Goal: Task Accomplishment & Management: Use online tool/utility

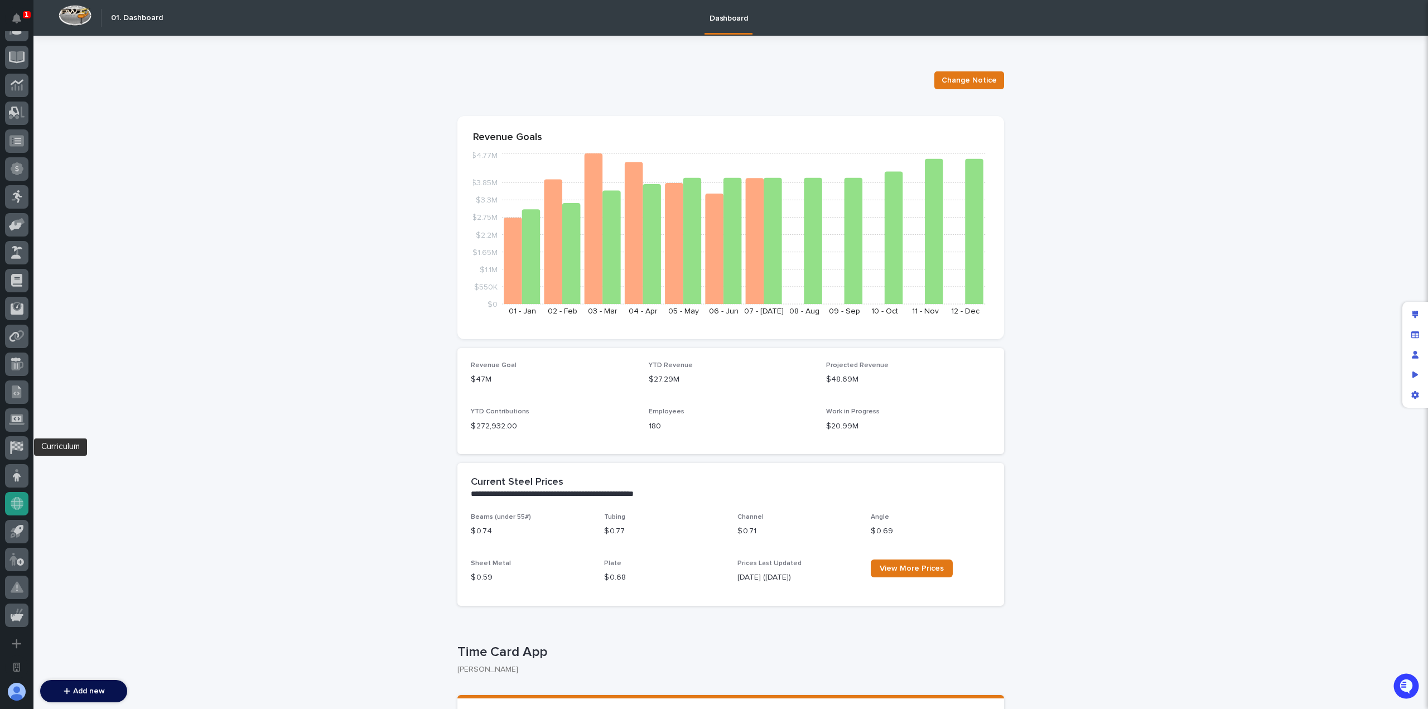
scroll to position [350, 0]
click at [22, 391] on icon at bounding box center [16, 389] width 13 height 13
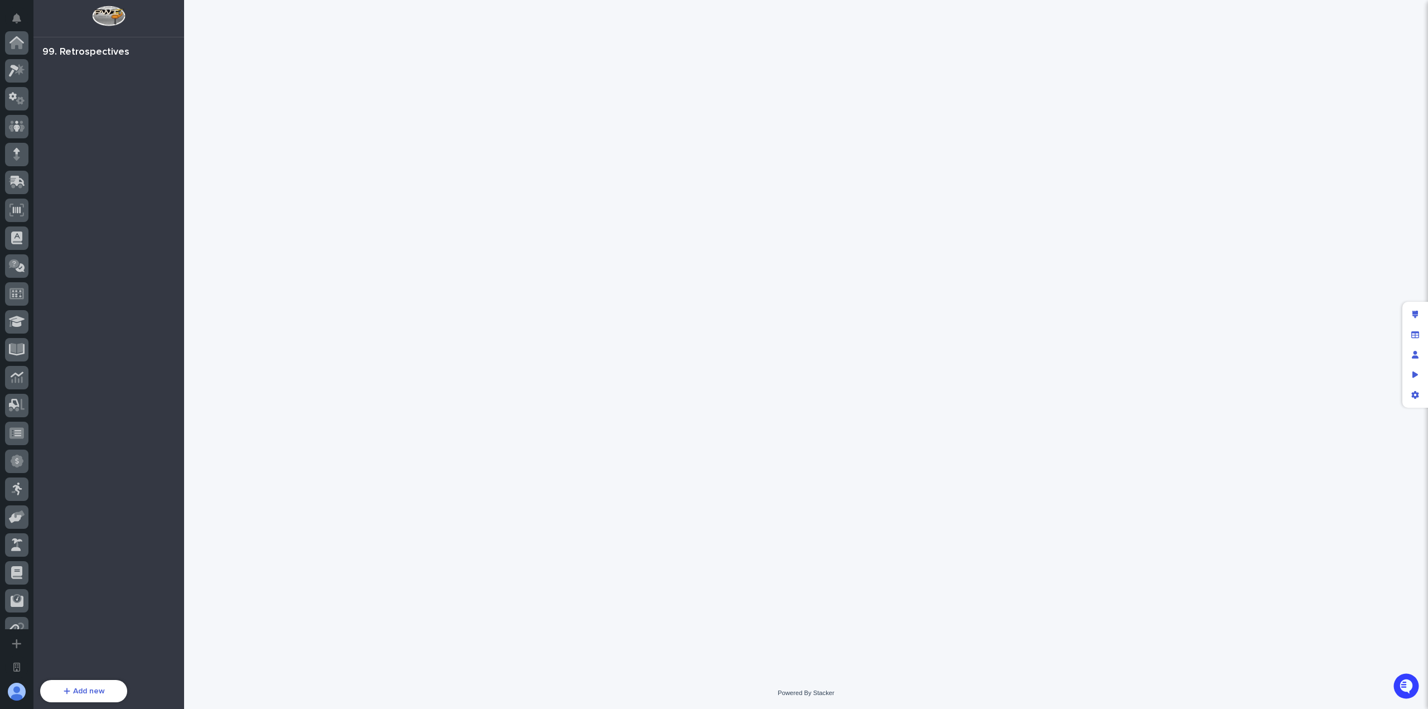
scroll to position [350, 0]
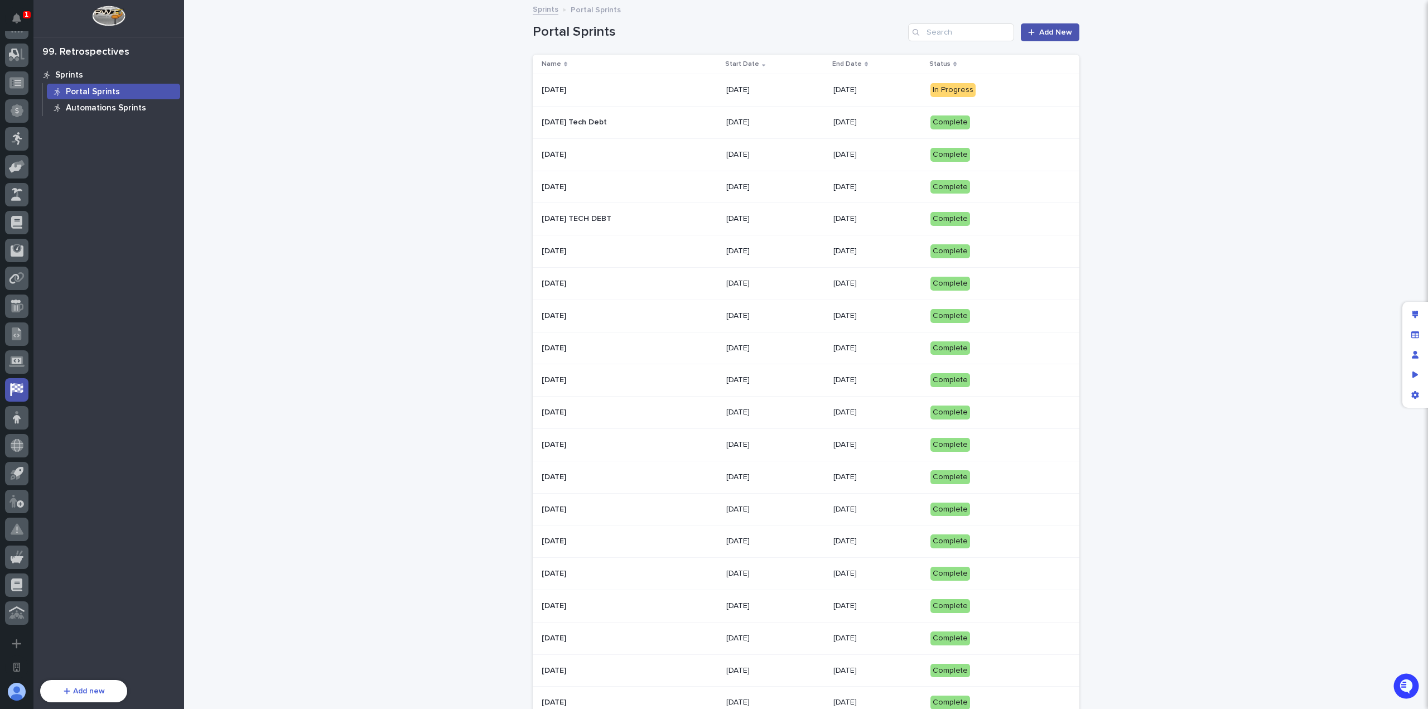
click at [133, 109] on p "Automations Sprints" at bounding box center [106, 108] width 80 height 10
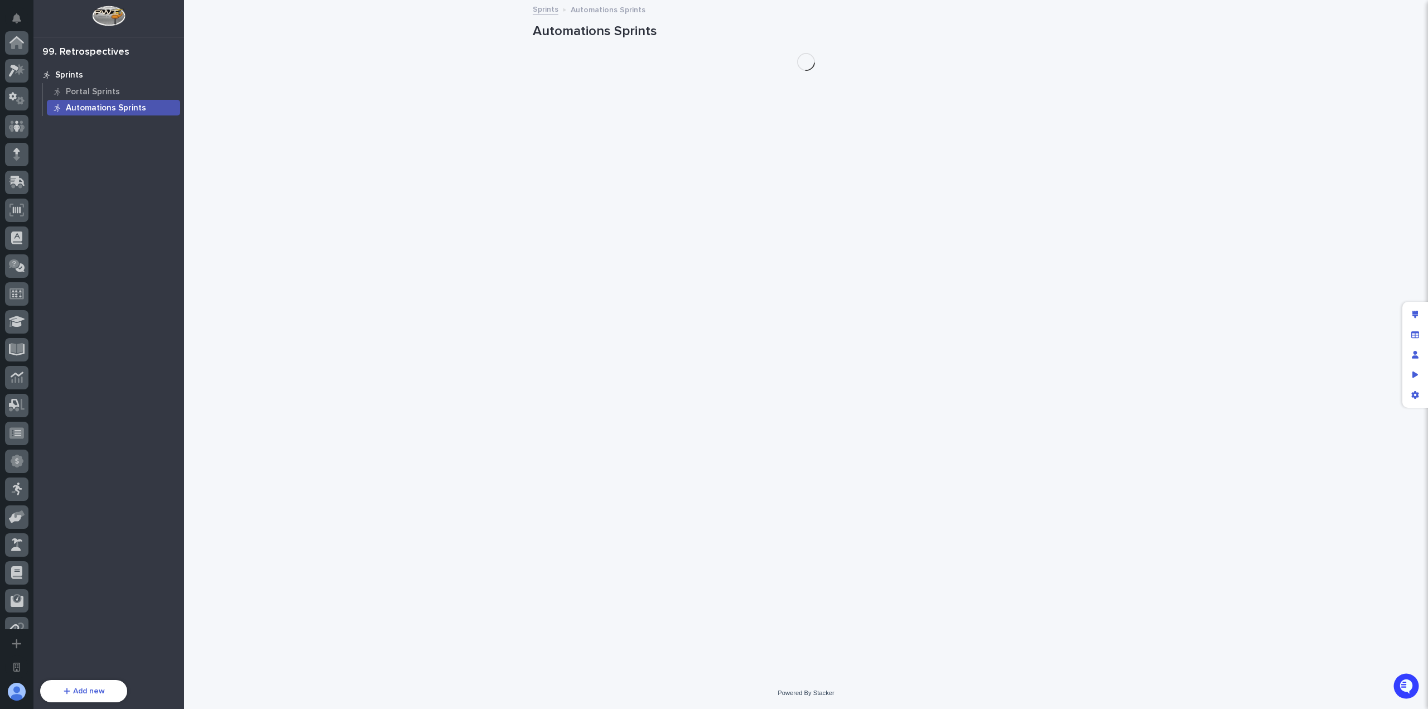
scroll to position [350, 0]
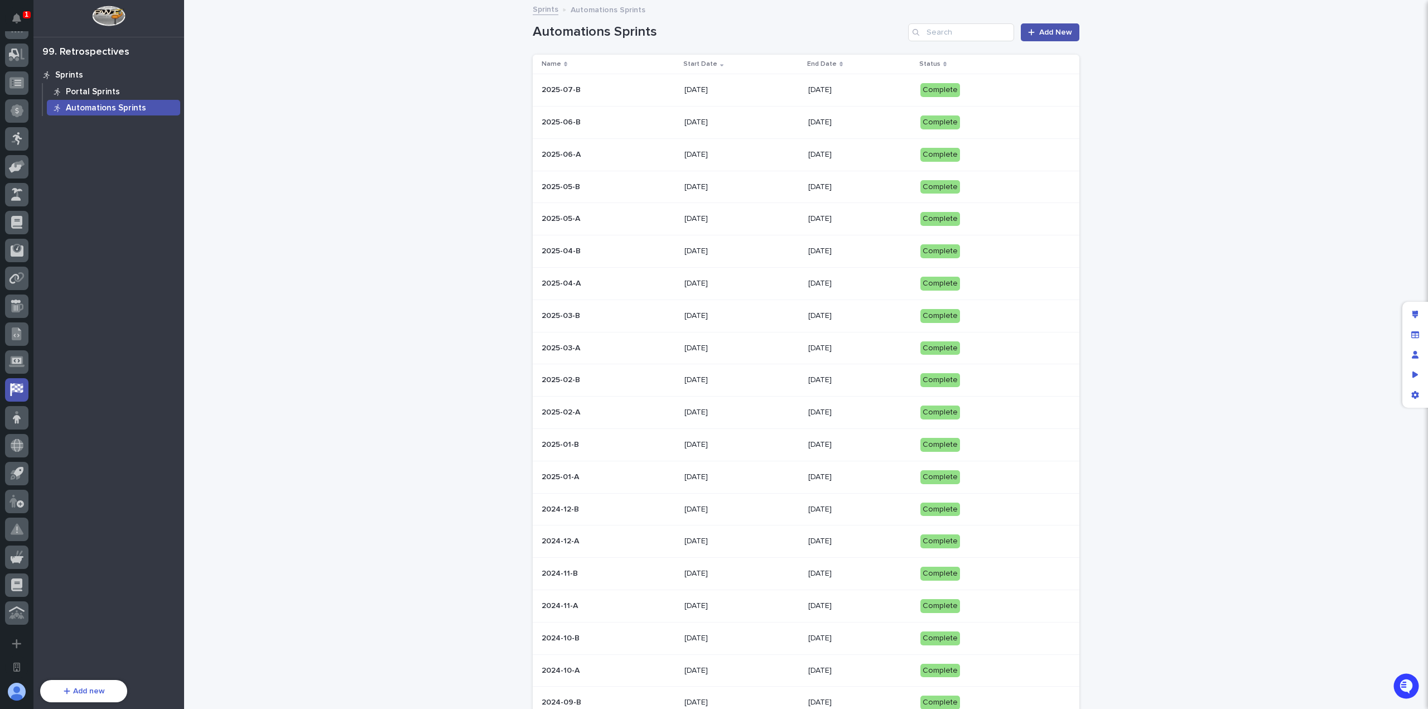
click at [129, 93] on div "Portal Sprints" at bounding box center [113, 92] width 133 height 16
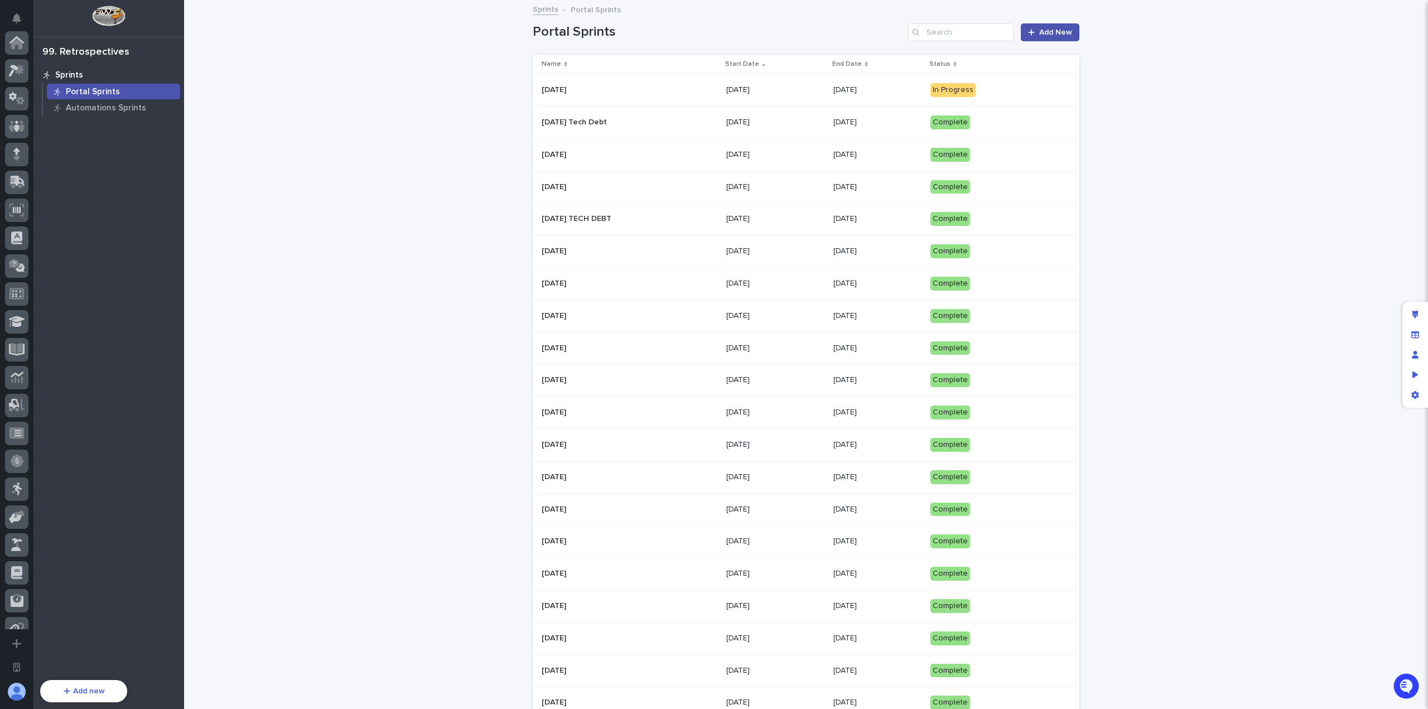
scroll to position [350, 0]
click at [80, 102] on div "Automations Sprints" at bounding box center [113, 108] width 133 height 16
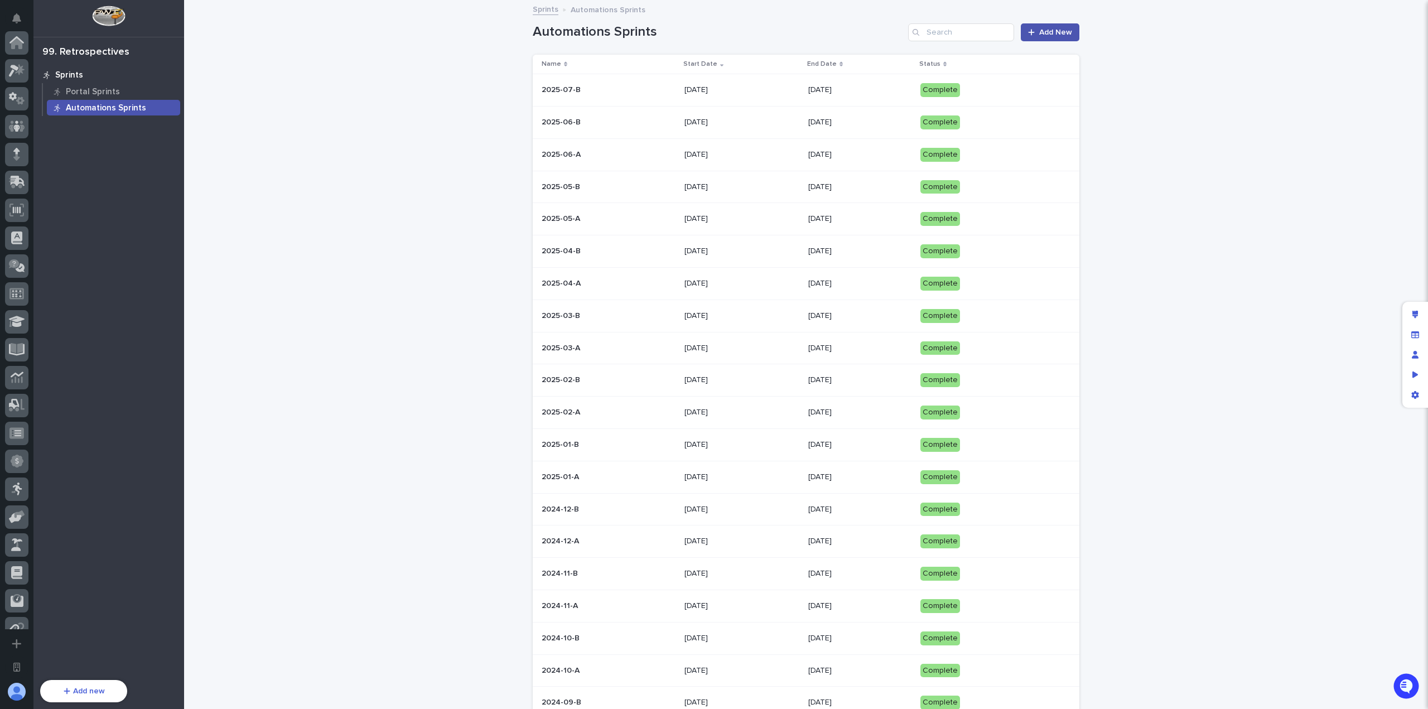
scroll to position [350, 0]
click at [695, 95] on div "[DATE]" at bounding box center [742, 90] width 115 height 18
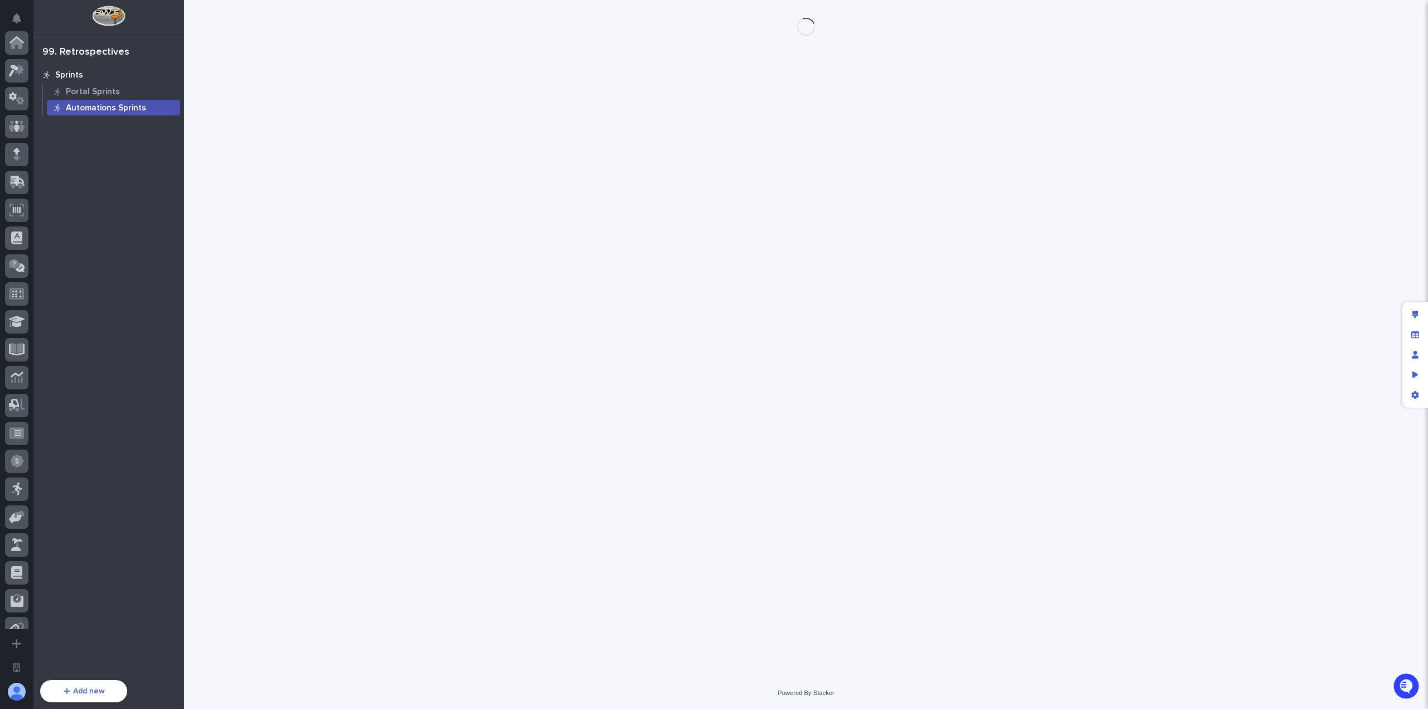
scroll to position [350, 0]
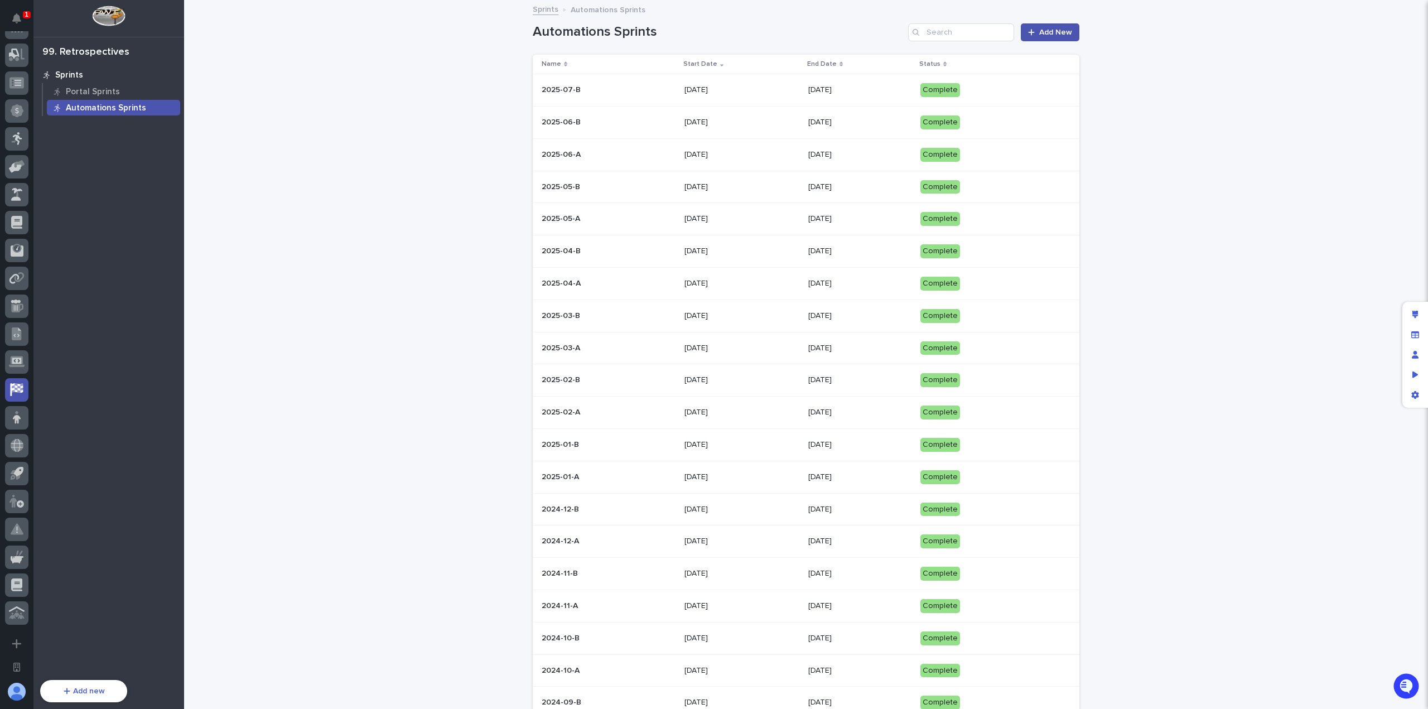
click at [400, 151] on div "Loading... Saving… Loading... Saving… Automations Sprints Add New Name Start Da…" at bounding box center [806, 488] width 1244 height 974
click at [78, 101] on div "Automations Sprints" at bounding box center [113, 108] width 133 height 16
click at [93, 87] on p "Portal Sprints" at bounding box center [93, 92] width 54 height 10
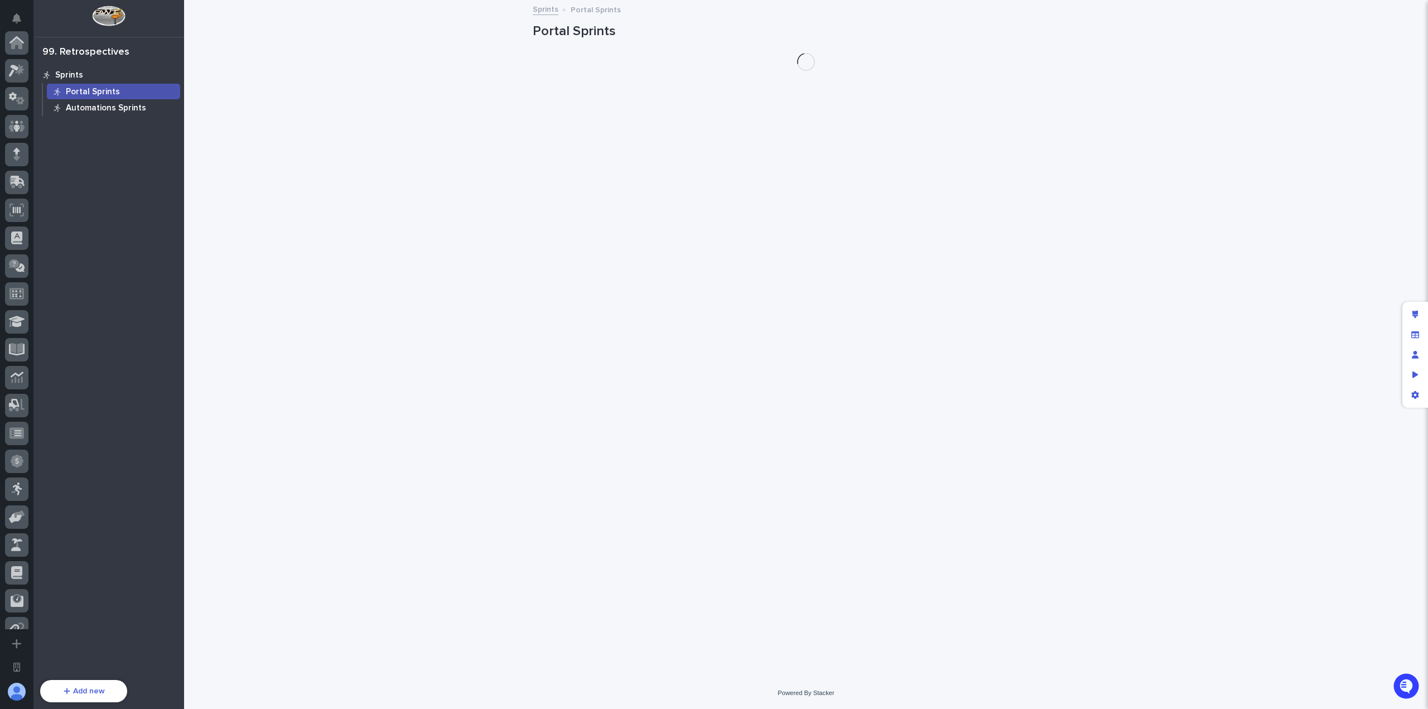
scroll to position [350, 0]
click at [93, 103] on p "Automations Sprints" at bounding box center [106, 108] width 80 height 10
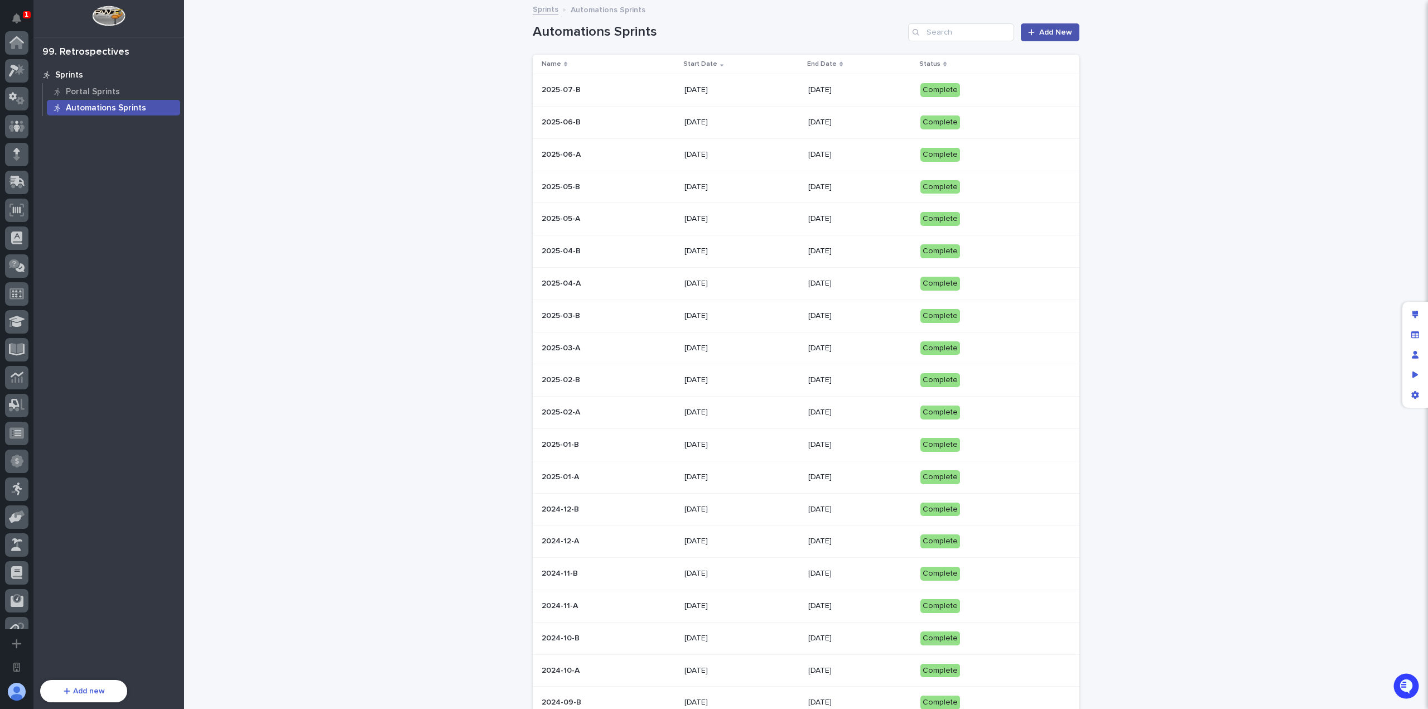
scroll to position [350, 0]
click at [102, 93] on p "Portal Sprints" at bounding box center [93, 92] width 54 height 10
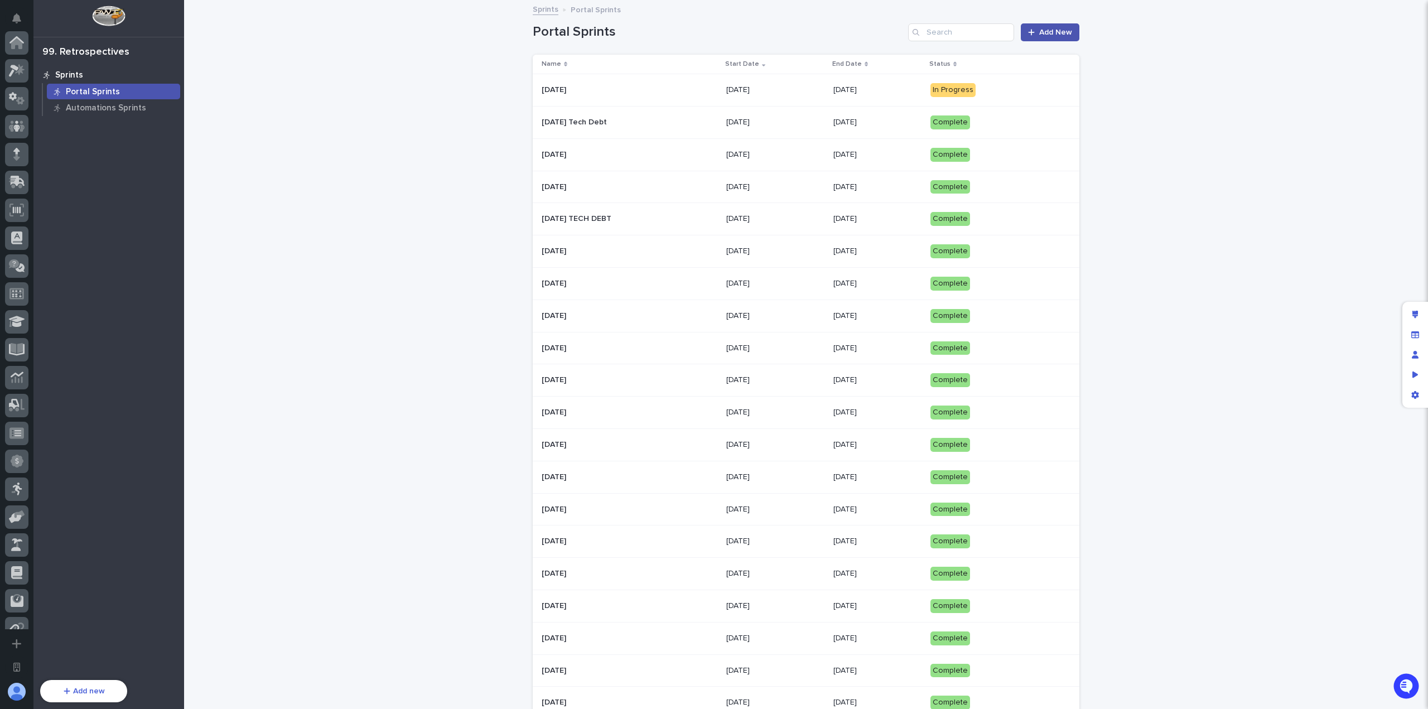
scroll to position [350, 0]
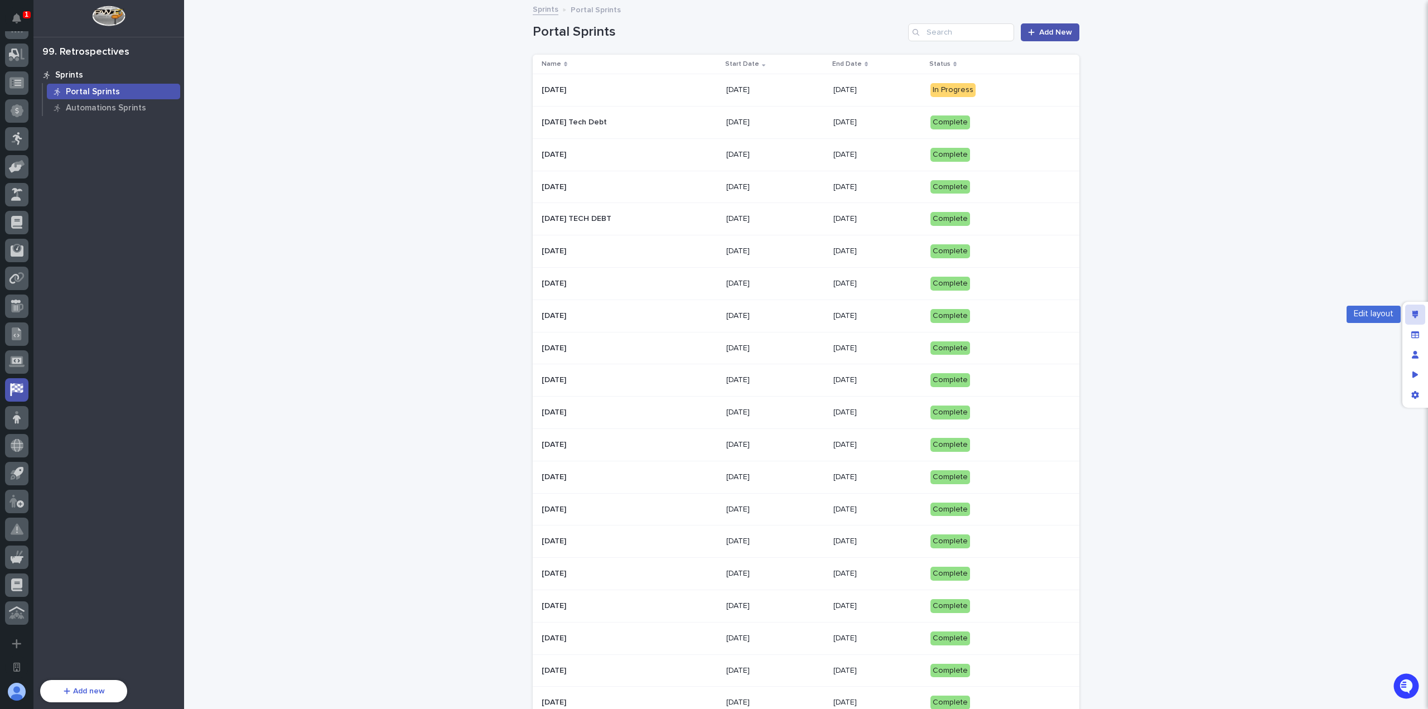
click at [1418, 310] on div "Edit layout" at bounding box center [1415, 315] width 20 height 20
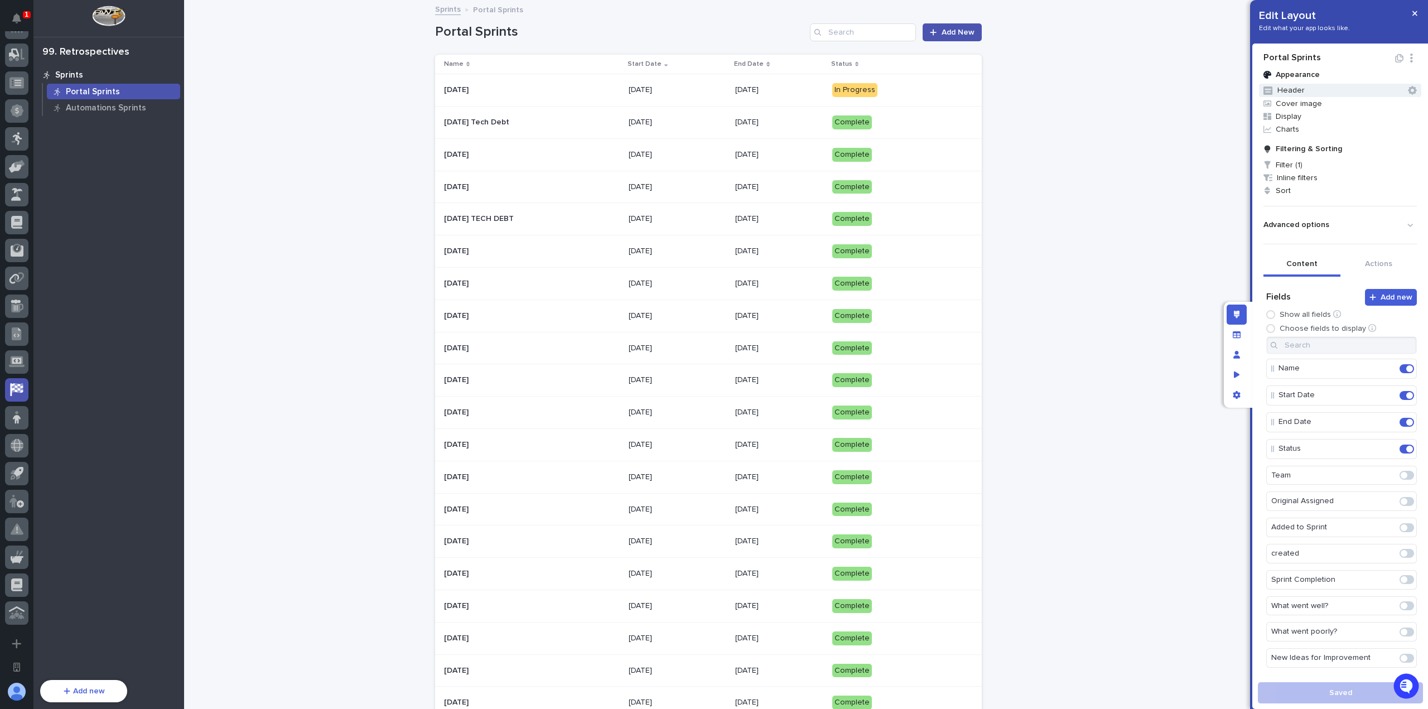
click at [1326, 90] on button "Header" at bounding box center [1340, 90] width 162 height 13
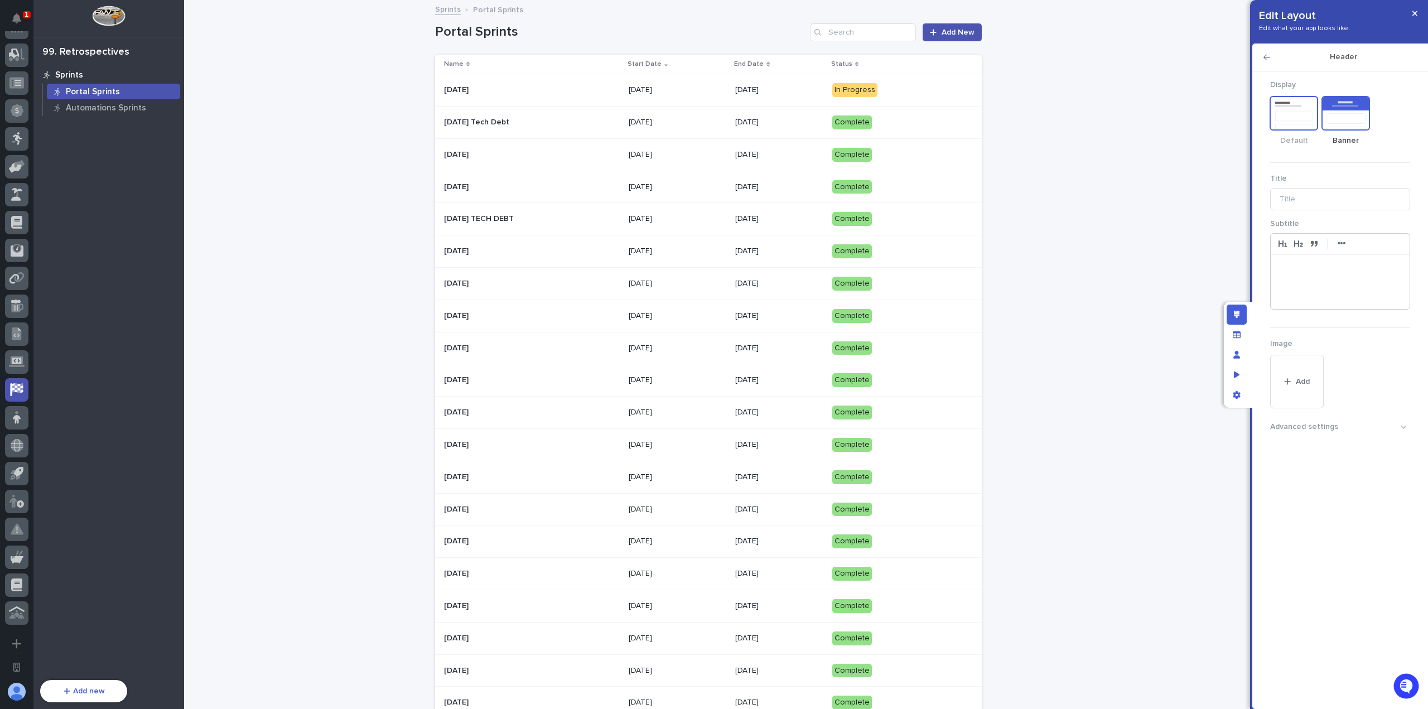
click at [1288, 111] on rect "Default" at bounding box center [1294, 116] width 37 height 10
click at [1346, 117] on rect "Banner" at bounding box center [1345, 113] width 47 height 33
click at [1327, 206] on input "Title" at bounding box center [1340, 199] width 140 height 22
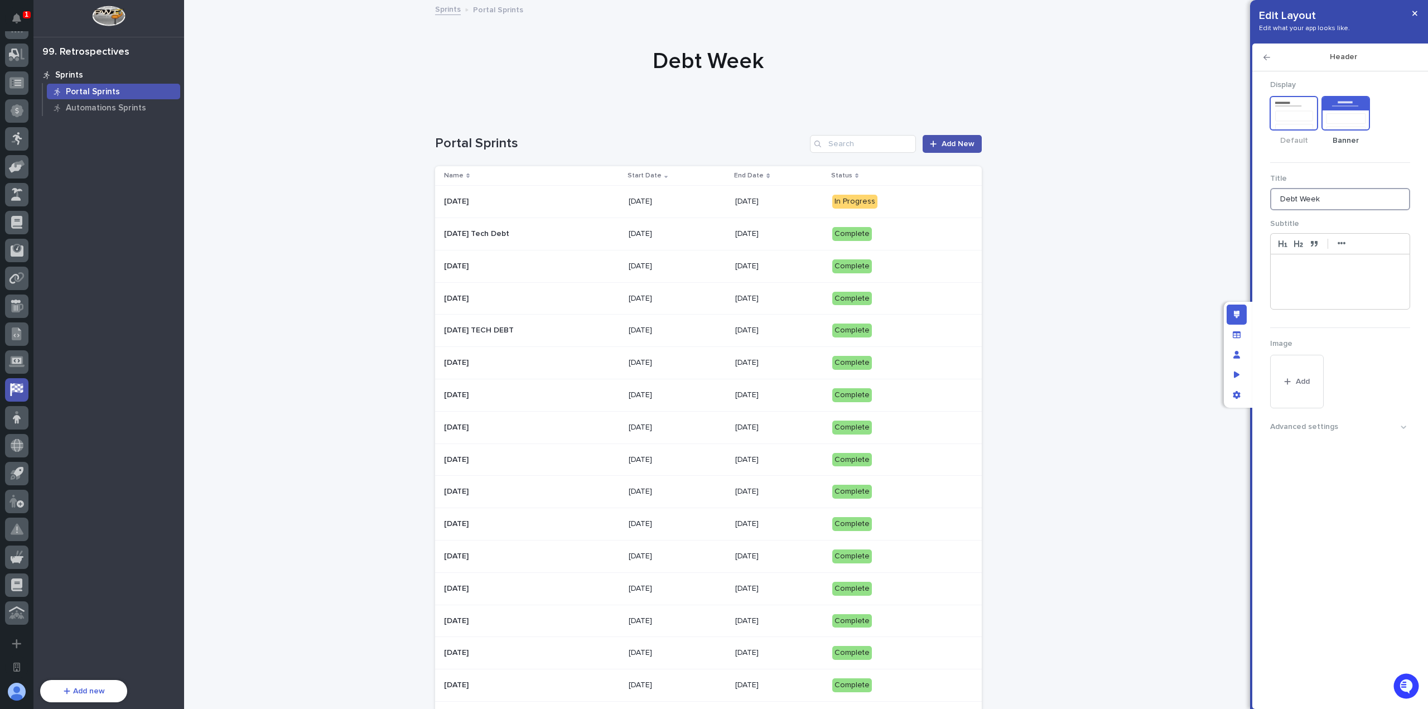
type input "Debt Week"
click at [1288, 123] on rect "Default" at bounding box center [1295, 113] width 46 height 33
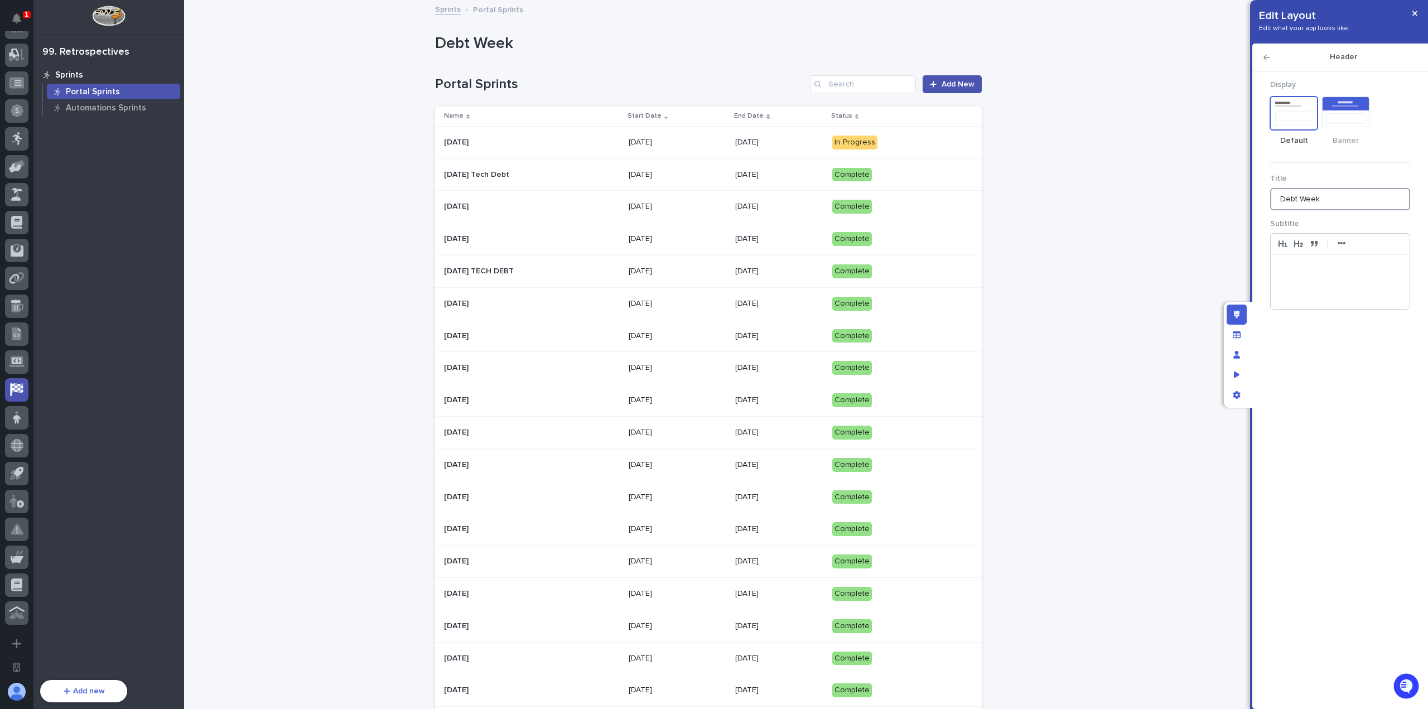
drag, startPoint x: 1326, startPoint y: 196, endPoint x: 1230, endPoint y: 204, distance: 96.3
click at [1230, 204] on div "Edit Layout Edit what your app looks like. Header Display Default Banner Title …" at bounding box center [714, 354] width 1428 height 709
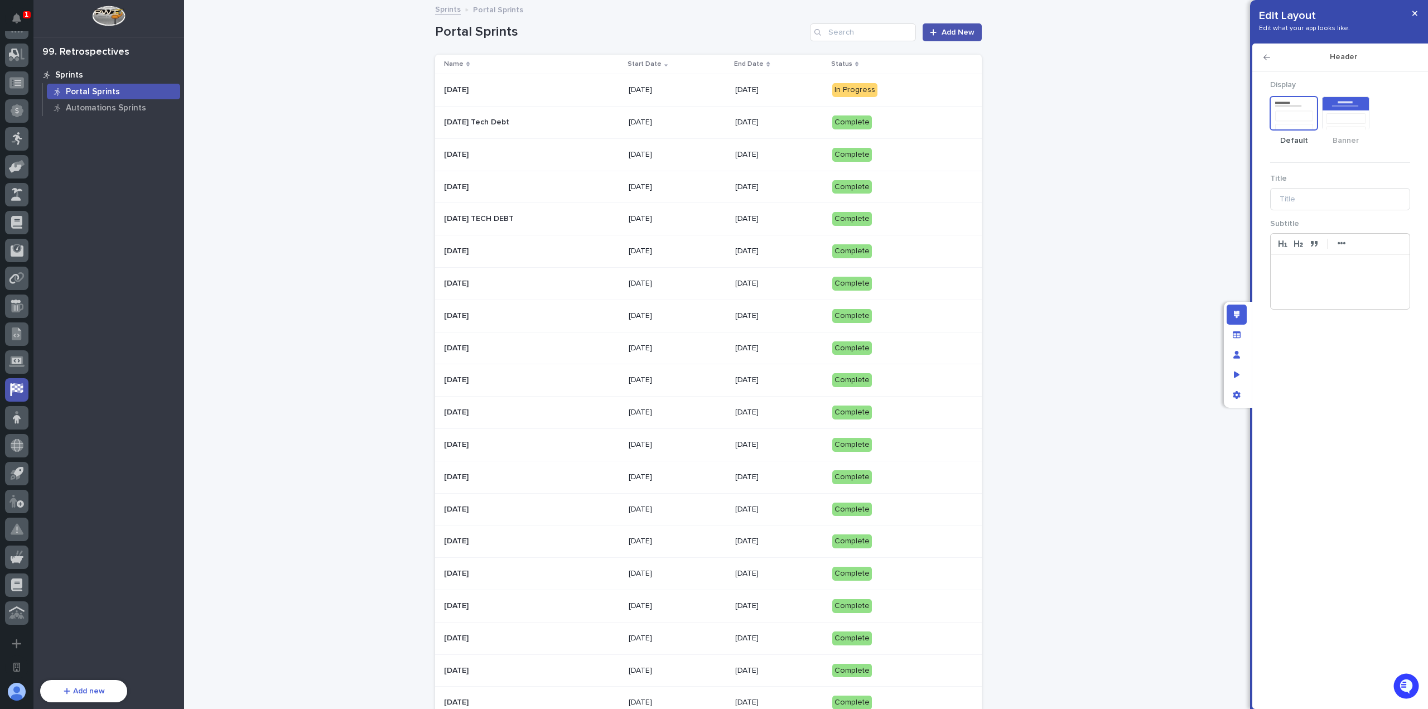
click at [1296, 269] on p at bounding box center [1340, 266] width 122 height 11
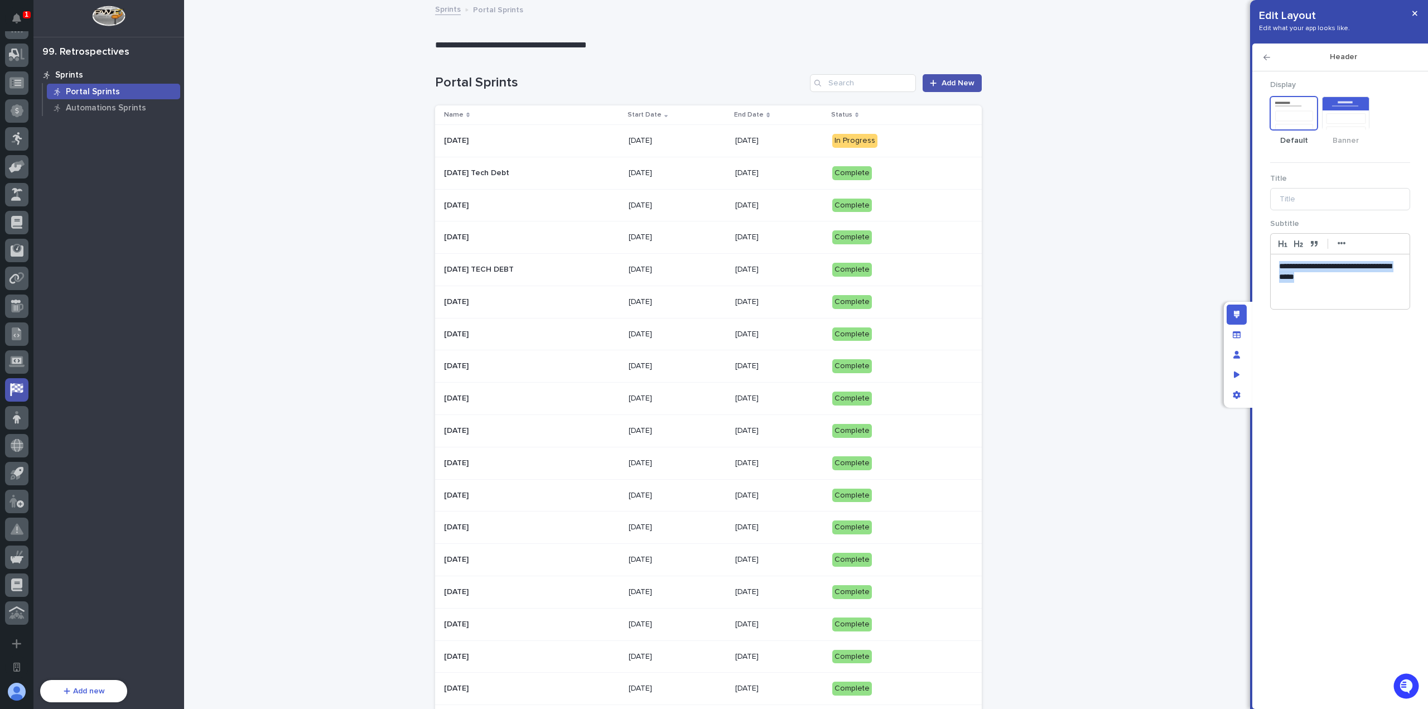
drag, startPoint x: 1330, startPoint y: 276, endPoint x: 1256, endPoint y: 263, distance: 74.9
click at [1256, 263] on div "**********" at bounding box center [1341, 390] width 176 height 638
copy p "**********"
click at [1330, 266] on p "**********" at bounding box center [1340, 272] width 123 height 22
drag, startPoint x: 1340, startPoint y: 266, endPoint x: 1351, endPoint y: 278, distance: 16.6
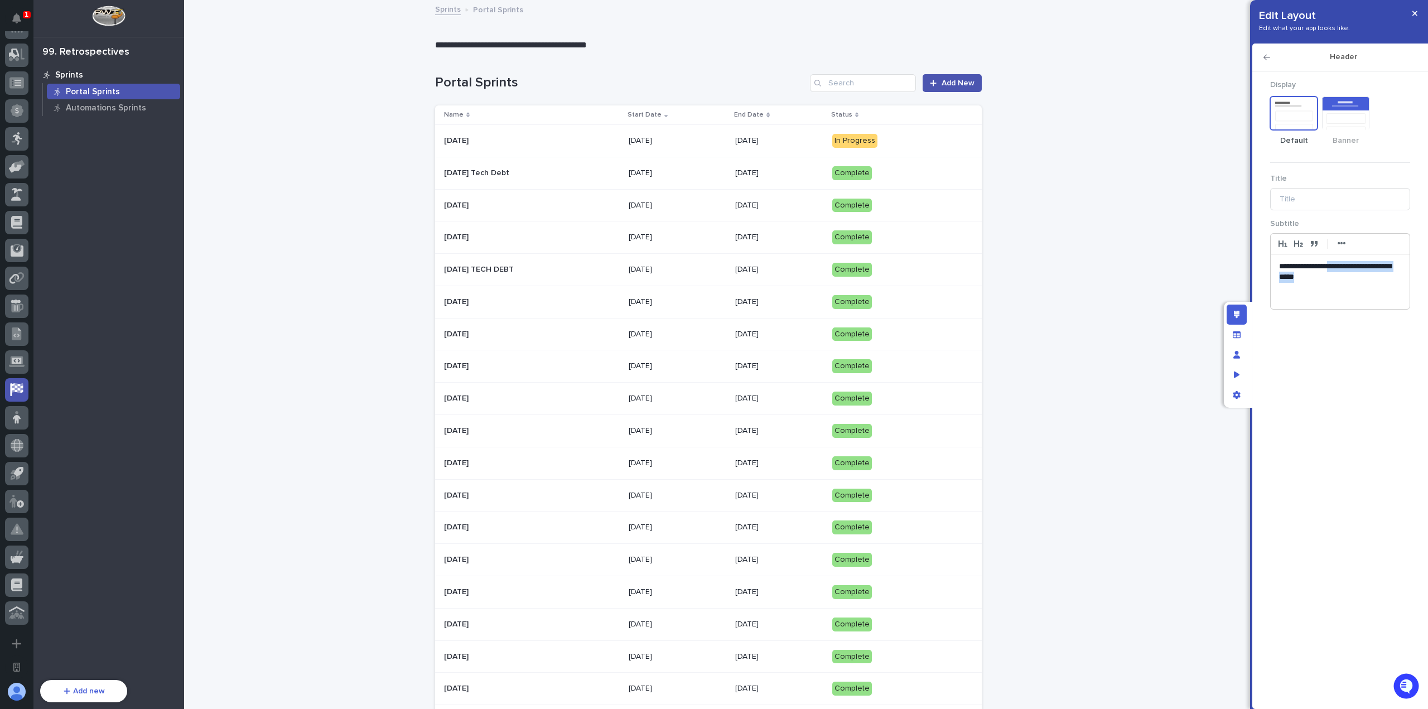
click at [1351, 278] on p "**********" at bounding box center [1340, 272] width 123 height 22
click at [1351, 266] on p "**********" at bounding box center [1340, 272] width 123 height 22
click at [1352, 266] on p "**********" at bounding box center [1340, 272] width 123 height 22
click at [1366, 281] on p "**********" at bounding box center [1340, 272] width 123 height 22
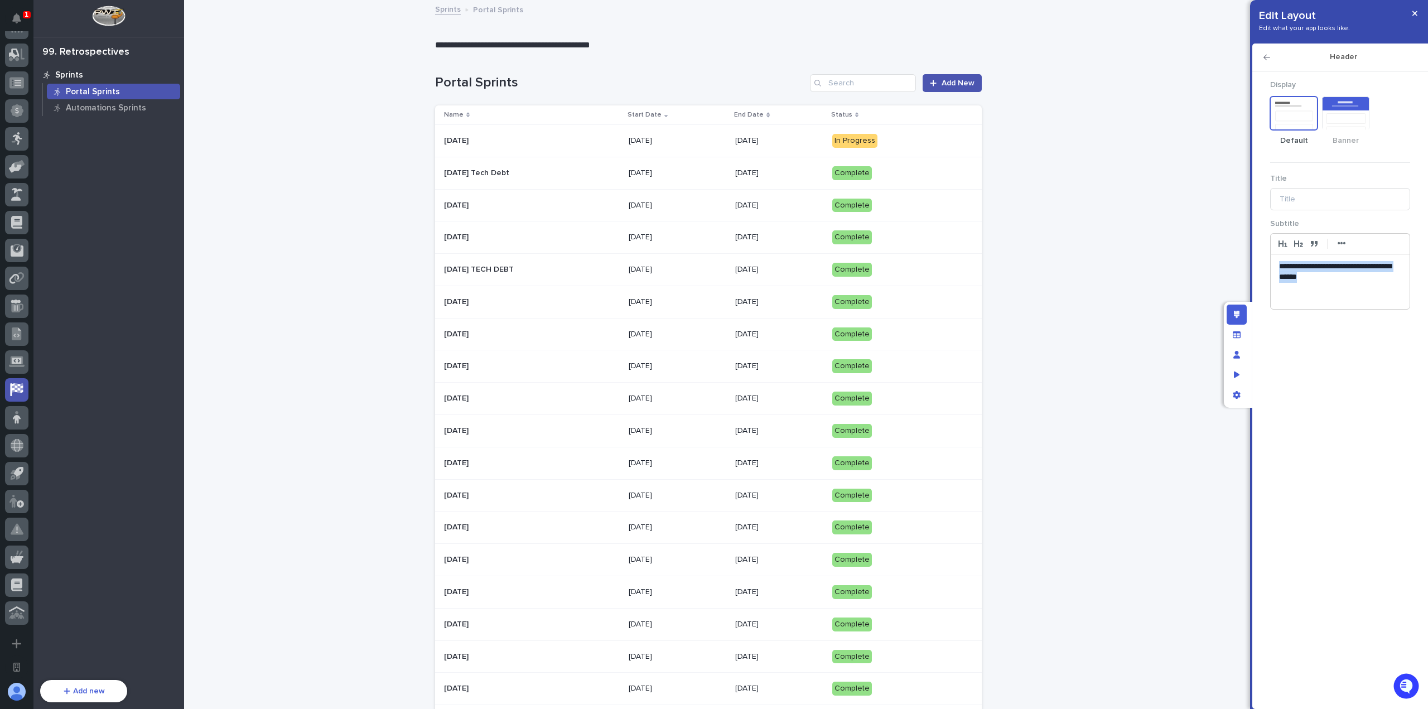
drag, startPoint x: 1339, startPoint y: 277, endPoint x: 1264, endPoint y: 263, distance: 76.2
click at [1264, 263] on form "**********" at bounding box center [1340, 193] width 153 height 244
click at [1360, 281] on p "**********" at bounding box center [1340, 272] width 123 height 22
click at [1301, 268] on p "**********" at bounding box center [1340, 272] width 123 height 22
click at [1367, 289] on p "**********" at bounding box center [1340, 277] width 123 height 33
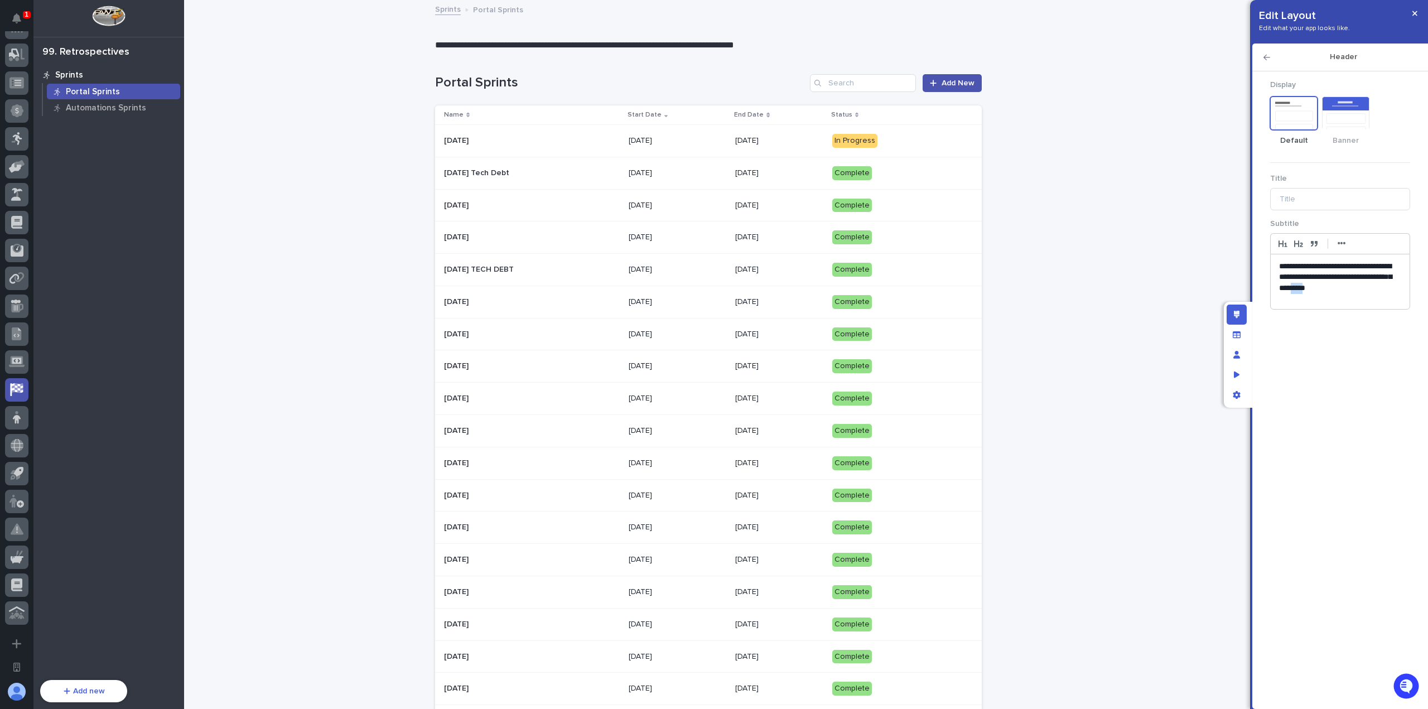
click at [1367, 289] on p "**********" at bounding box center [1340, 277] width 123 height 33
drag, startPoint x: 1384, startPoint y: 291, endPoint x: 1268, endPoint y: 266, distance: 118.7
click at [1268, 266] on form "**********" at bounding box center [1340, 193] width 153 height 244
copy p "**********"
click at [1421, 8] on button "button" at bounding box center [1415, 13] width 18 height 18
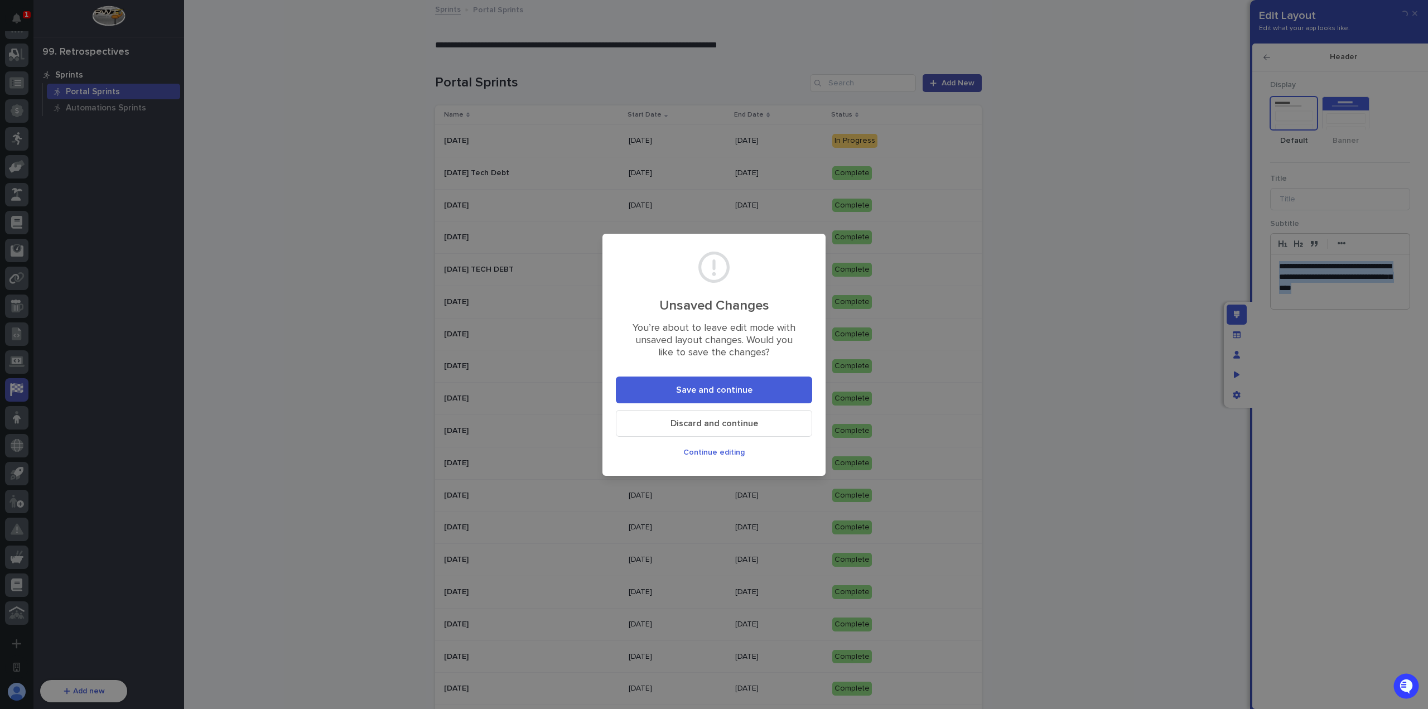
drag, startPoint x: 783, startPoint y: 386, endPoint x: 773, endPoint y: 380, distance: 11.5
click at [783, 386] on button "Save and continue" at bounding box center [714, 390] width 196 height 27
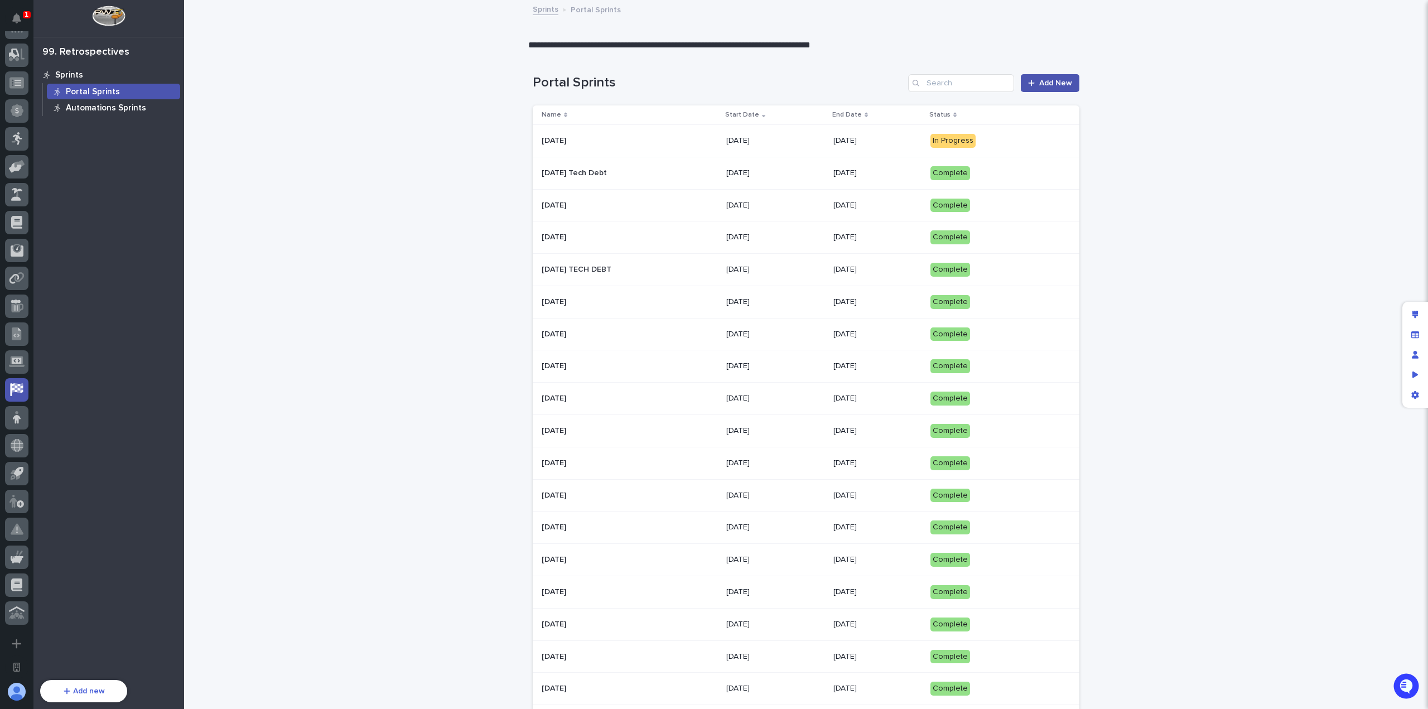
click at [85, 108] on p "Automations Sprints" at bounding box center [106, 108] width 80 height 10
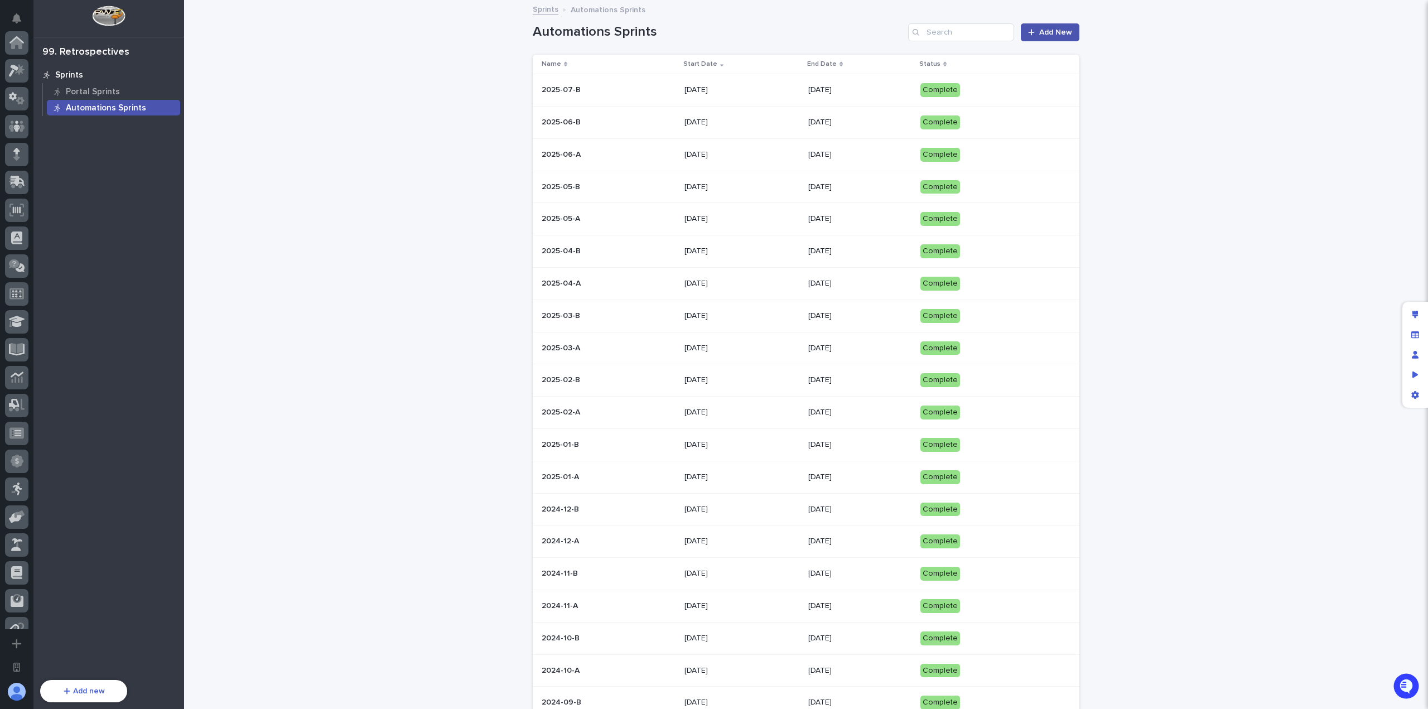
scroll to position [350, 0]
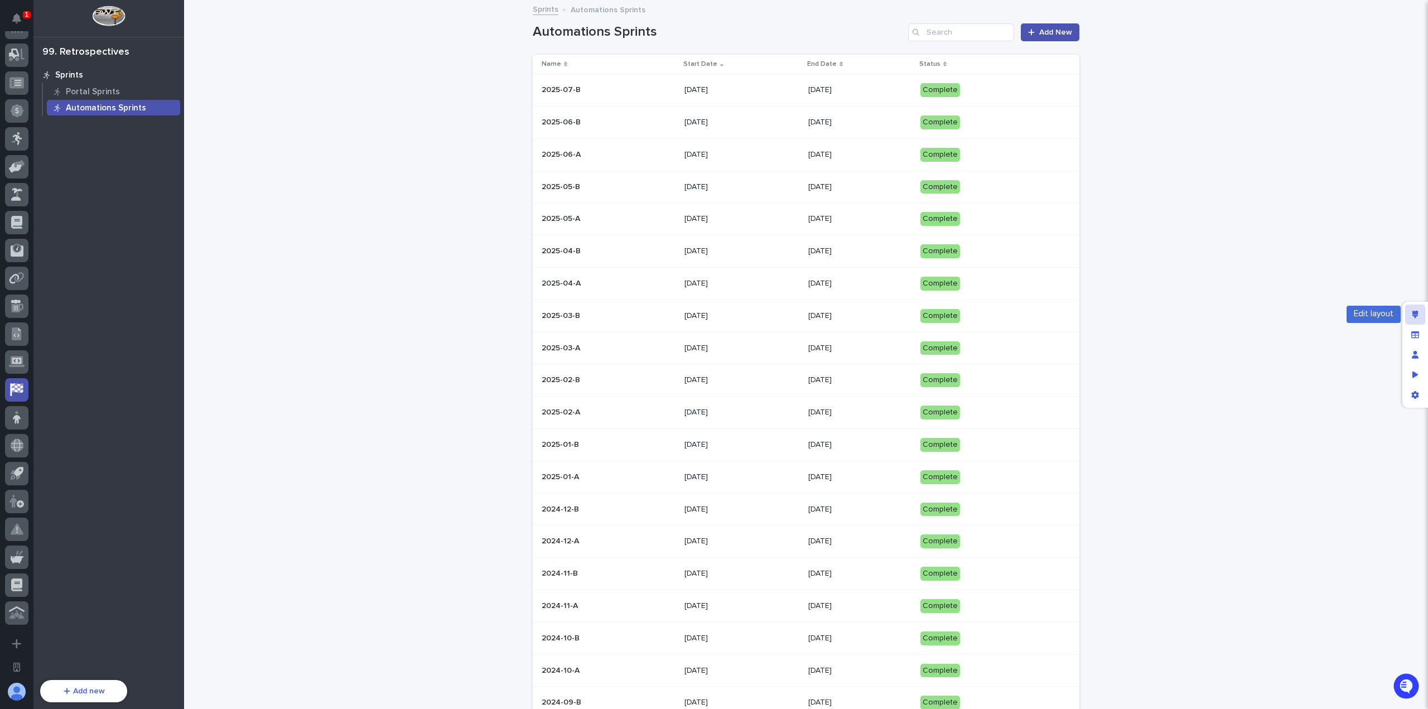
click at [1413, 316] on icon "Edit layout" at bounding box center [1416, 315] width 6 height 8
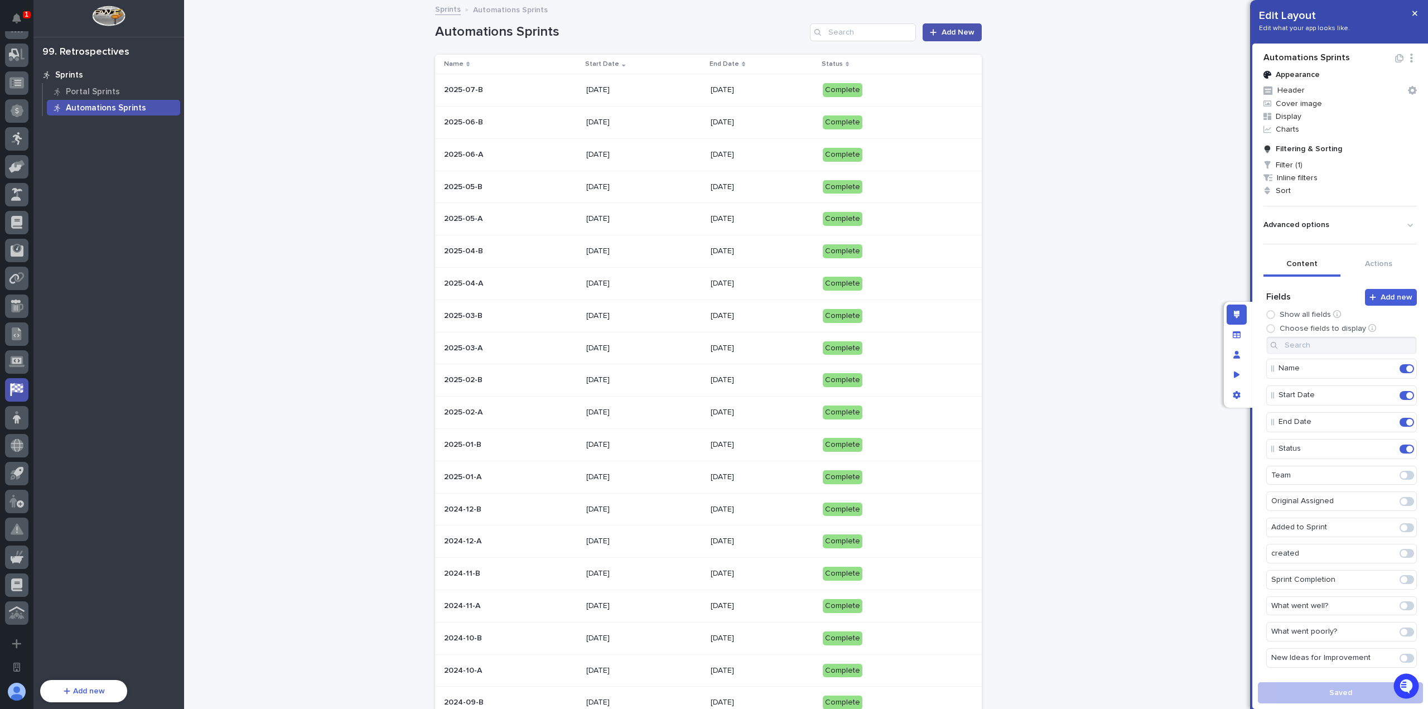
click at [1309, 78] on p "Appearance" at bounding box center [1298, 74] width 44 height 9
click at [1311, 84] on button "Header" at bounding box center [1340, 90] width 162 height 13
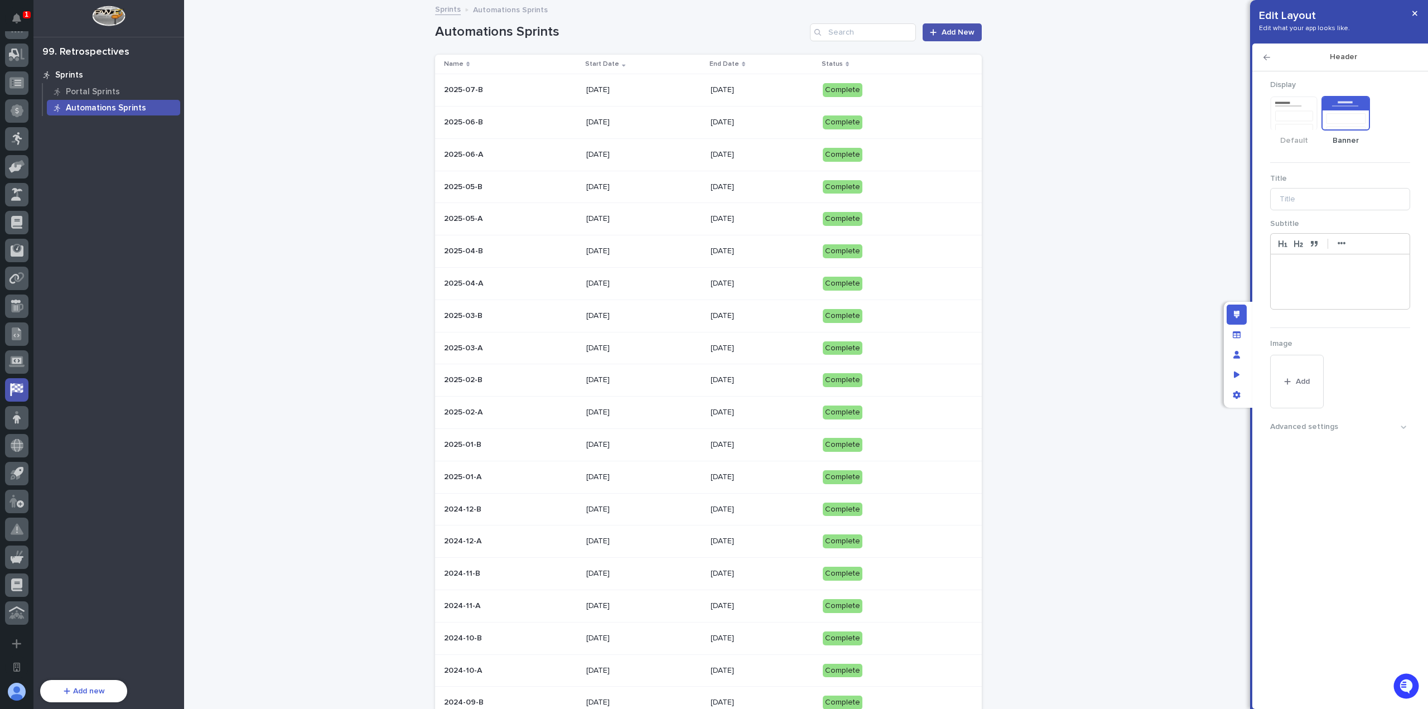
click at [1344, 286] on div at bounding box center [1340, 281] width 139 height 55
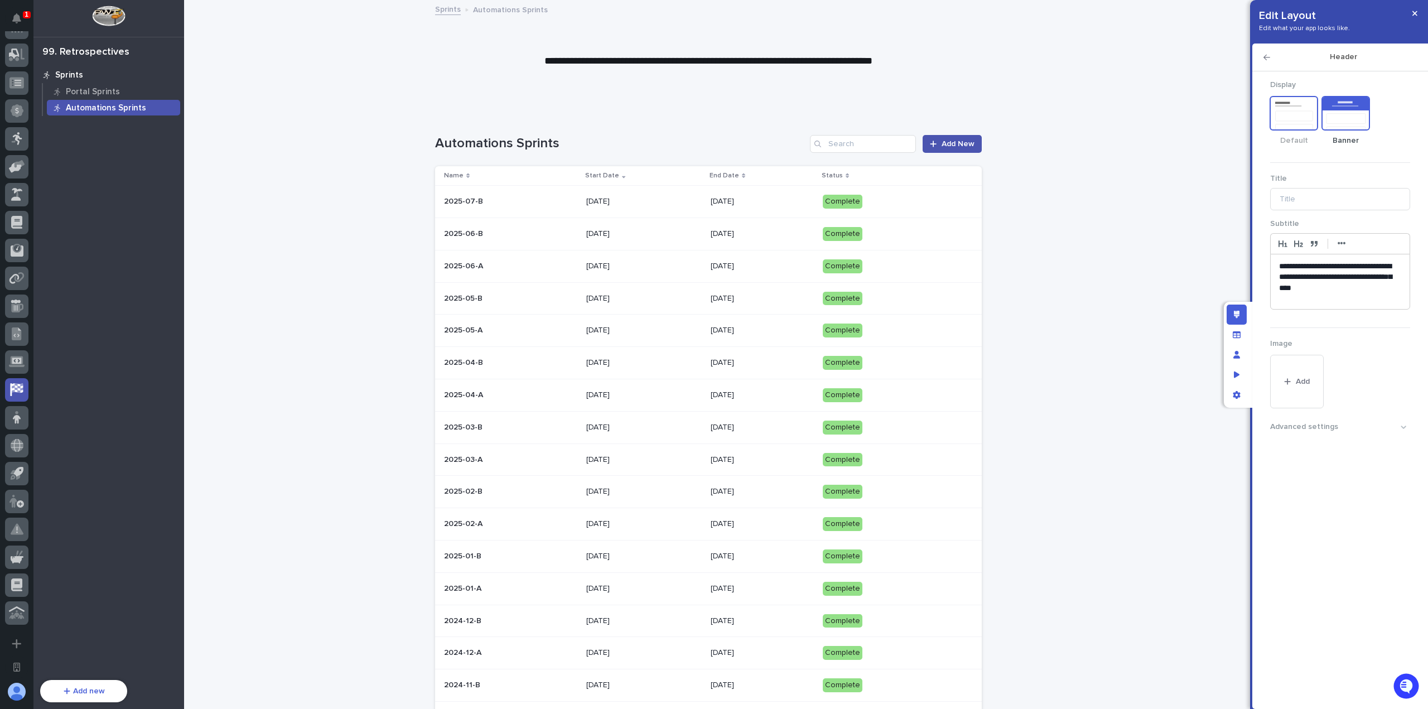
click at [1303, 124] on rect "Default" at bounding box center [1294, 129] width 37 height 10
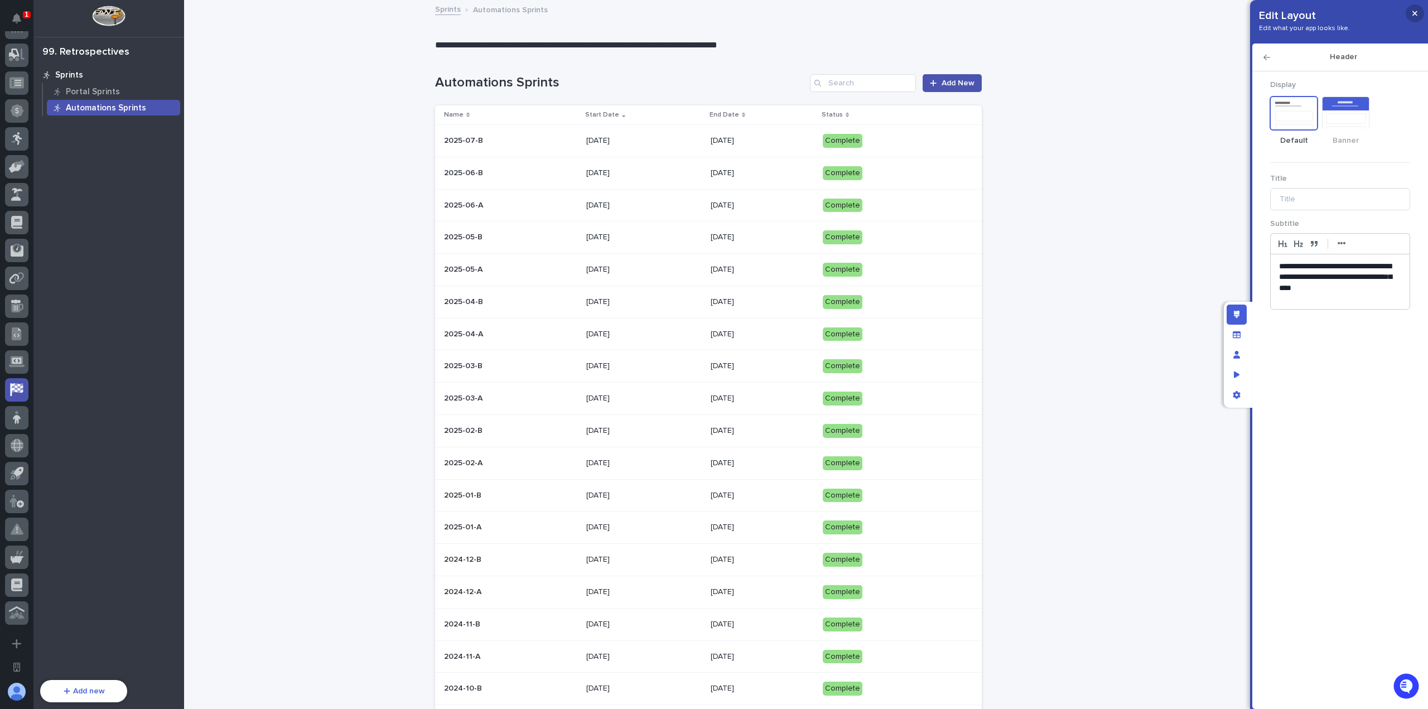
click at [1415, 20] on button "button" at bounding box center [1415, 13] width 18 height 18
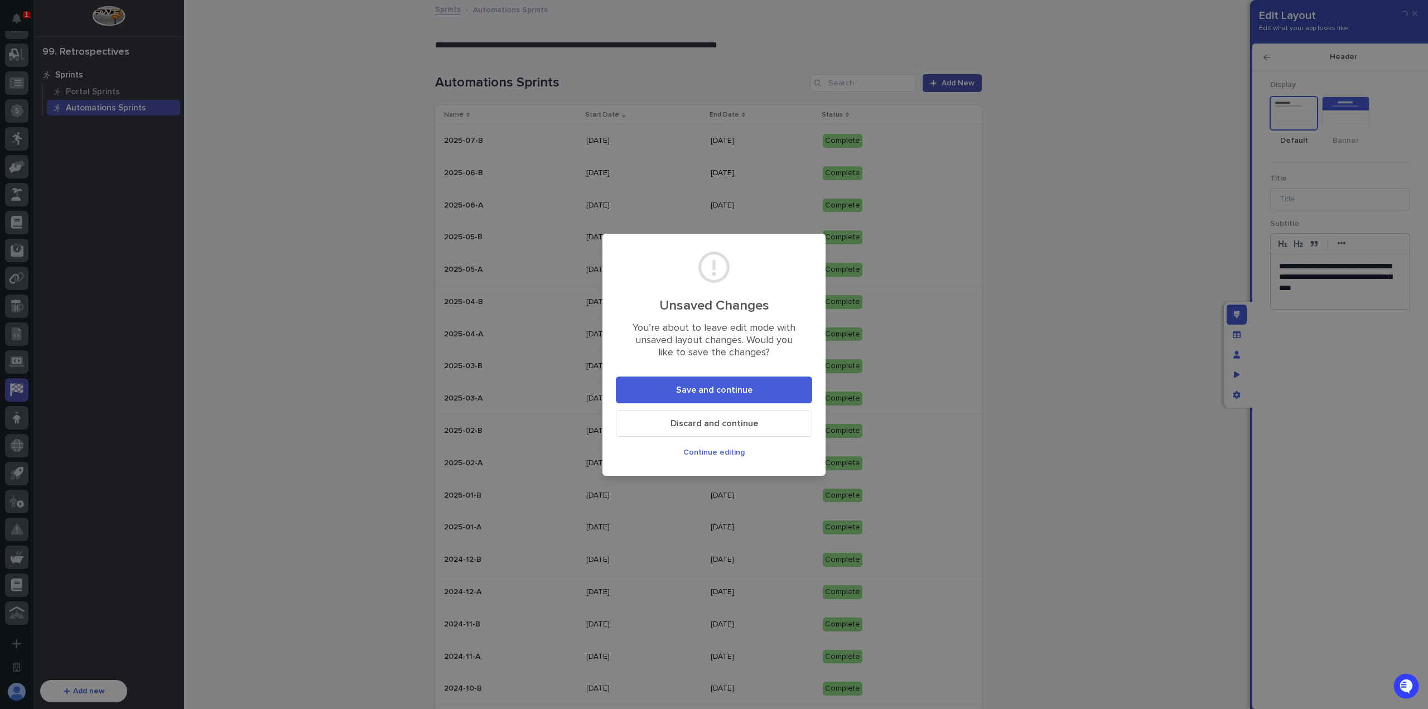
click at [784, 390] on button "Save and continue" at bounding box center [714, 390] width 196 height 27
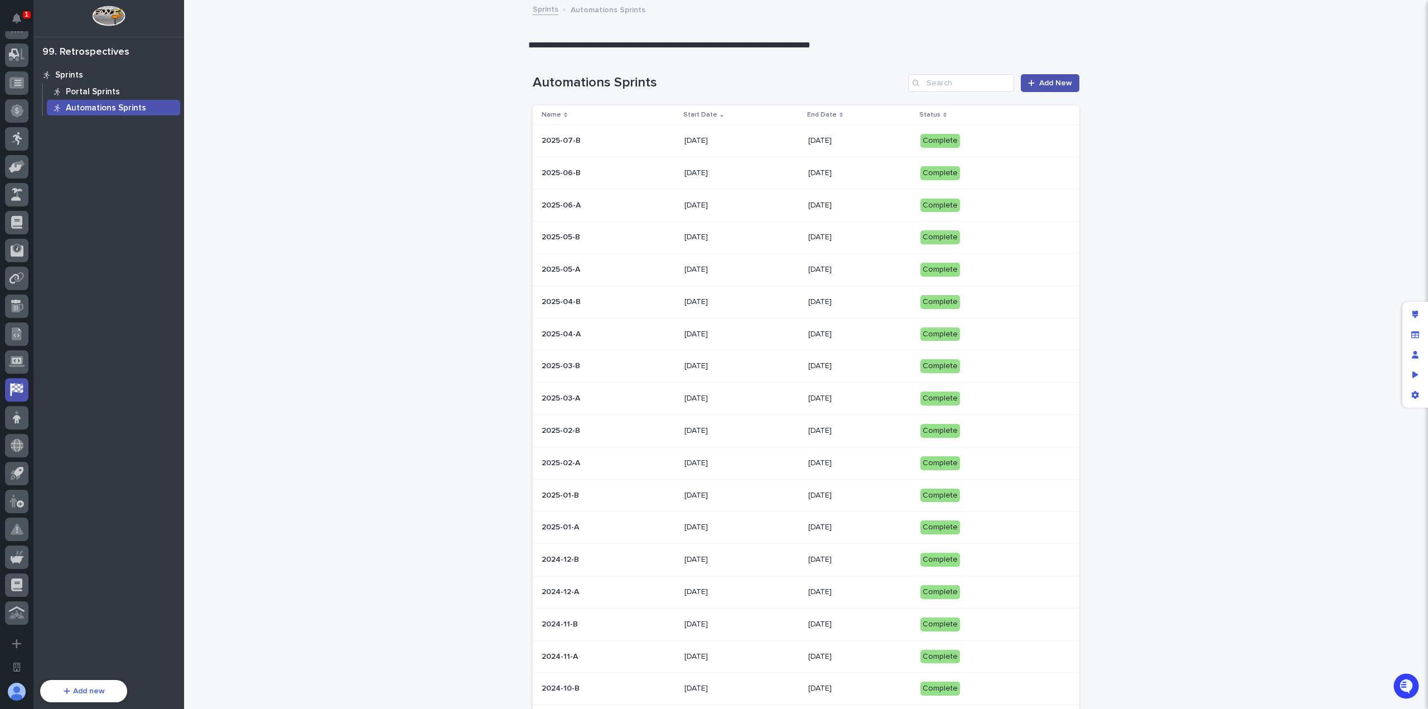
click at [136, 92] on div "Portal Sprints" at bounding box center [113, 92] width 133 height 16
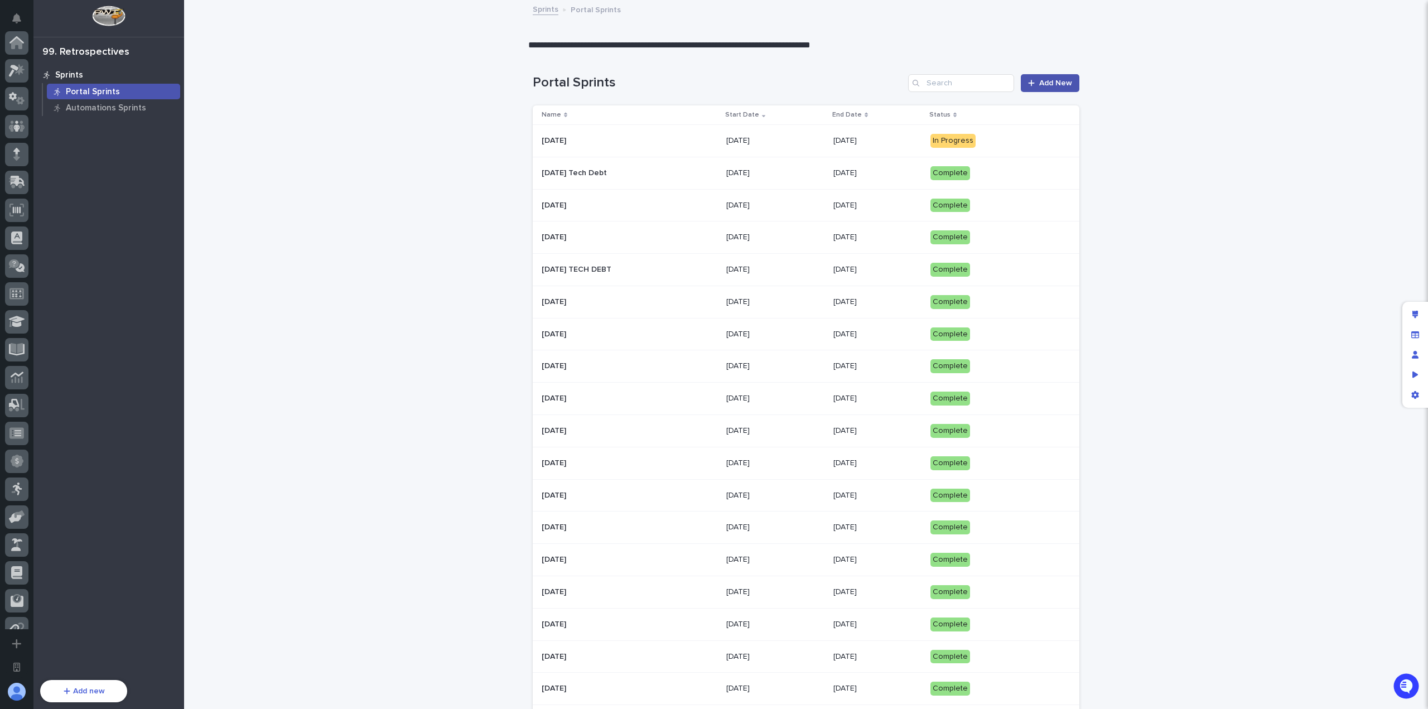
scroll to position [350, 0]
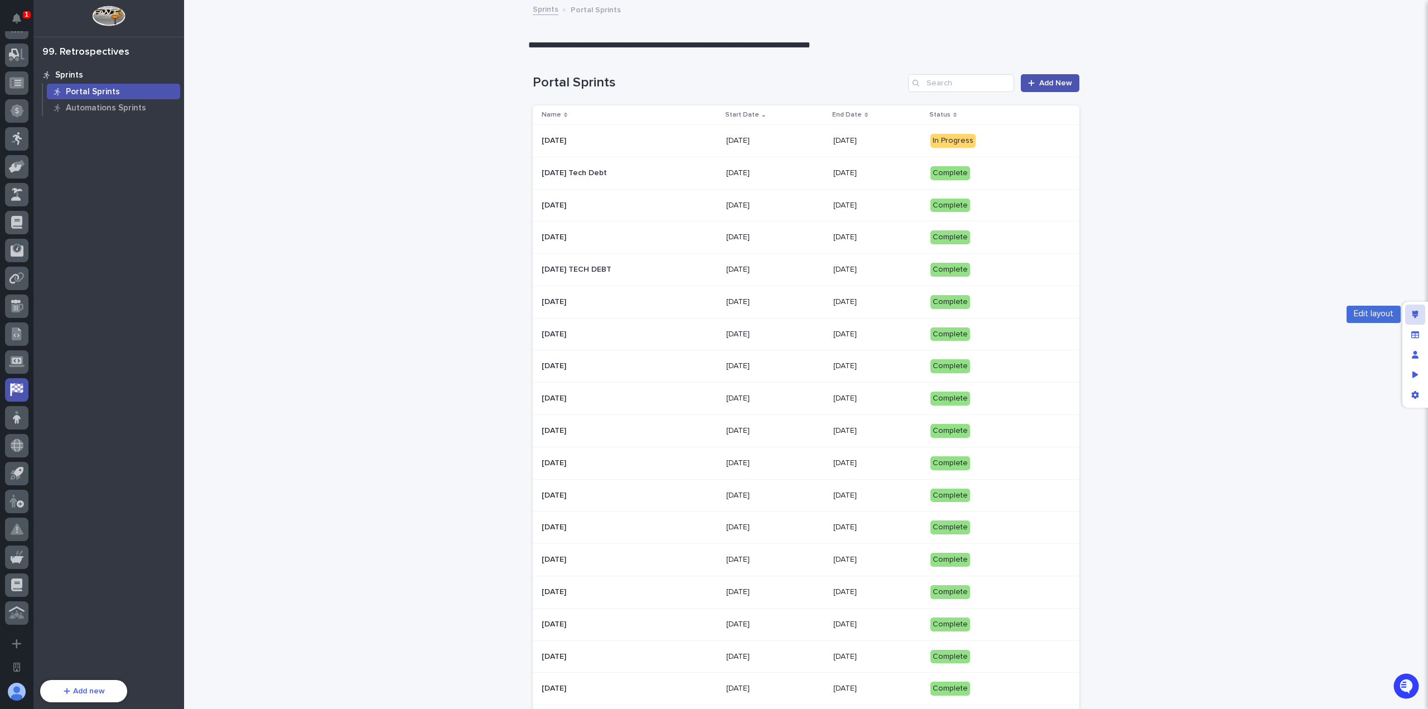
click at [1408, 315] on div "Edit layout" at bounding box center [1415, 315] width 20 height 20
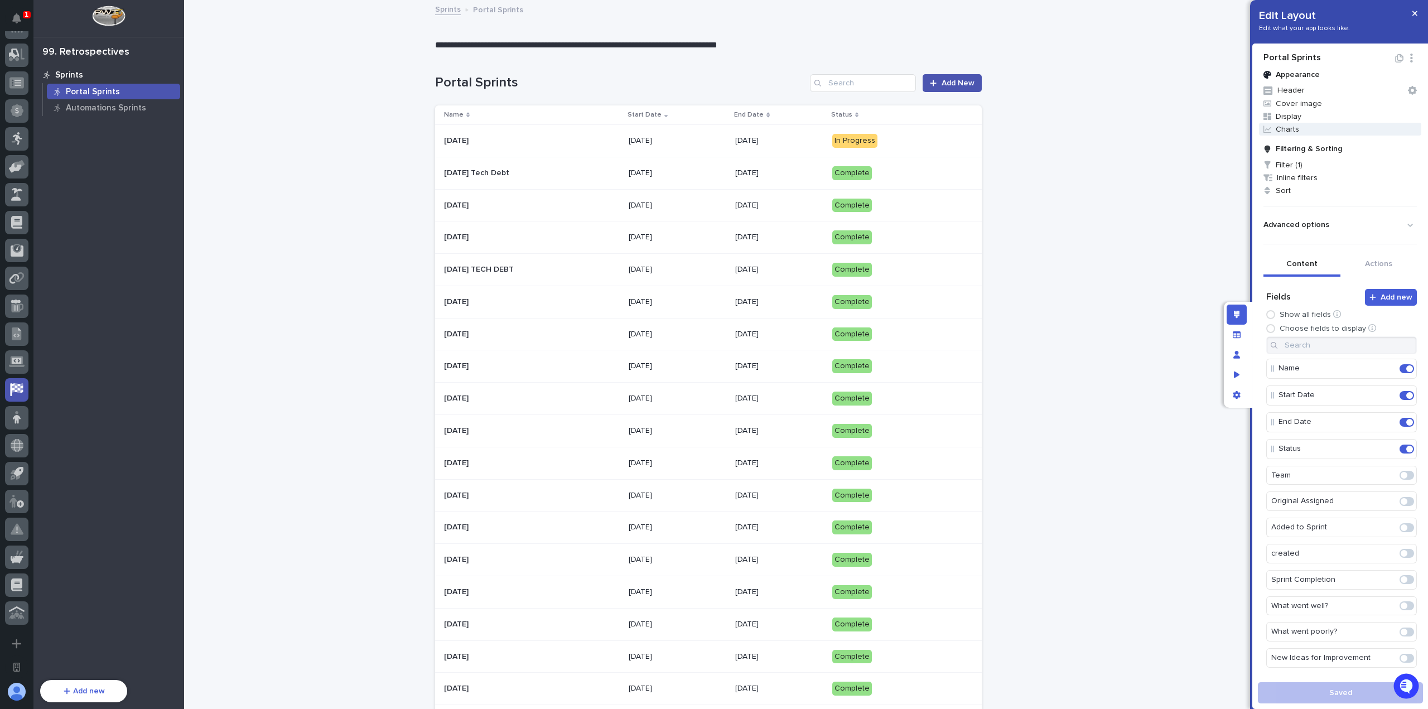
click at [1315, 129] on span "Charts" at bounding box center [1340, 129] width 162 height 13
click at [1383, 153] on span at bounding box center [1392, 152] width 19 height 11
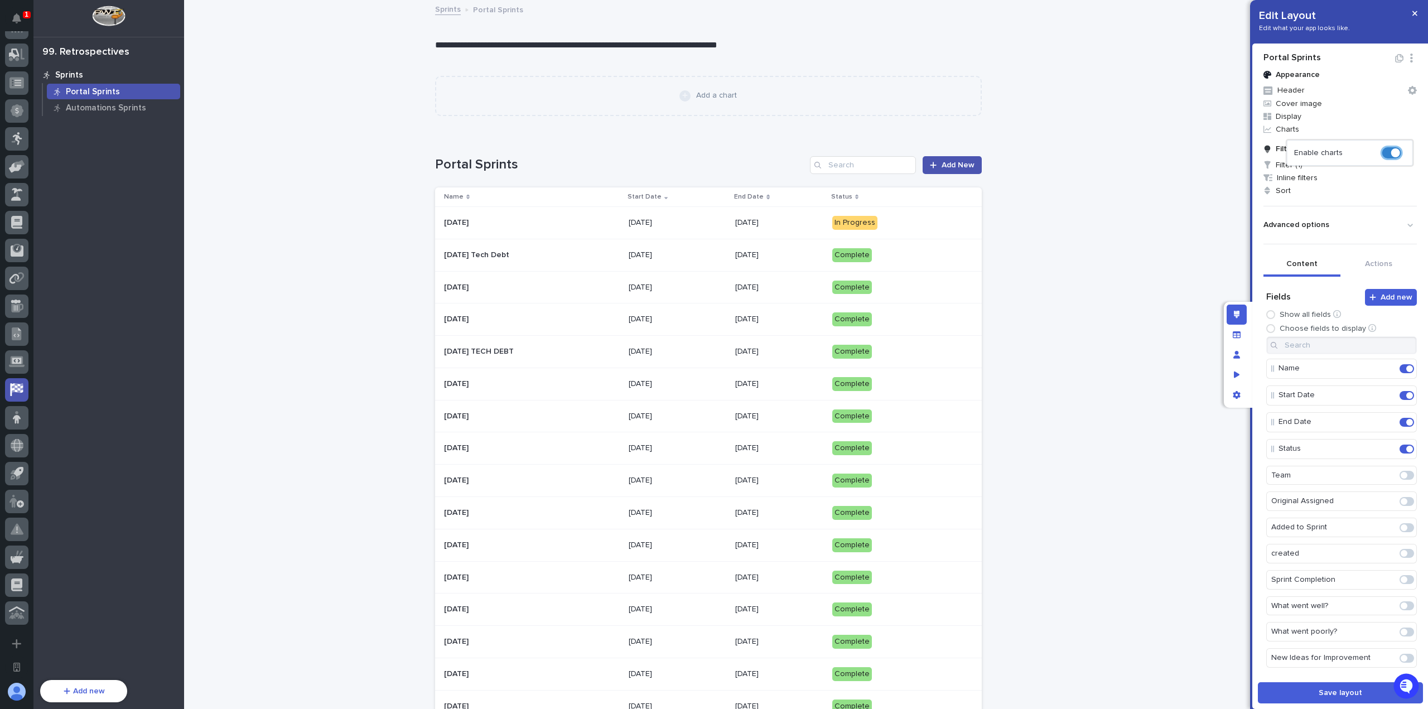
click at [700, 93] on div at bounding box center [714, 354] width 1428 height 709
click at [692, 97] on div "Add a chart" at bounding box center [709, 95] width 518 height 11
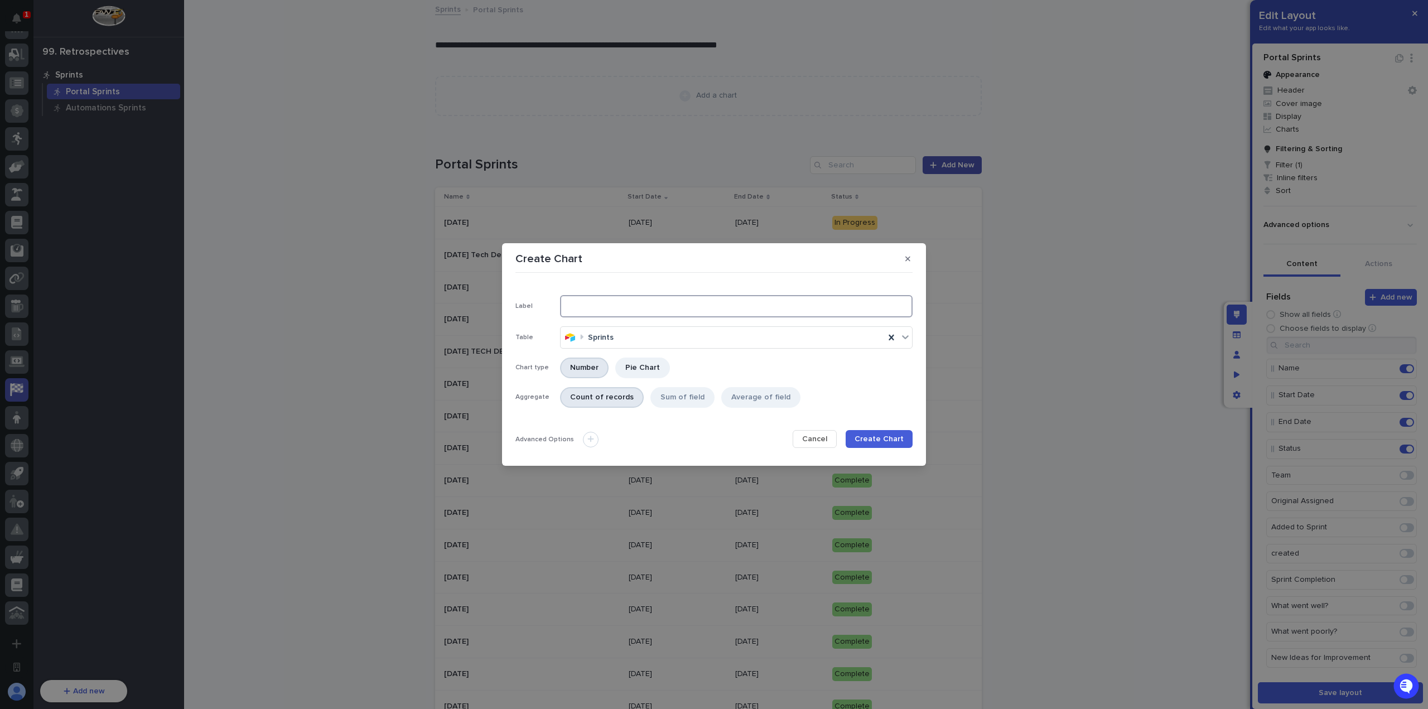
click at [658, 306] on input at bounding box center [736, 306] width 353 height 22
click at [770, 402] on div "Average of field" at bounding box center [760, 397] width 79 height 21
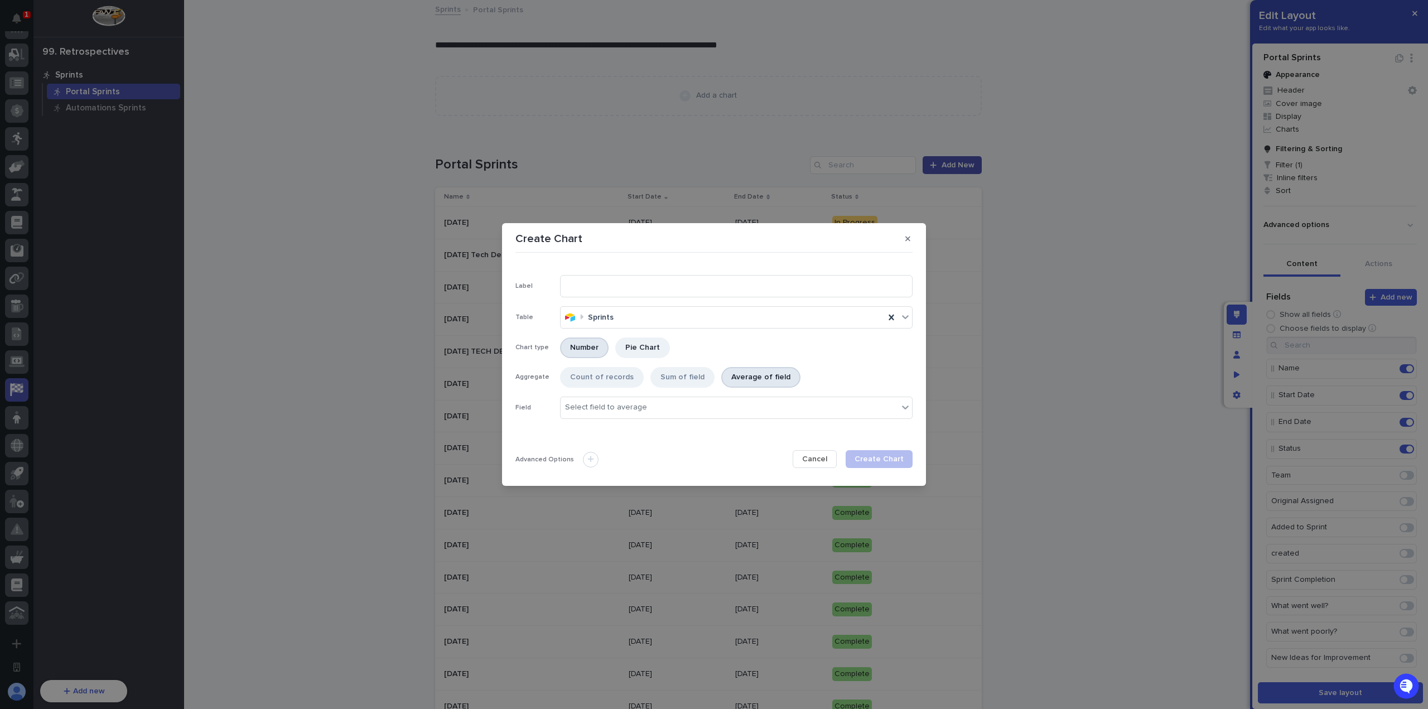
click at [824, 464] on button "Cancel" at bounding box center [815, 459] width 44 height 18
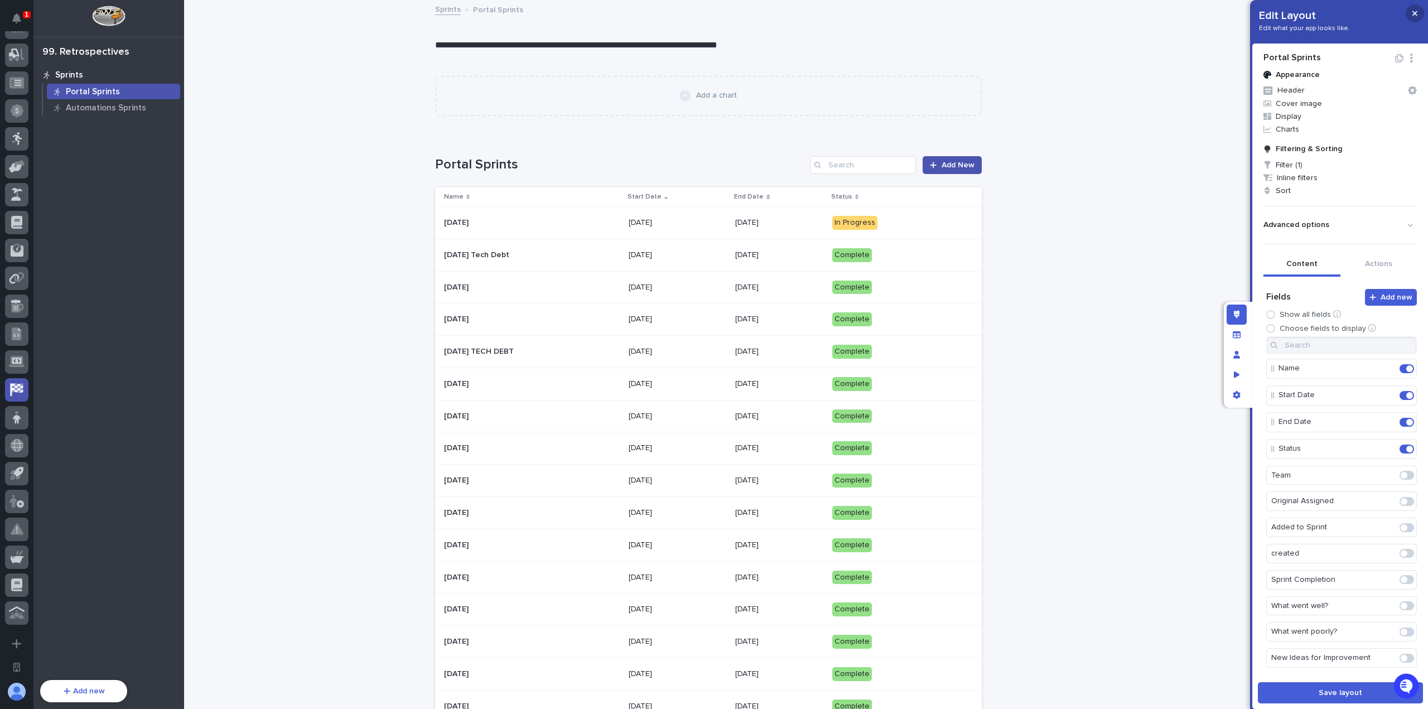
click at [1414, 16] on icon "button" at bounding box center [1415, 13] width 5 height 8
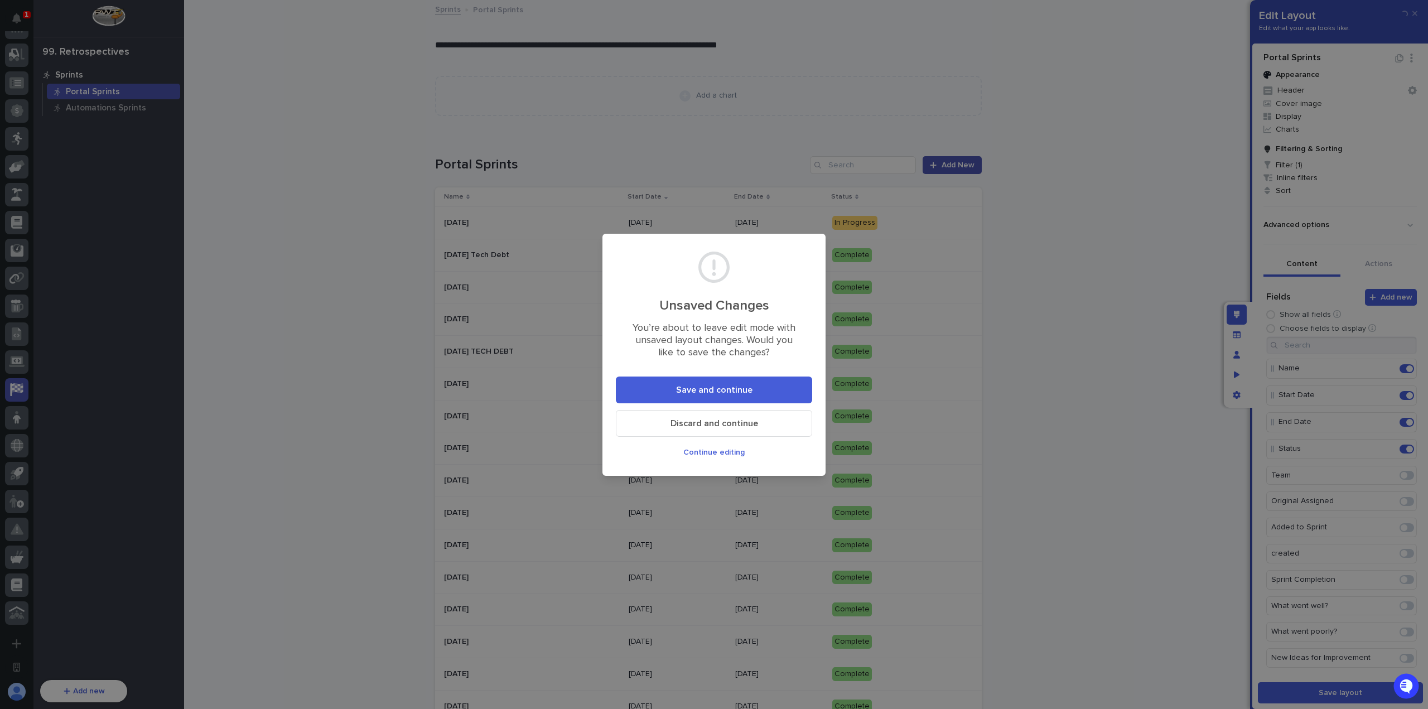
click at [726, 455] on span "Continue editing" at bounding box center [713, 453] width 61 height 8
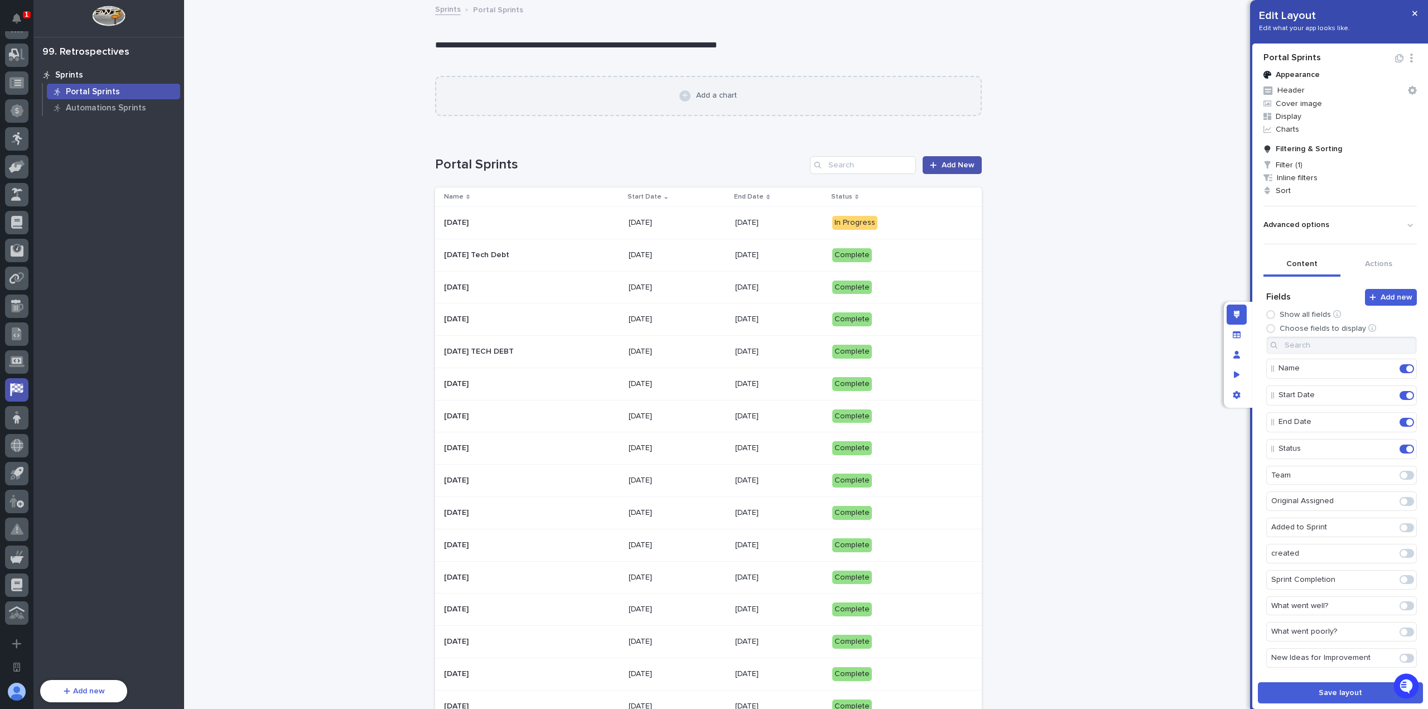
click at [696, 100] on div "Add a chart" at bounding box center [716, 95] width 41 height 9
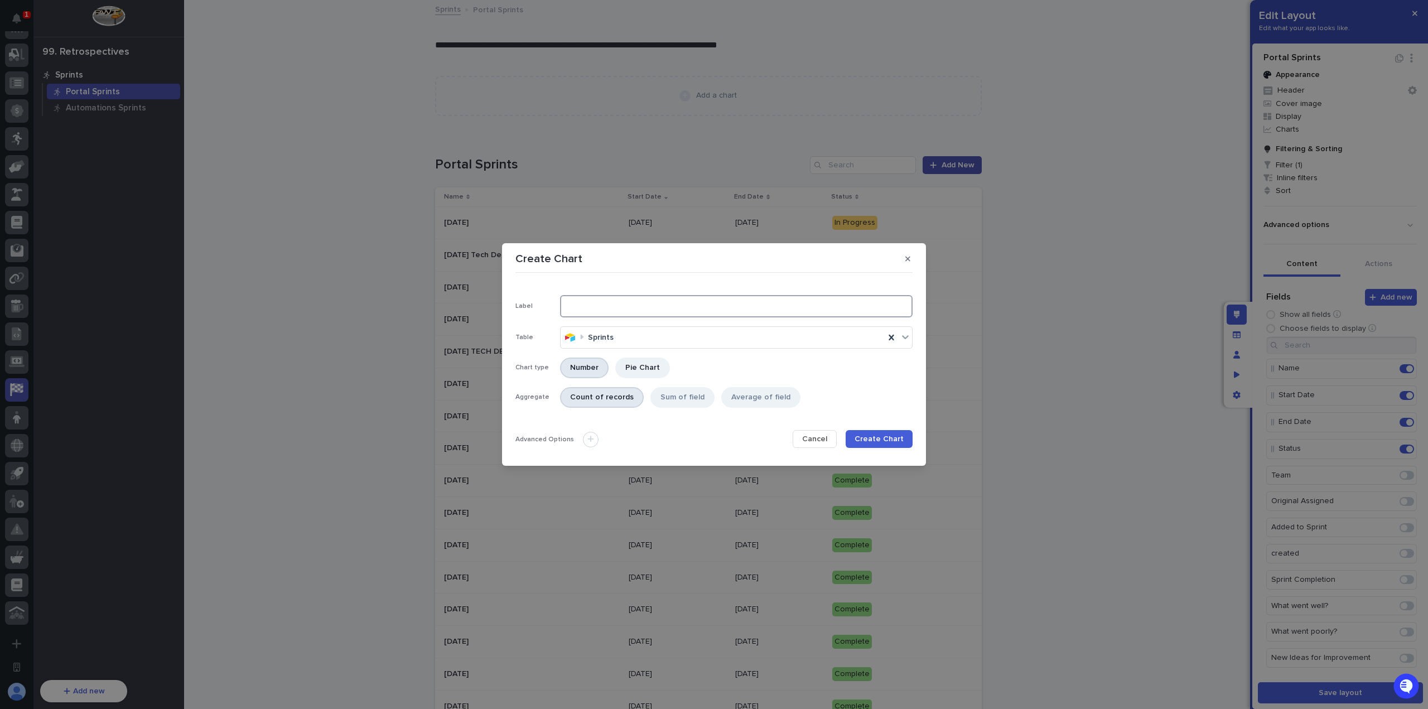
click at [676, 311] on input at bounding box center [736, 306] width 353 height 22
type input "A"
type input "Completion Average (last 90 days)"
click at [738, 399] on div "Average of field" at bounding box center [760, 397] width 79 height 21
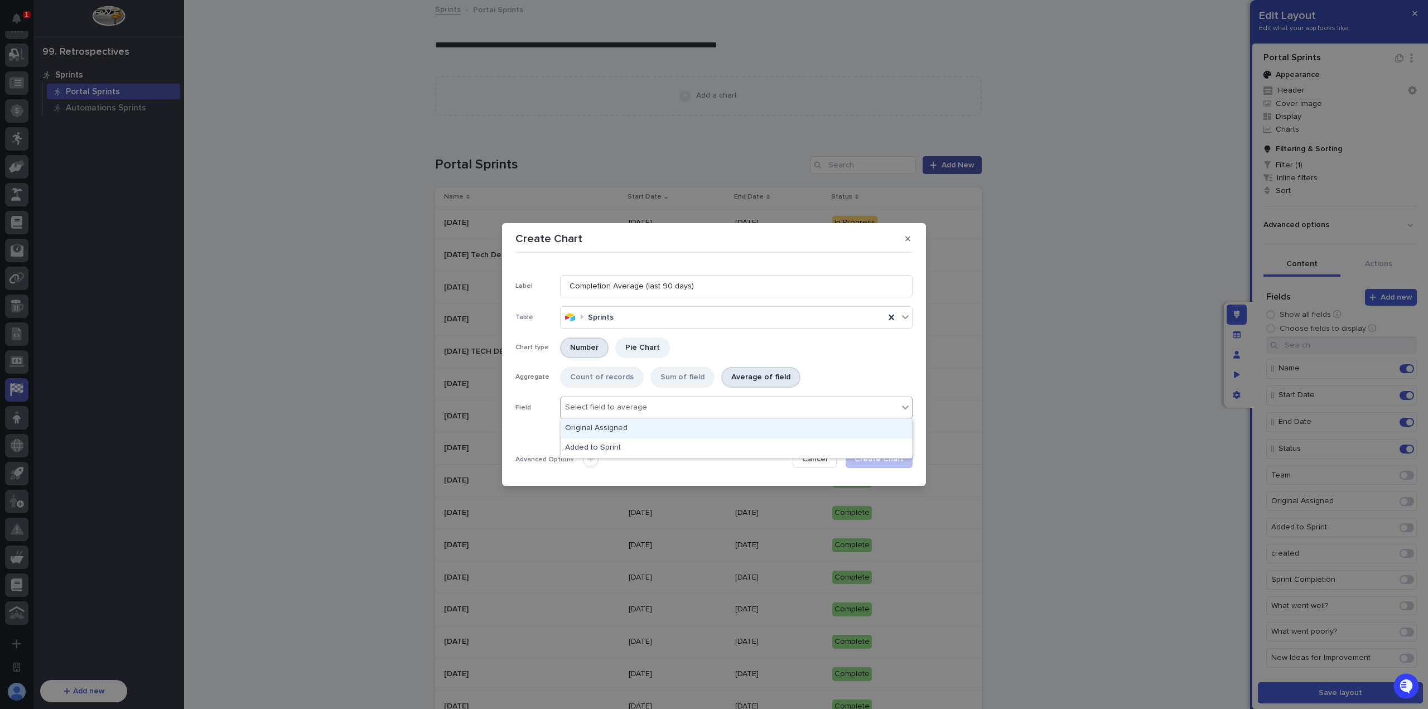
click at [610, 398] on div "Select field to average" at bounding box center [736, 408] width 353 height 22
click at [827, 379] on div "Count of records Sum of field Average of field" at bounding box center [736, 379] width 353 height 25
click at [825, 457] on span "Cancel" at bounding box center [814, 459] width 25 height 8
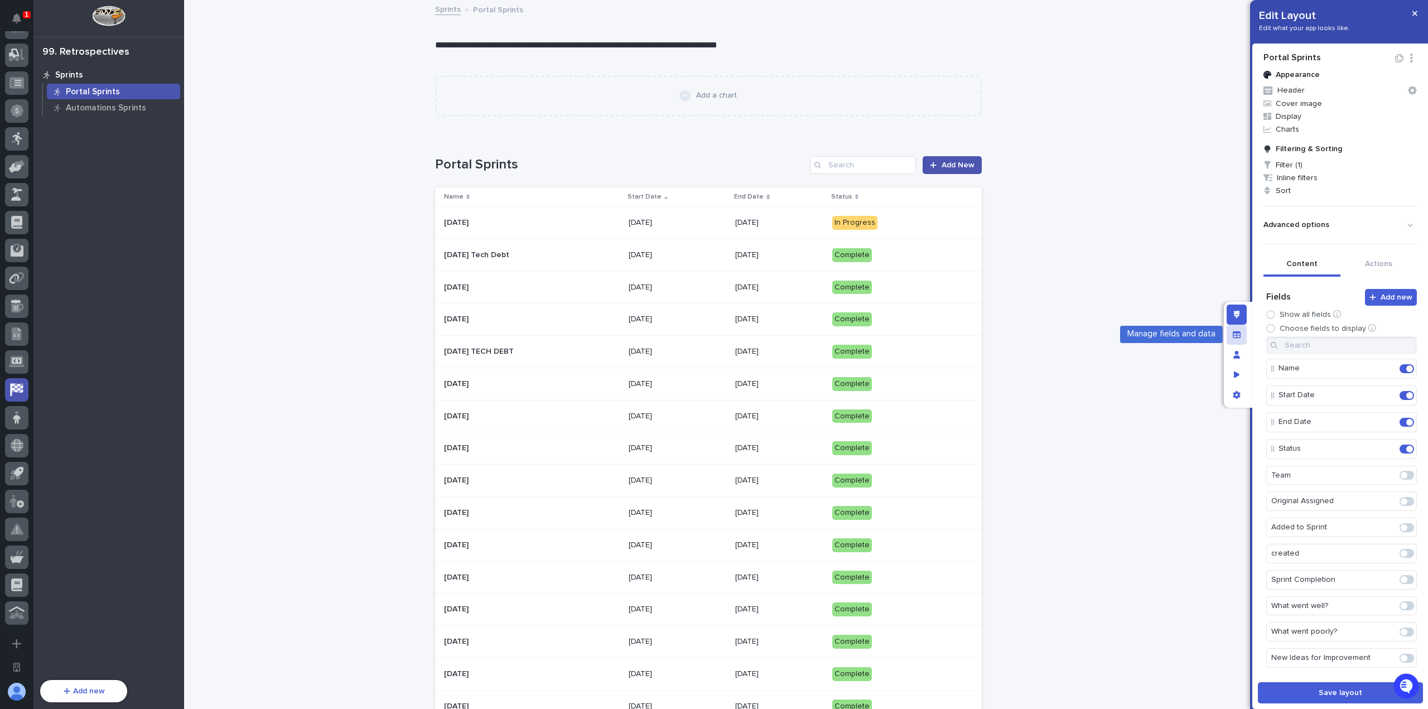
click at [1241, 340] on div "Manage fields and data" at bounding box center [1237, 335] width 20 height 20
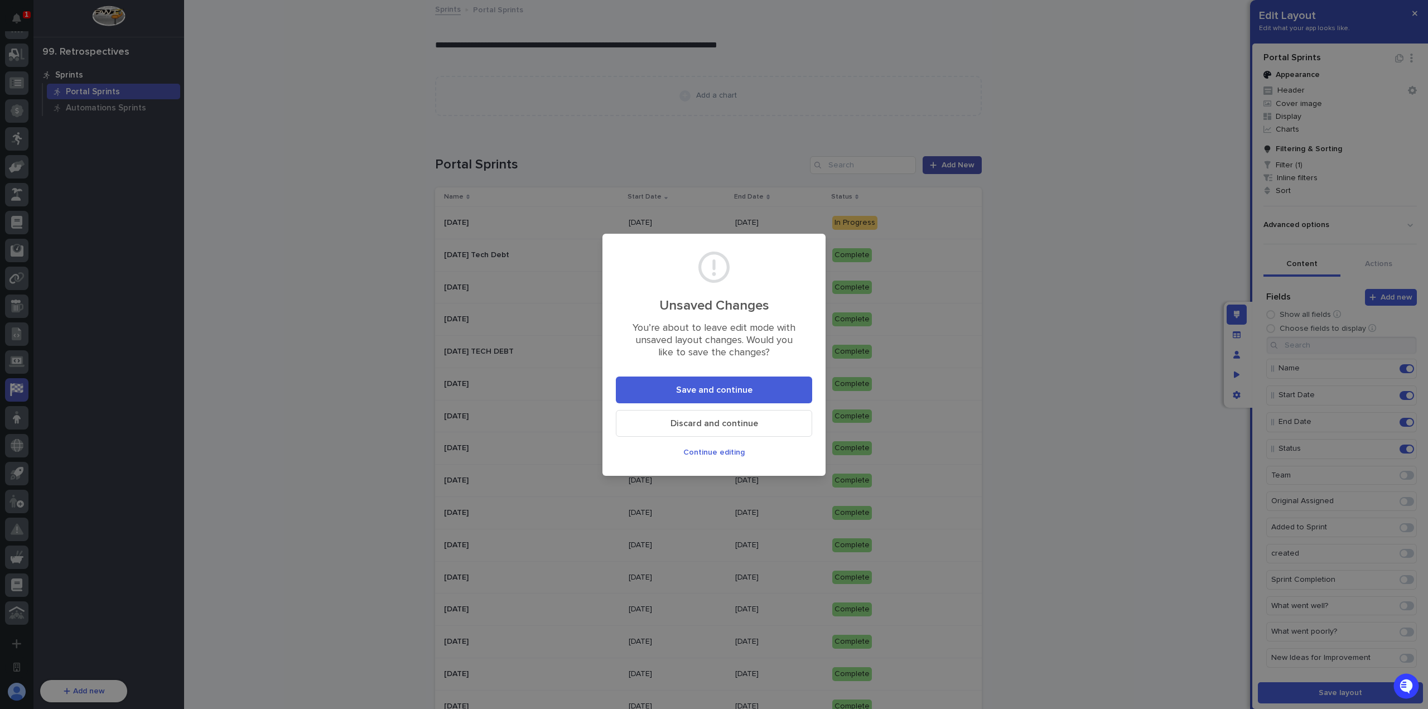
click at [691, 392] on span "Save and continue" at bounding box center [714, 390] width 76 height 9
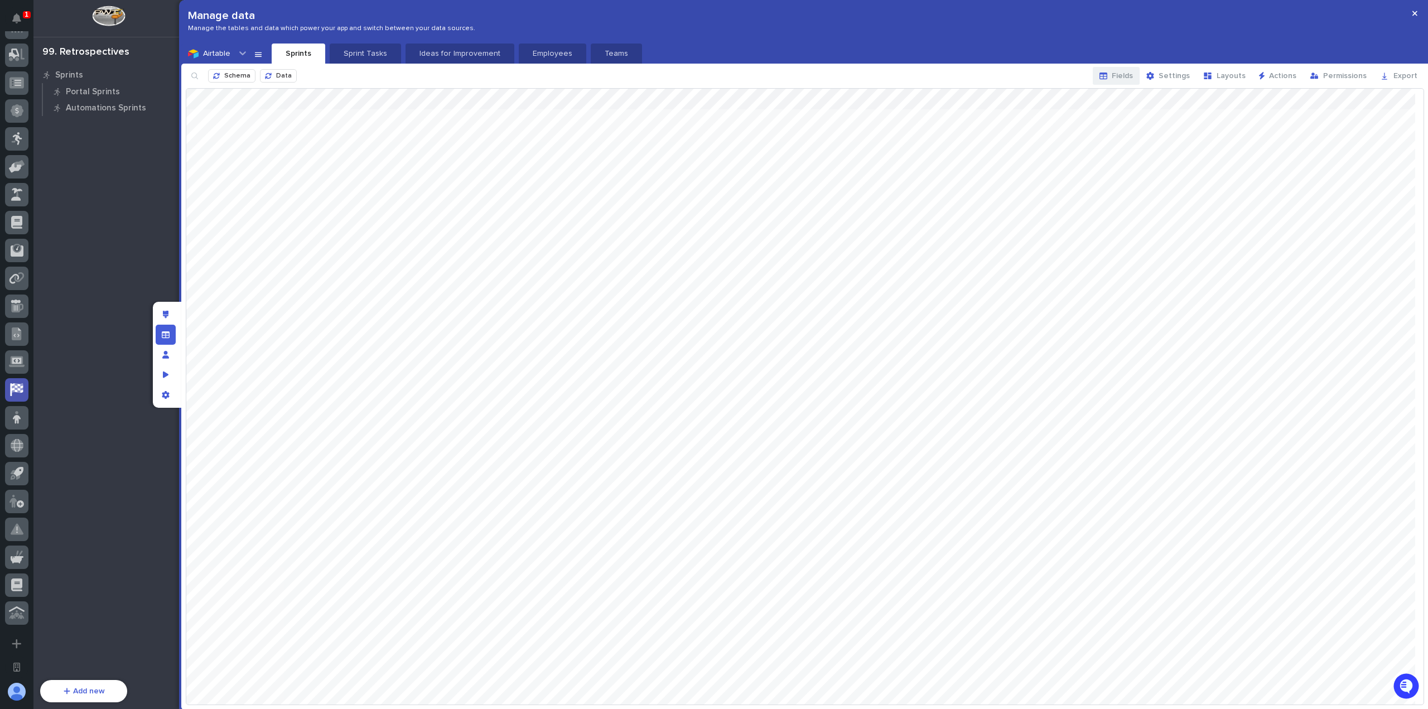
click at [1133, 80] on span "Fields" at bounding box center [1122, 76] width 21 height 8
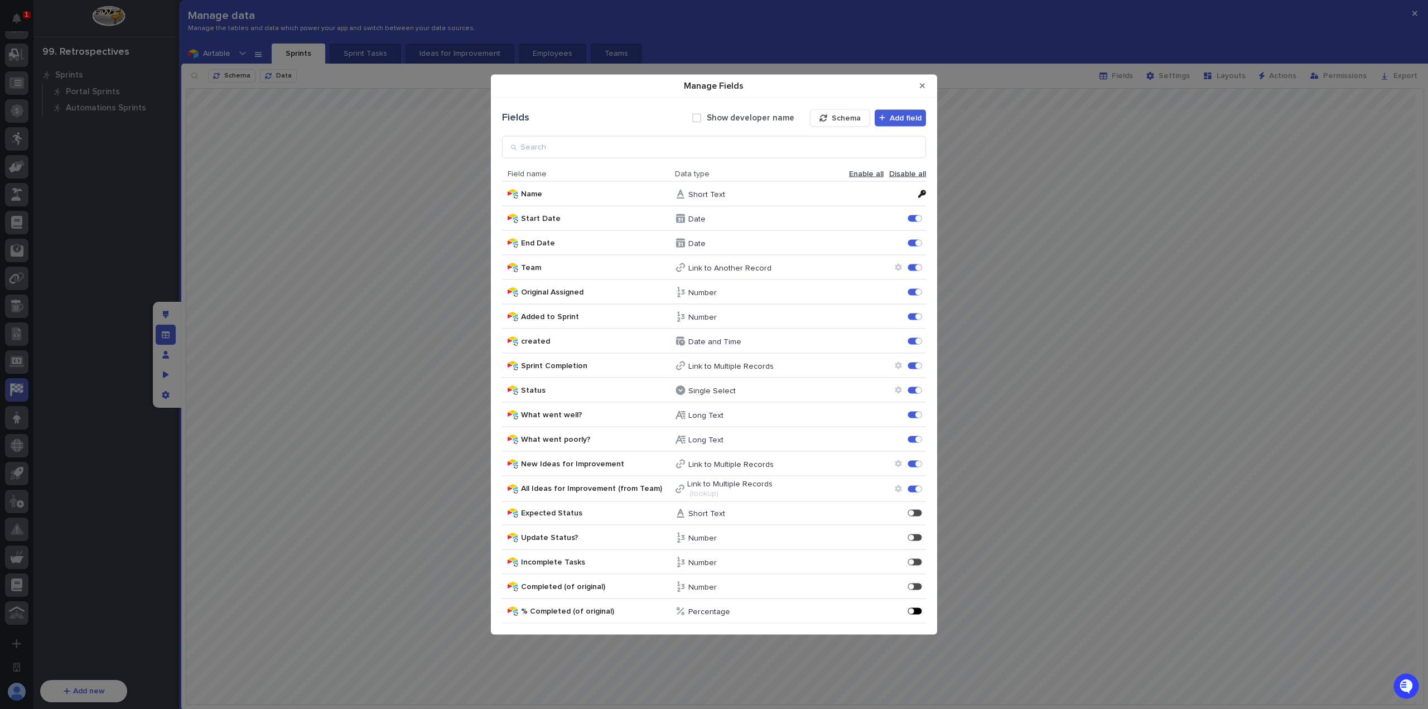
click at [917, 611] on div "Manage Fields" at bounding box center [918, 611] width 3 height 3
click at [914, 586] on div "Manage Fields" at bounding box center [911, 587] width 6 height 6
click at [914, 610] on div "Manage Fields" at bounding box center [915, 611] width 14 height 7
click at [925, 83] on button "Close Modal" at bounding box center [922, 86] width 18 height 18
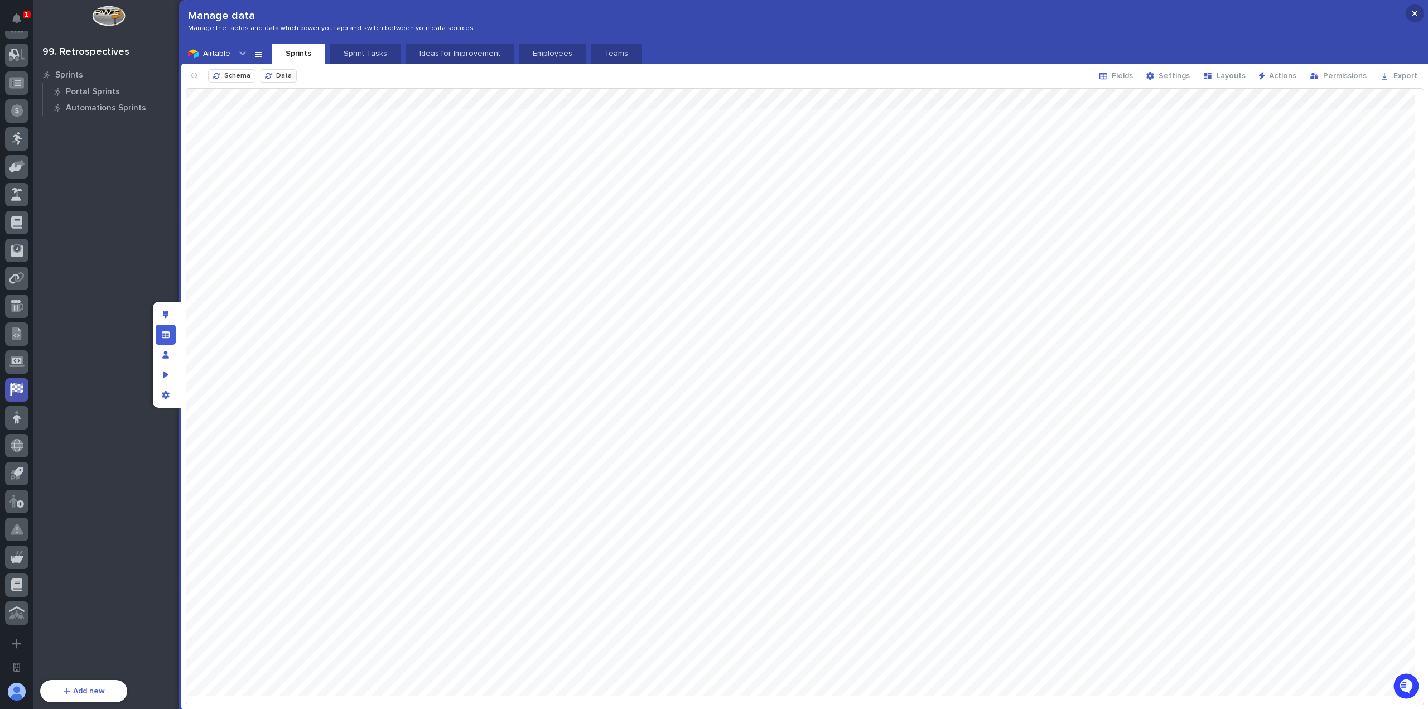
click at [1414, 8] on button "button" at bounding box center [1415, 13] width 18 height 18
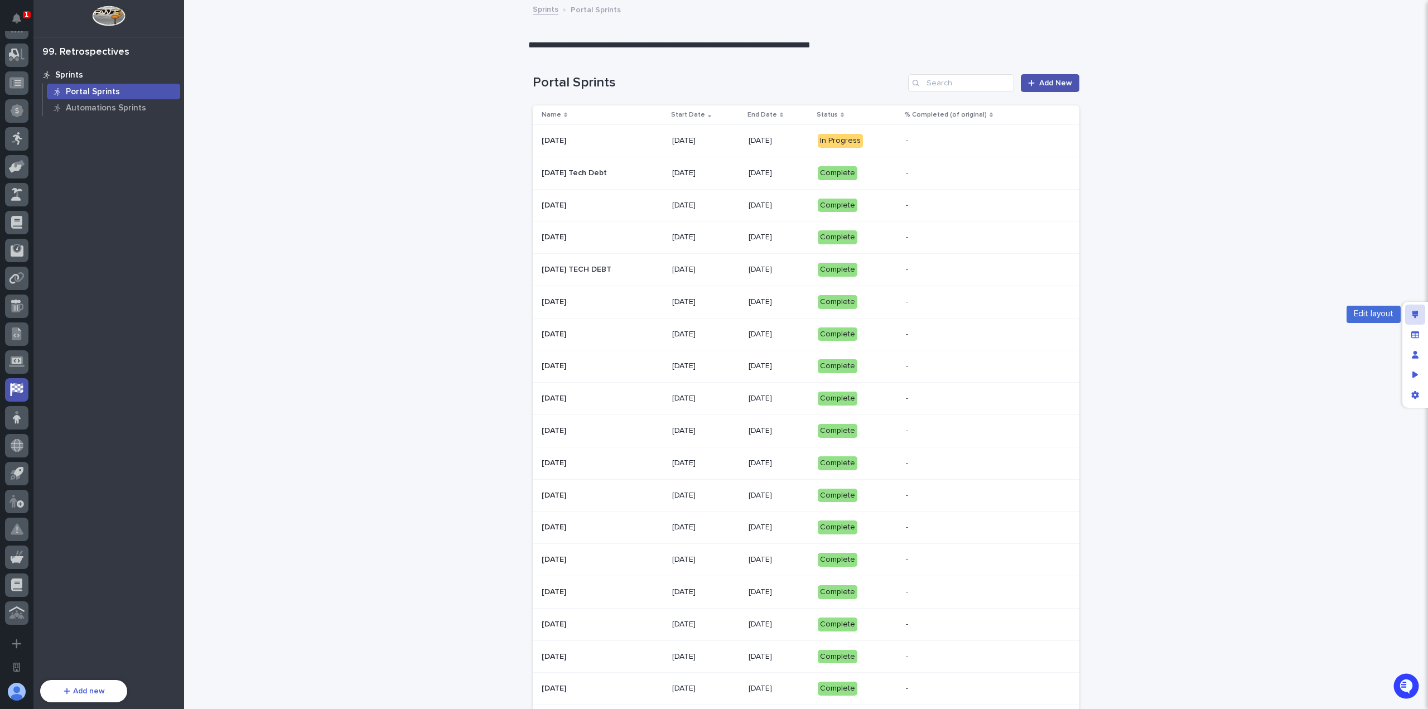
click at [1417, 318] on icon "Edit layout" at bounding box center [1416, 315] width 6 height 8
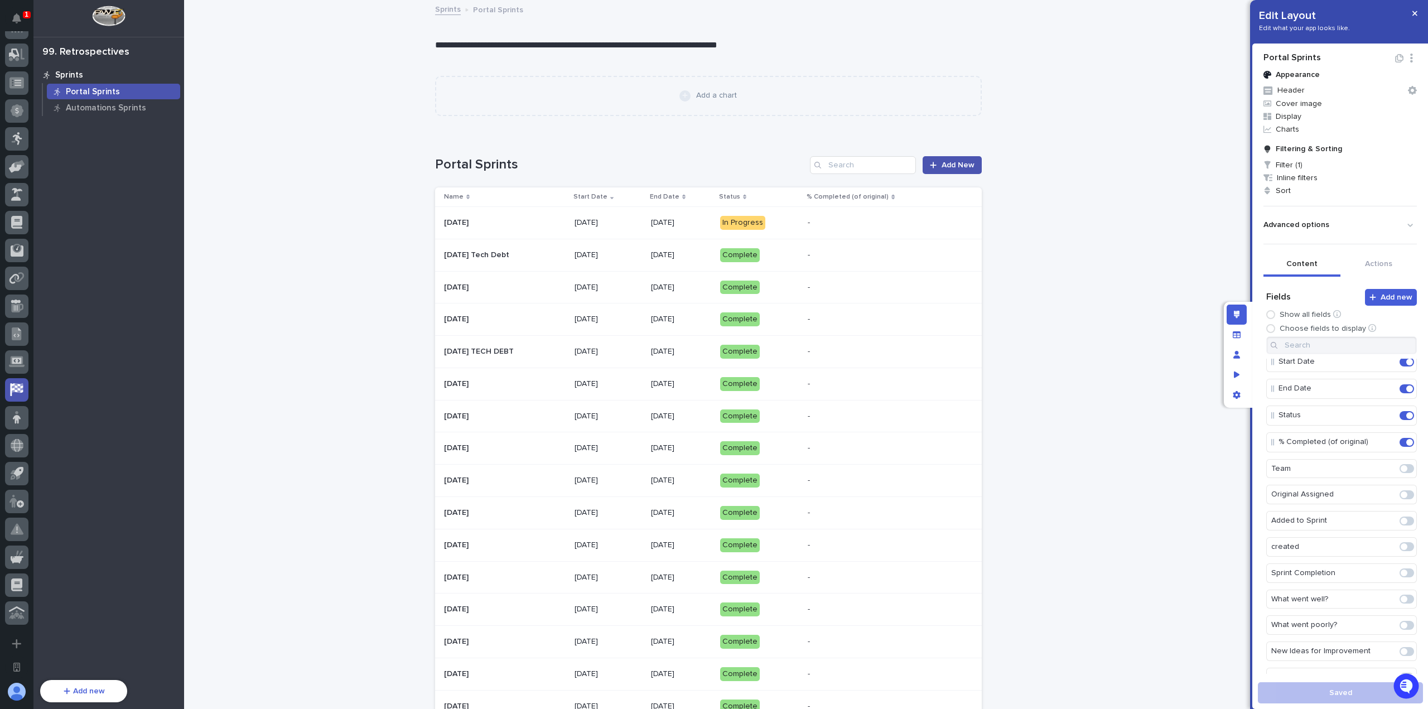
scroll to position [0, 0]
click at [1302, 126] on span "Charts" at bounding box center [1340, 129] width 162 height 13
click at [677, 91] on div at bounding box center [714, 354] width 1428 height 709
click at [692, 92] on div "Add a chart" at bounding box center [709, 95] width 518 height 11
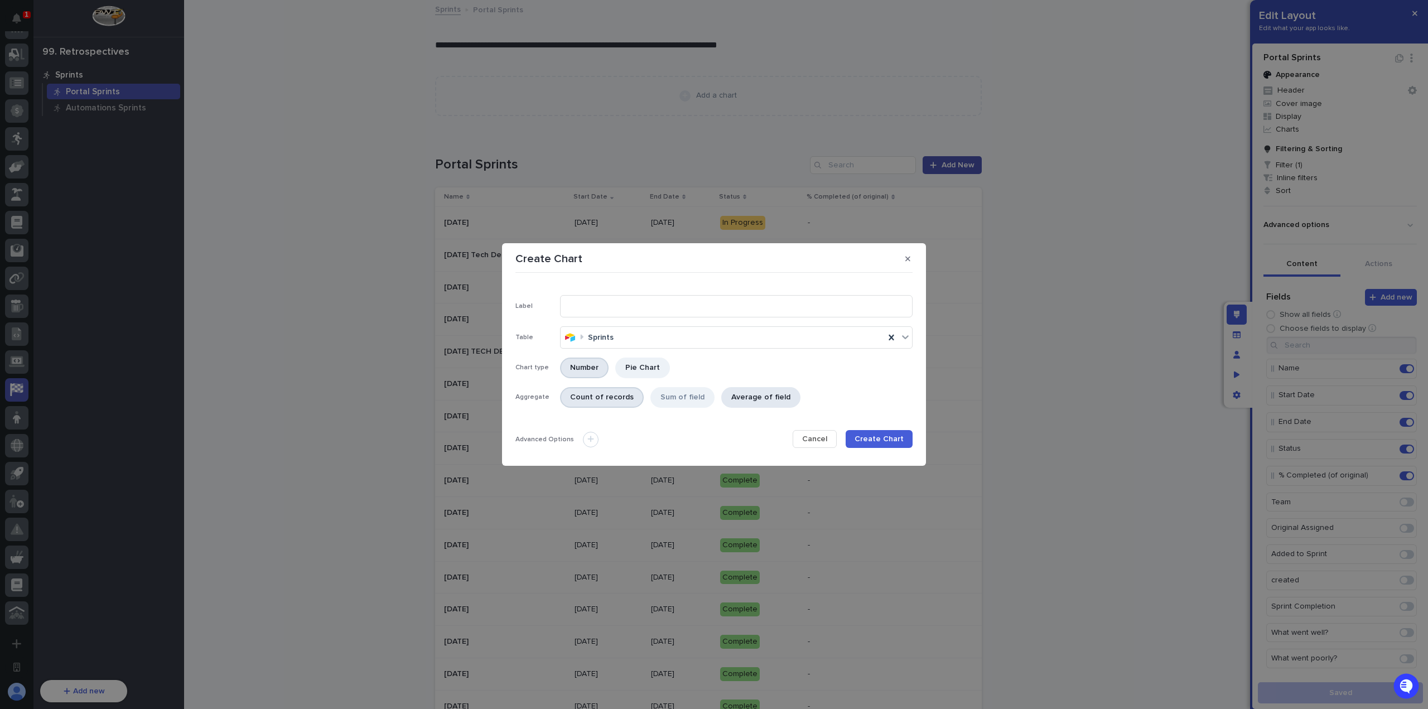
click at [765, 396] on div "Average of field" at bounding box center [760, 397] width 79 height 21
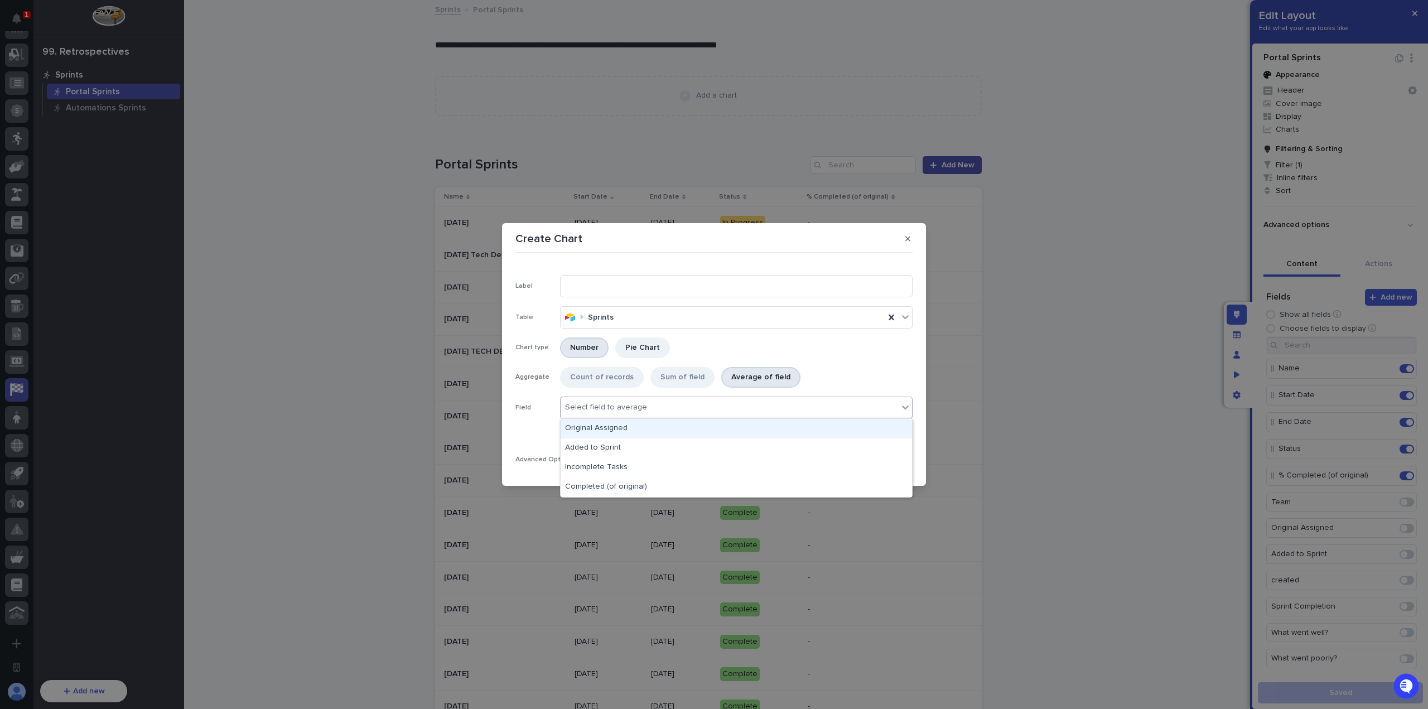
click at [656, 411] on div "Select field to average" at bounding box center [730, 407] width 338 height 16
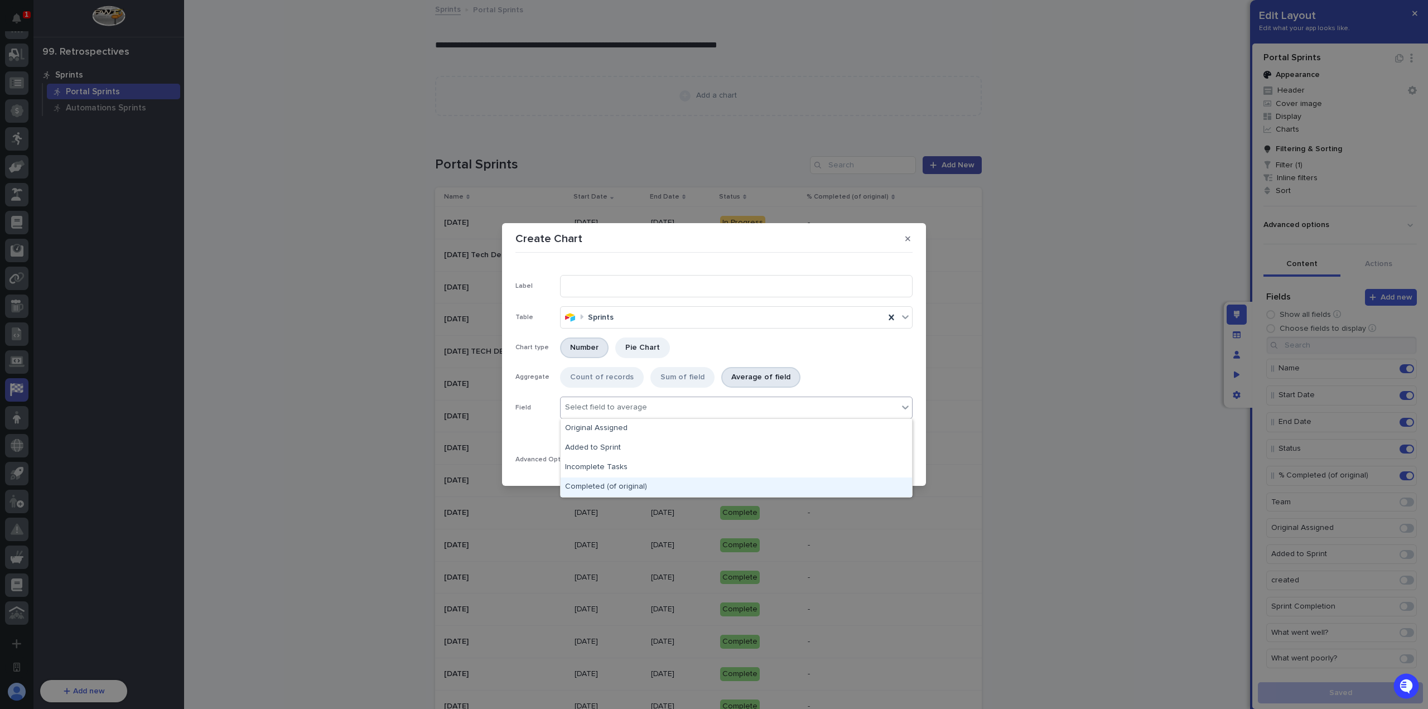
click at [641, 488] on div "Completed (of original)" at bounding box center [736, 488] width 351 height 20
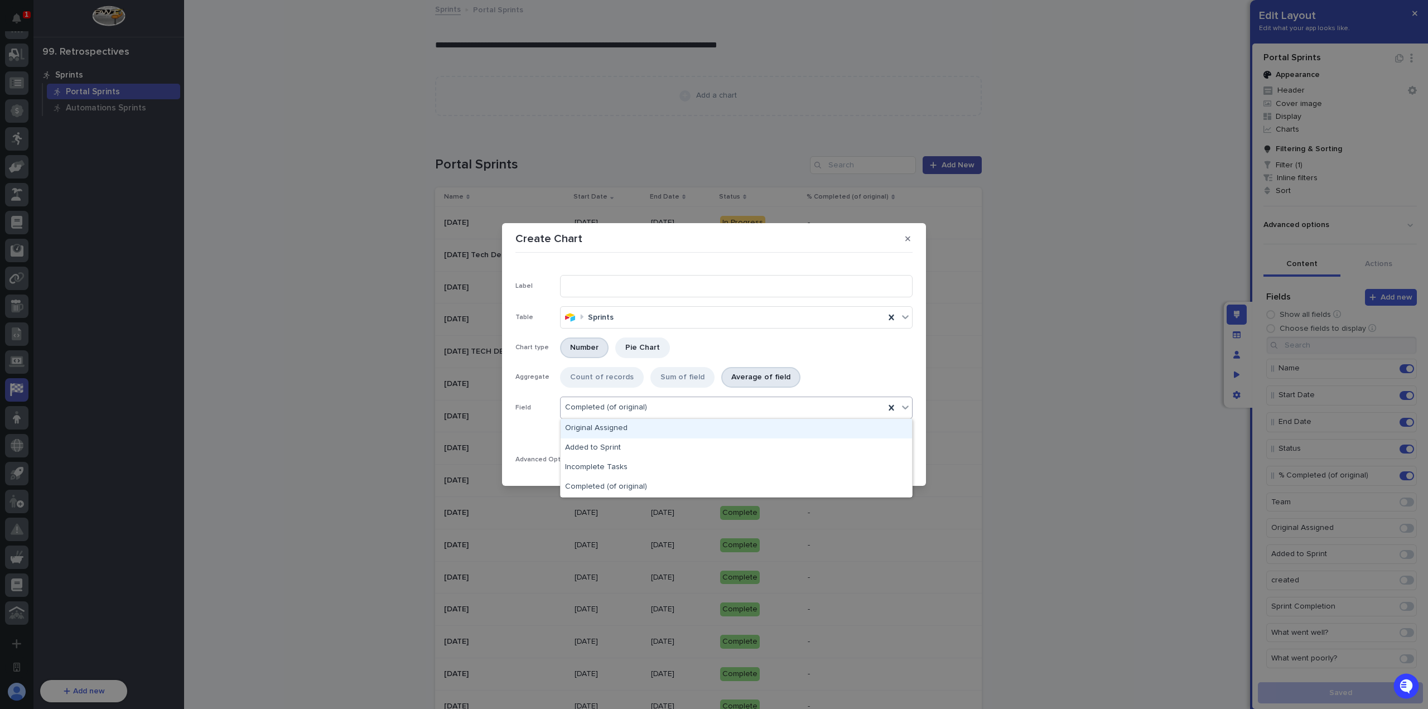
click at [684, 406] on div "Completed (of original)" at bounding box center [723, 407] width 324 height 16
click at [690, 405] on div "Completed (of original)" at bounding box center [723, 407] width 324 height 16
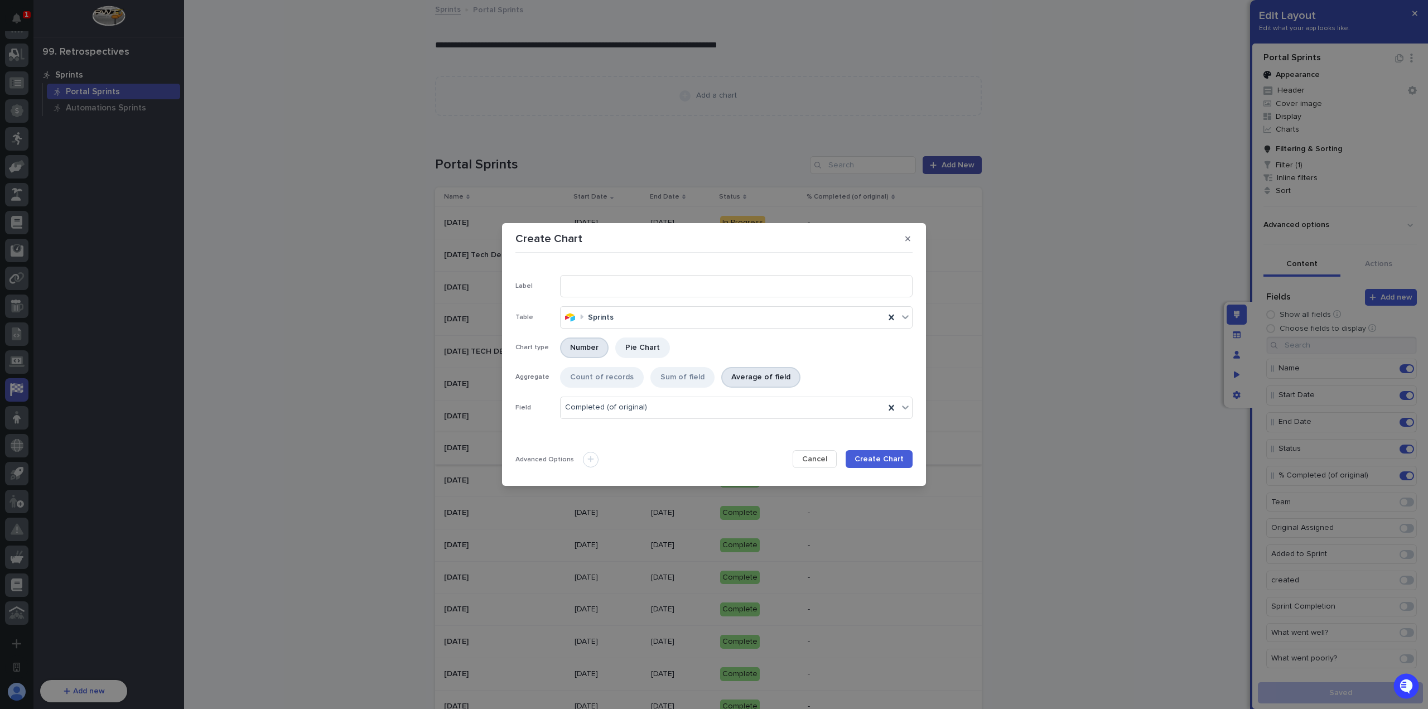
drag, startPoint x: 829, startPoint y: 459, endPoint x: 833, endPoint y: 446, distance: 13.9
click at [827, 459] on span "Cancel" at bounding box center [814, 459] width 25 height 8
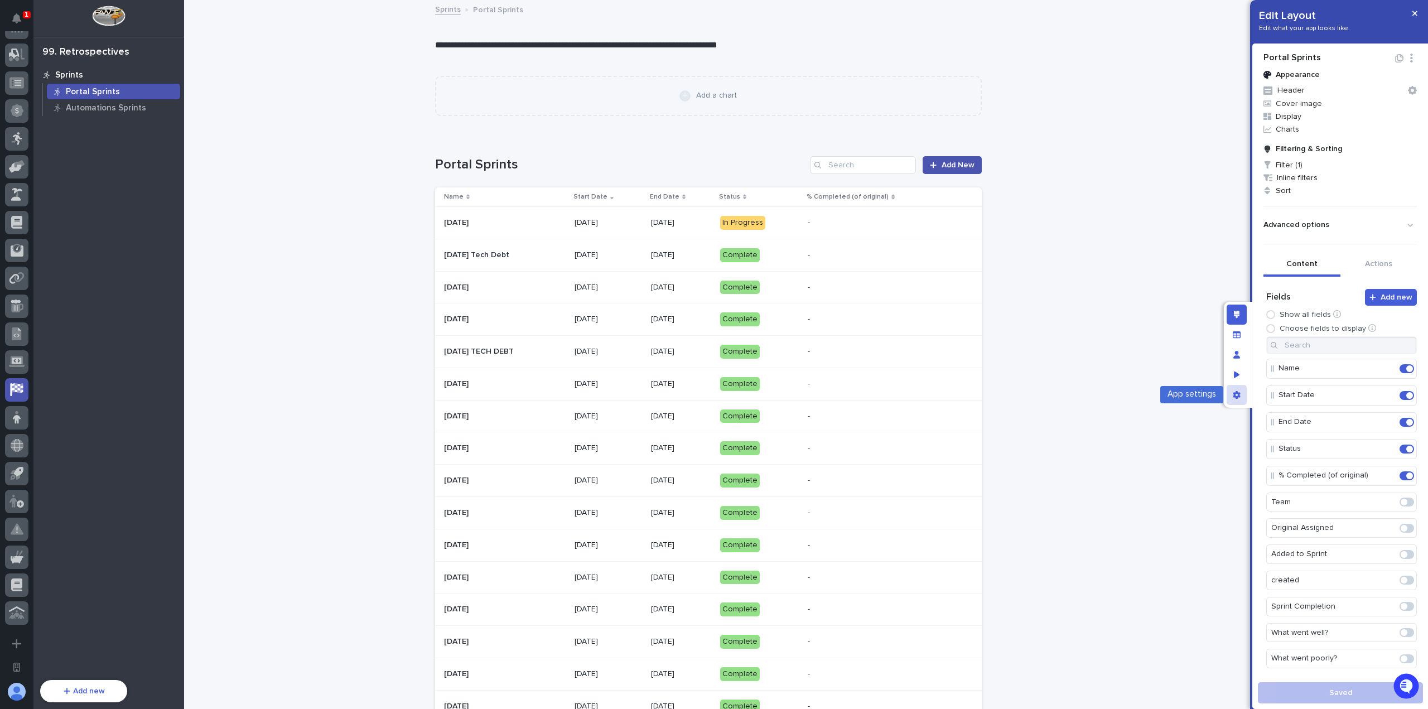
click at [1237, 393] on icon "App settings" at bounding box center [1236, 395] width 7 height 8
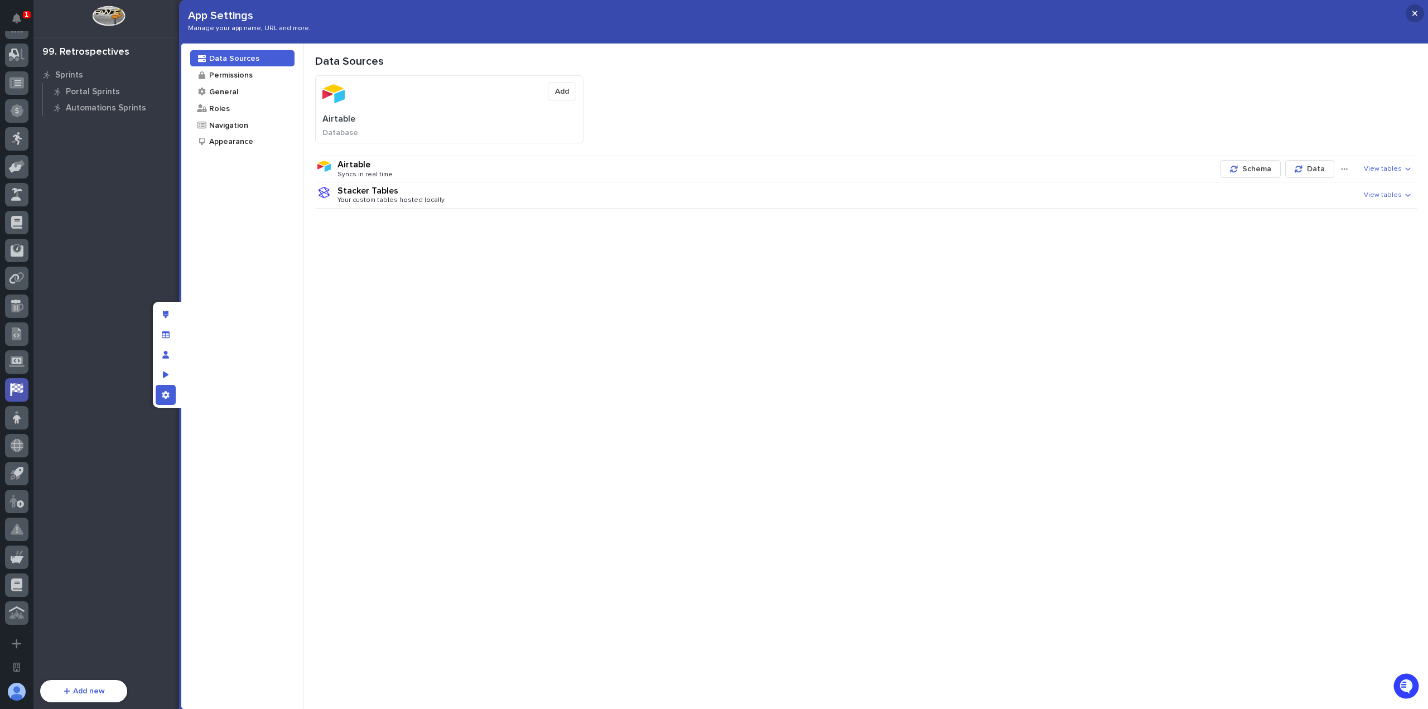
click at [1418, 8] on button "button" at bounding box center [1415, 13] width 18 height 18
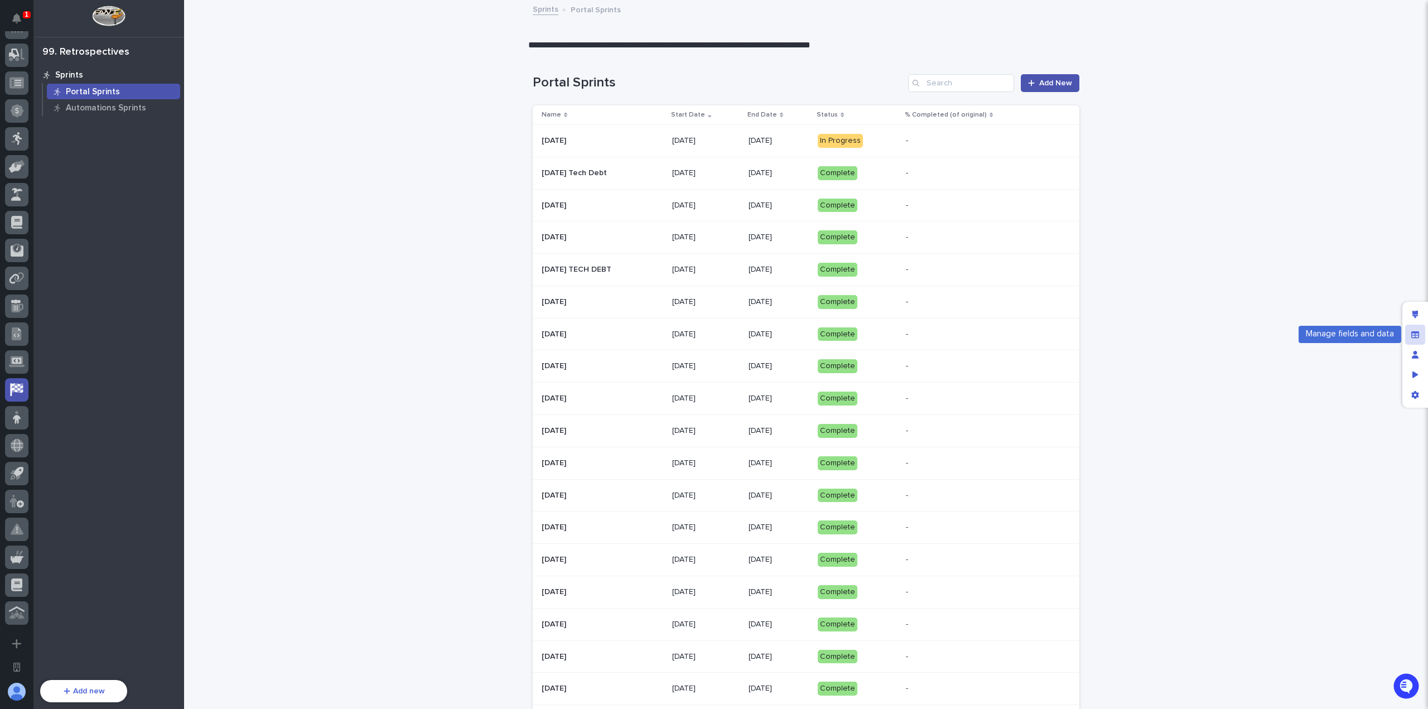
click at [1418, 340] on div "Manage fields and data" at bounding box center [1415, 335] width 20 height 20
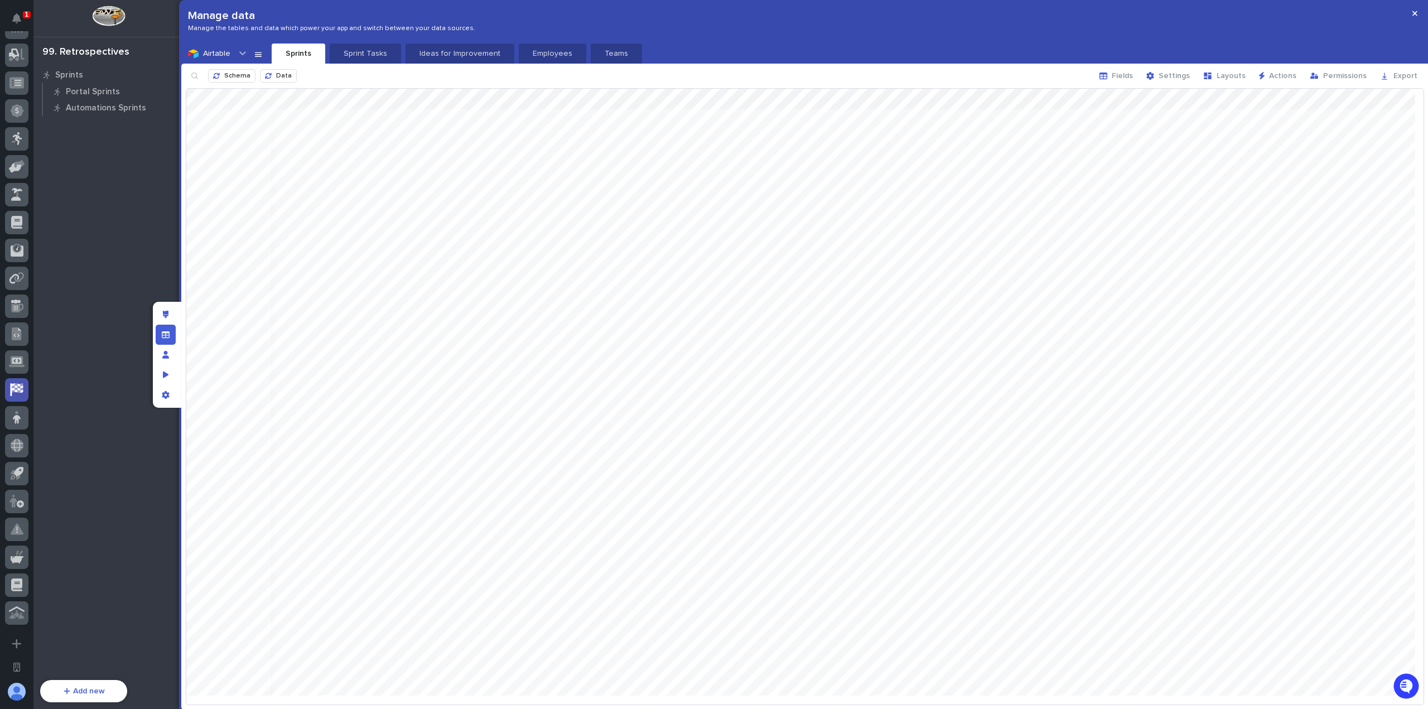
scroll to position [0, 26]
click at [243, 76] on span "Schema" at bounding box center [237, 76] width 26 height 7
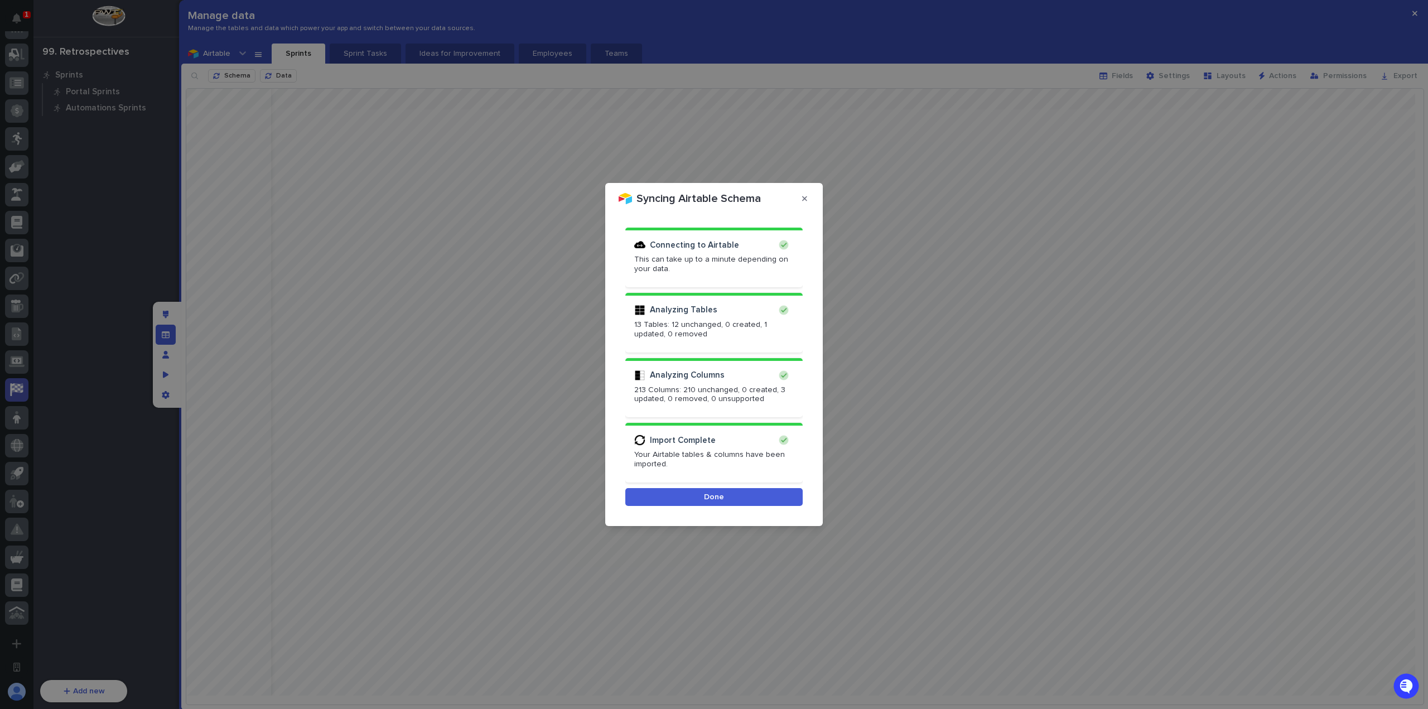
click at [740, 495] on button "Done" at bounding box center [713, 497] width 177 height 18
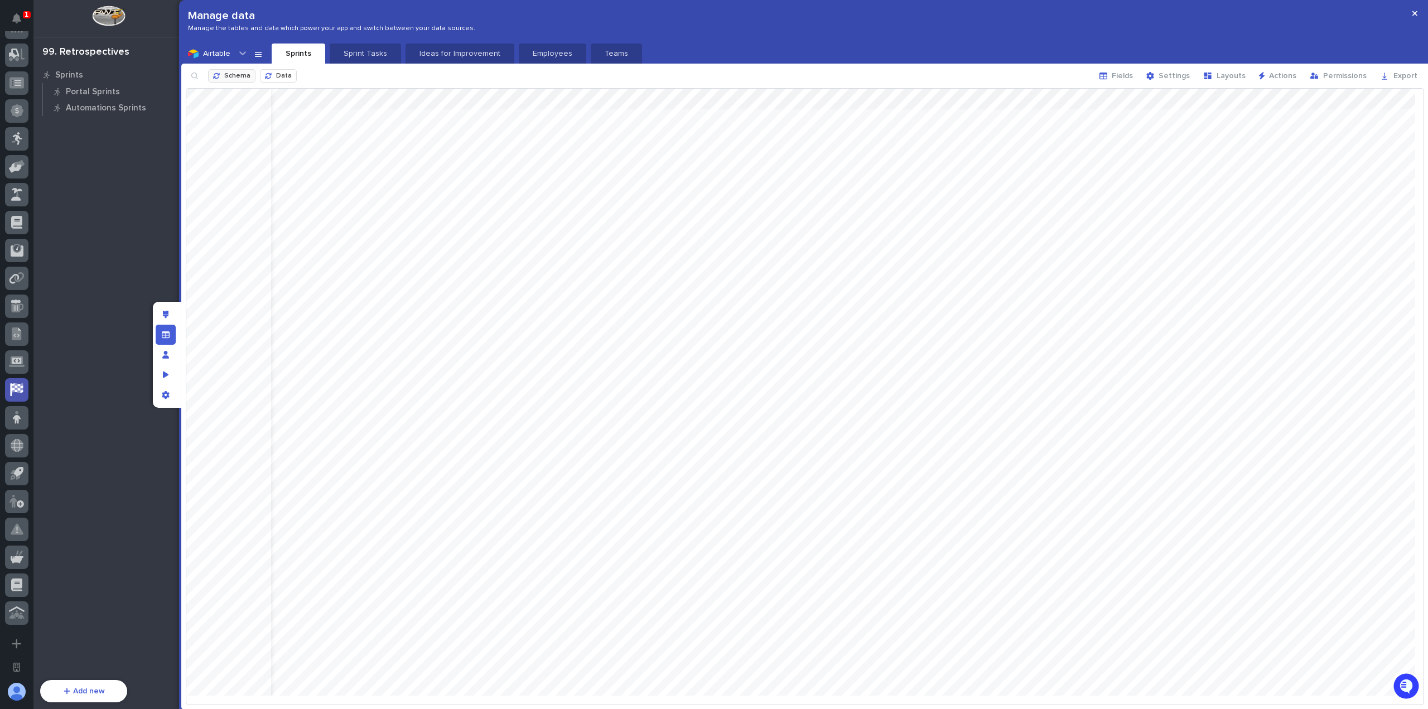
click at [242, 76] on span "Schema" at bounding box center [237, 76] width 26 height 7
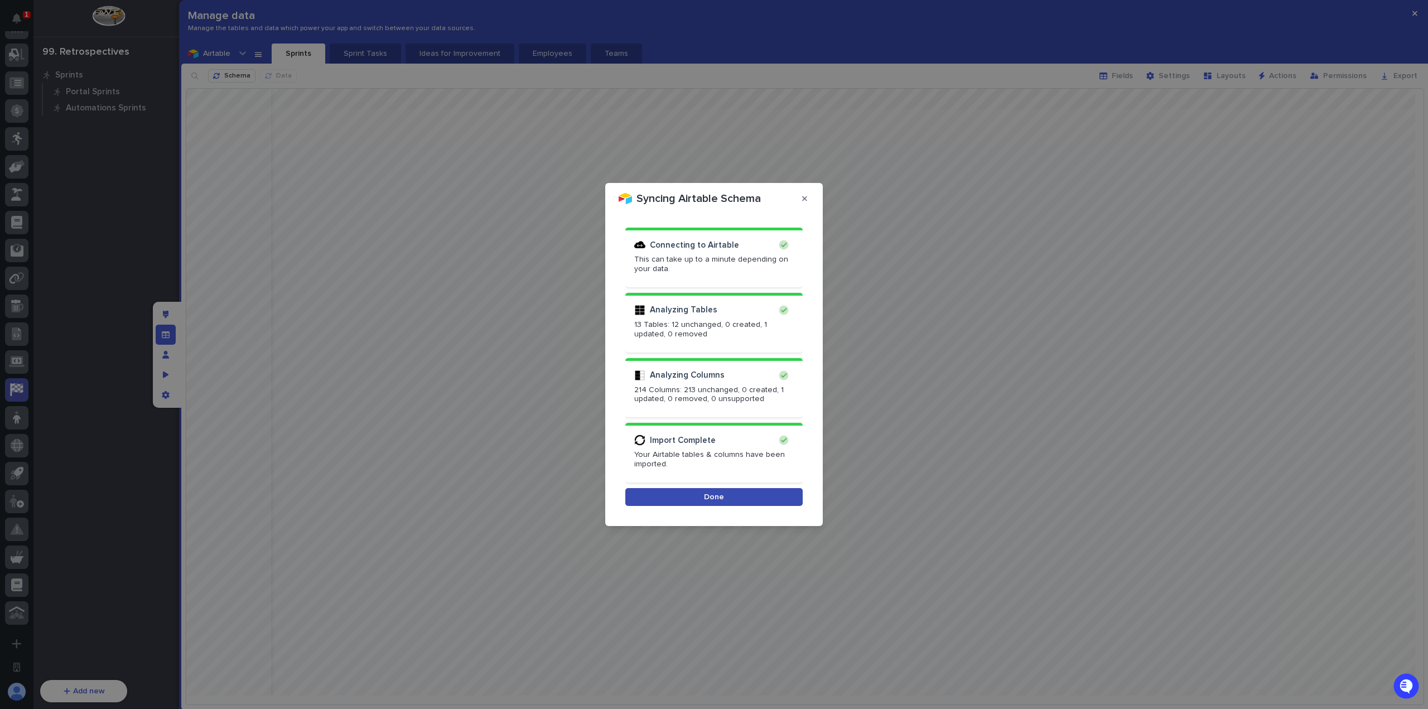
click at [739, 498] on button "Done" at bounding box center [713, 497] width 177 height 18
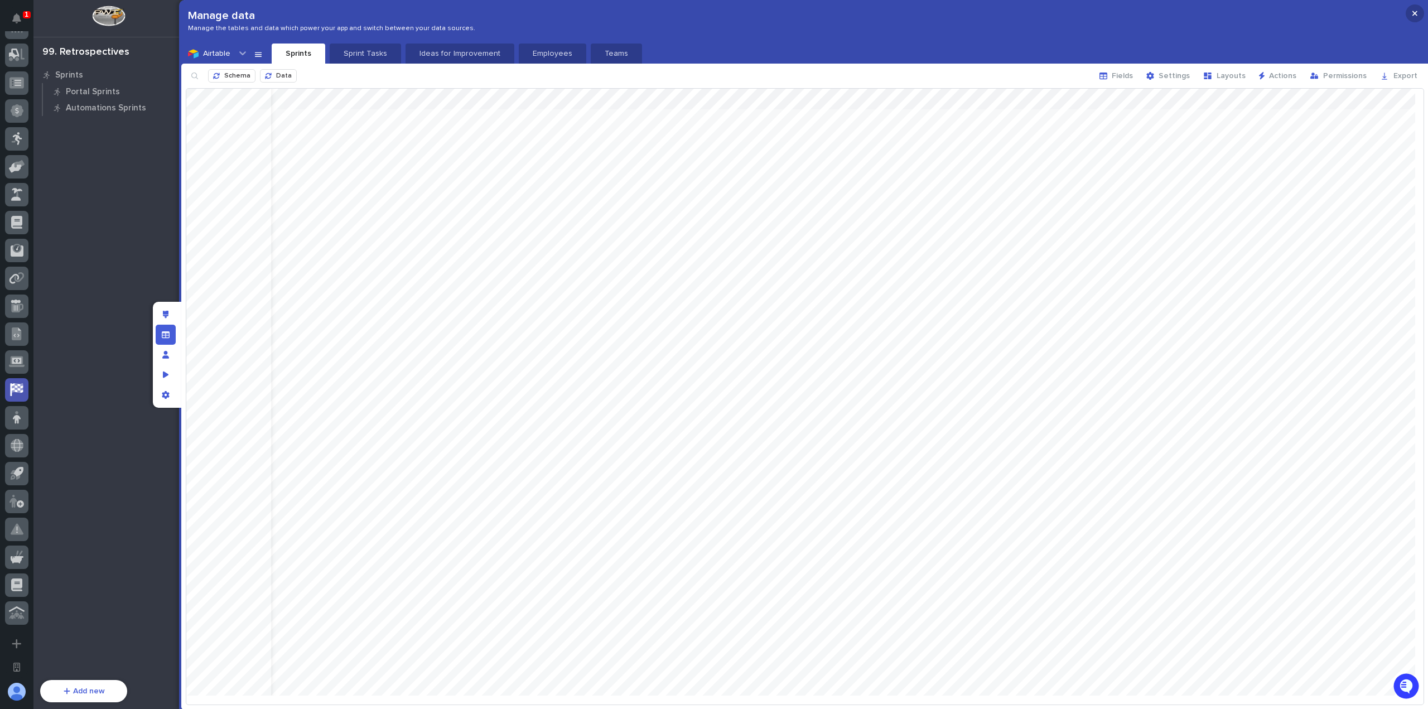
click at [1415, 13] on icon "button" at bounding box center [1415, 13] width 5 height 5
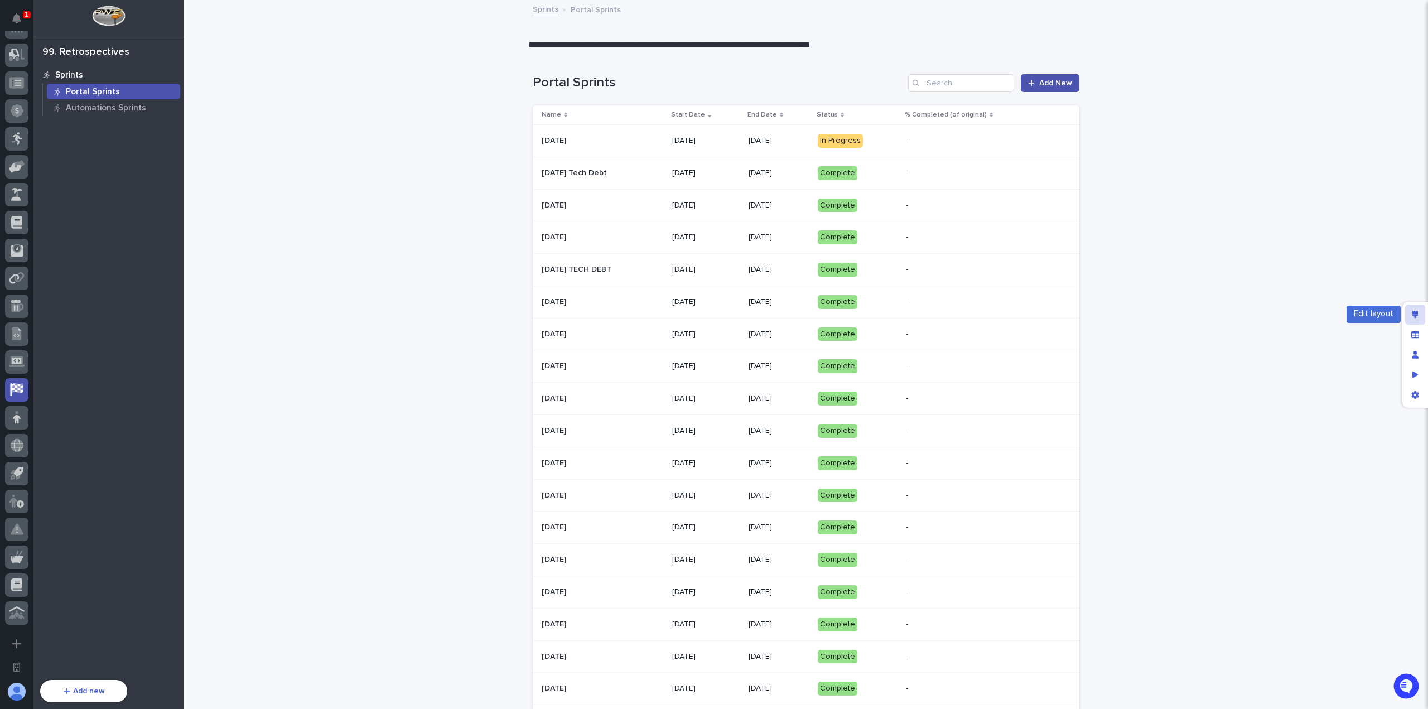
click at [1420, 307] on div "Edit layout" at bounding box center [1415, 315] width 20 height 20
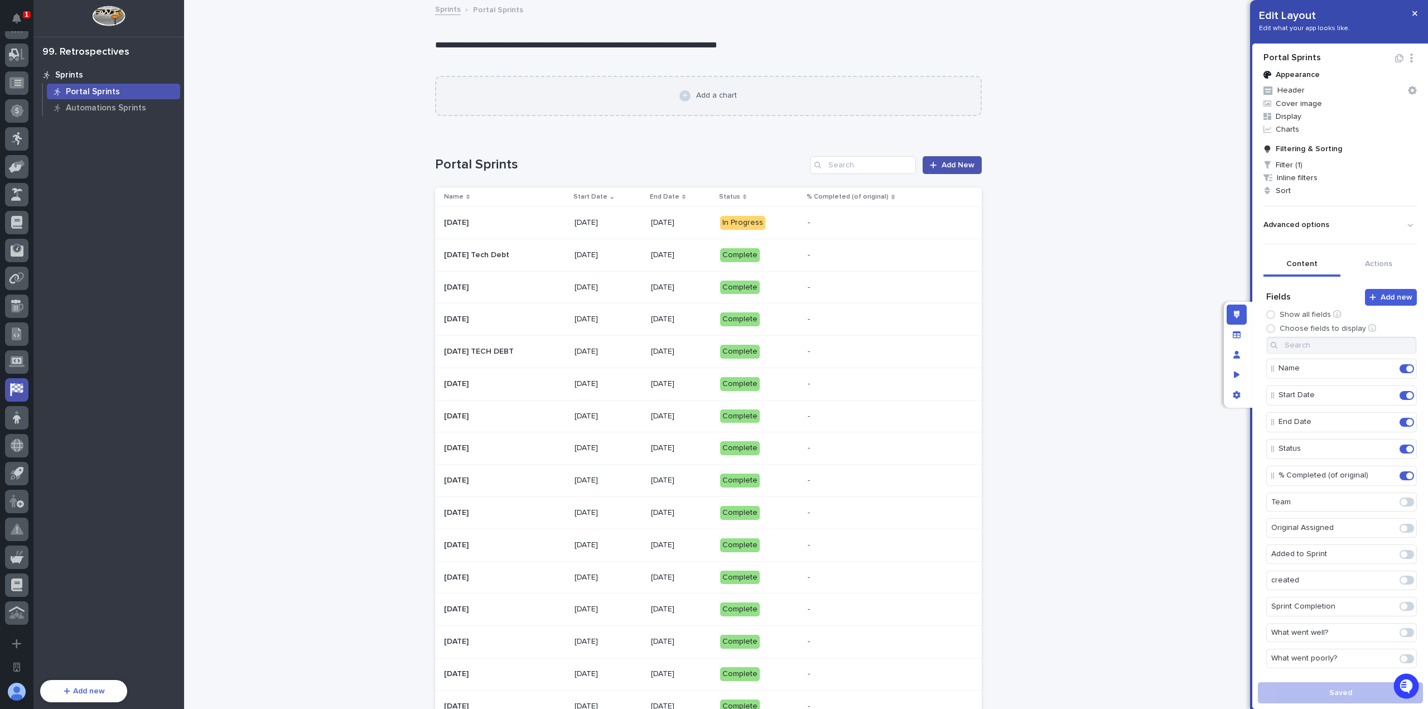
click at [709, 101] on div "Add a chart" at bounding box center [708, 96] width 547 height 40
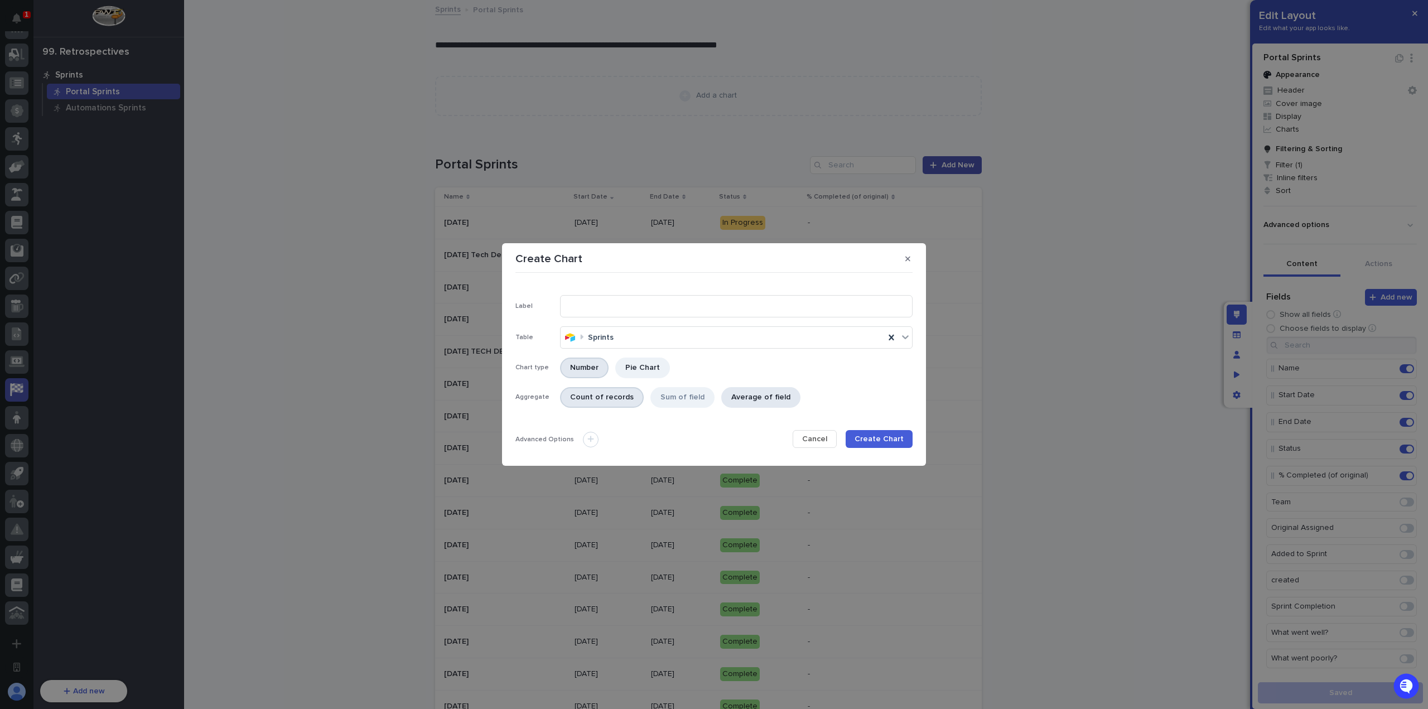
click at [745, 397] on div "Average of field" at bounding box center [760, 397] width 79 height 21
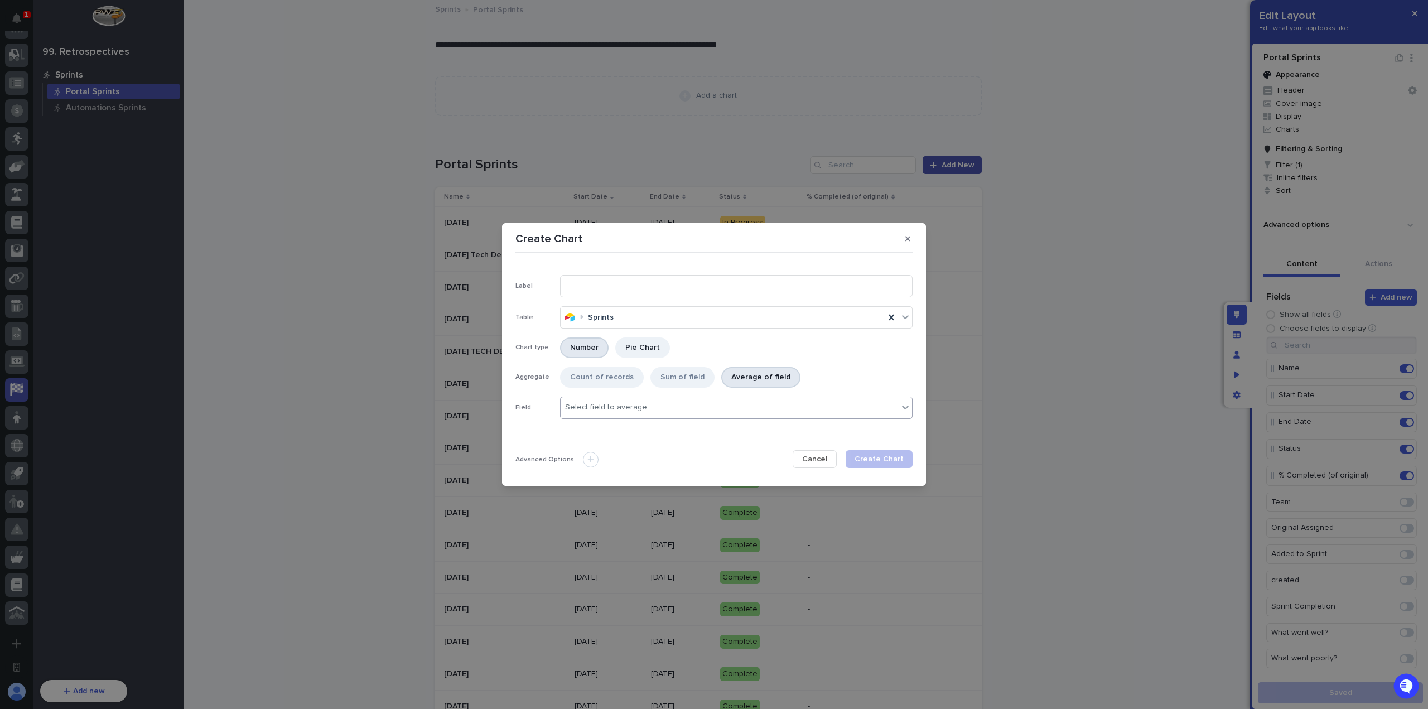
click at [664, 408] on div "Select field to average" at bounding box center [730, 407] width 338 height 16
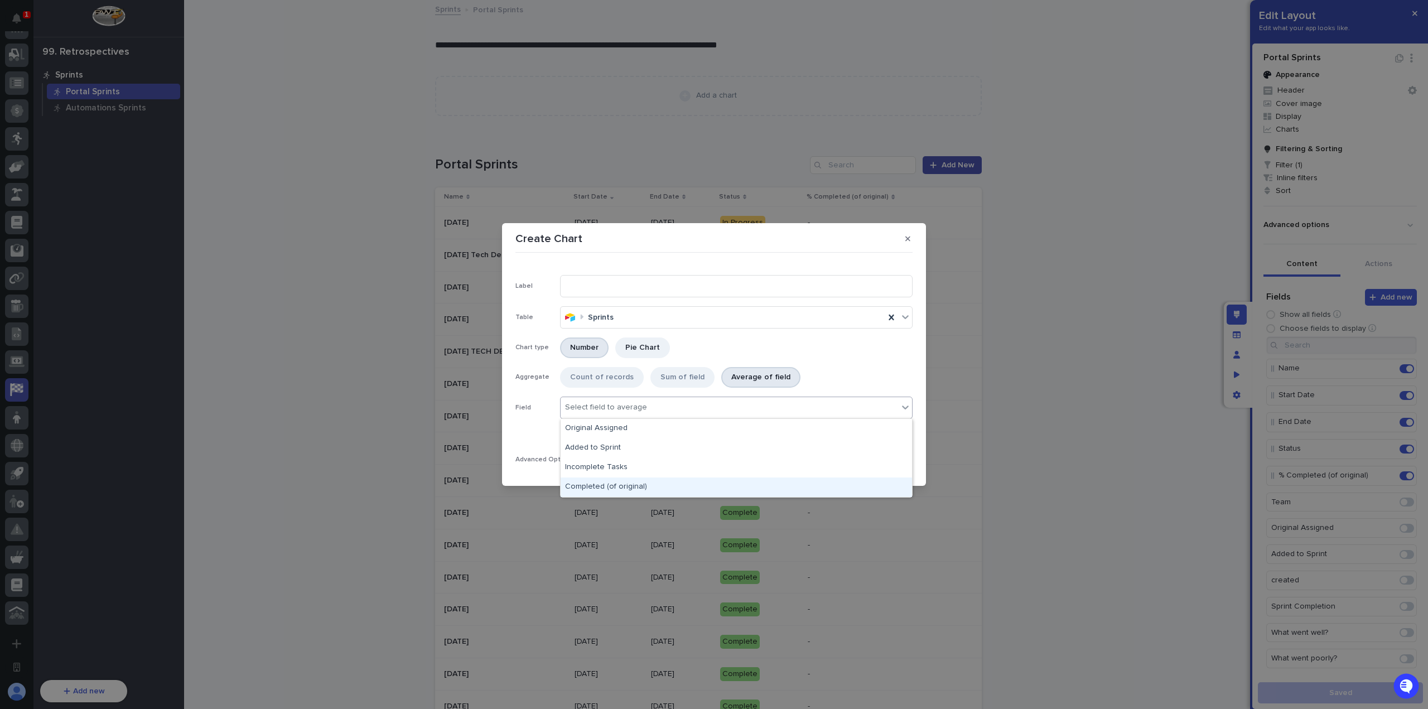
click at [662, 484] on div "Completed (of original)" at bounding box center [736, 488] width 351 height 20
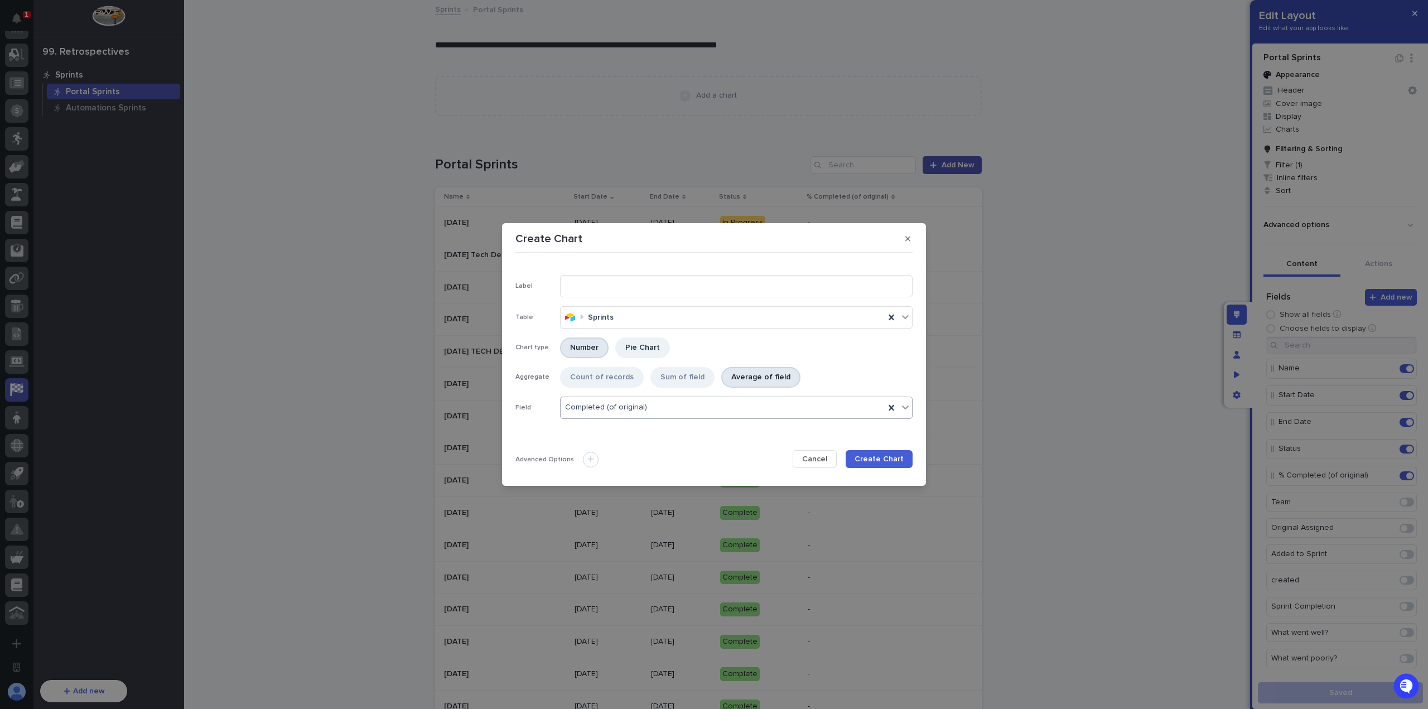
click at [673, 405] on div "Completed (of original)" at bounding box center [723, 407] width 324 height 16
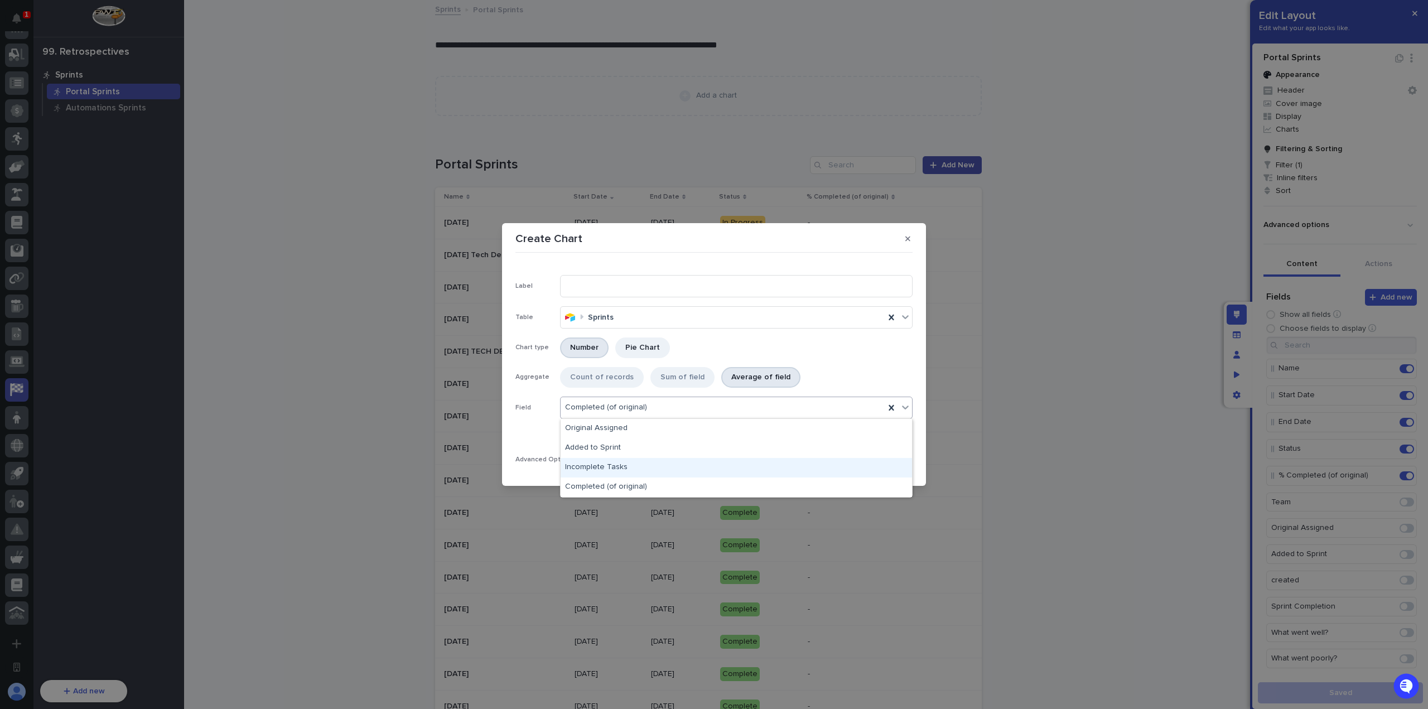
click at [652, 463] on div "Incomplete Tasks" at bounding box center [736, 468] width 351 height 20
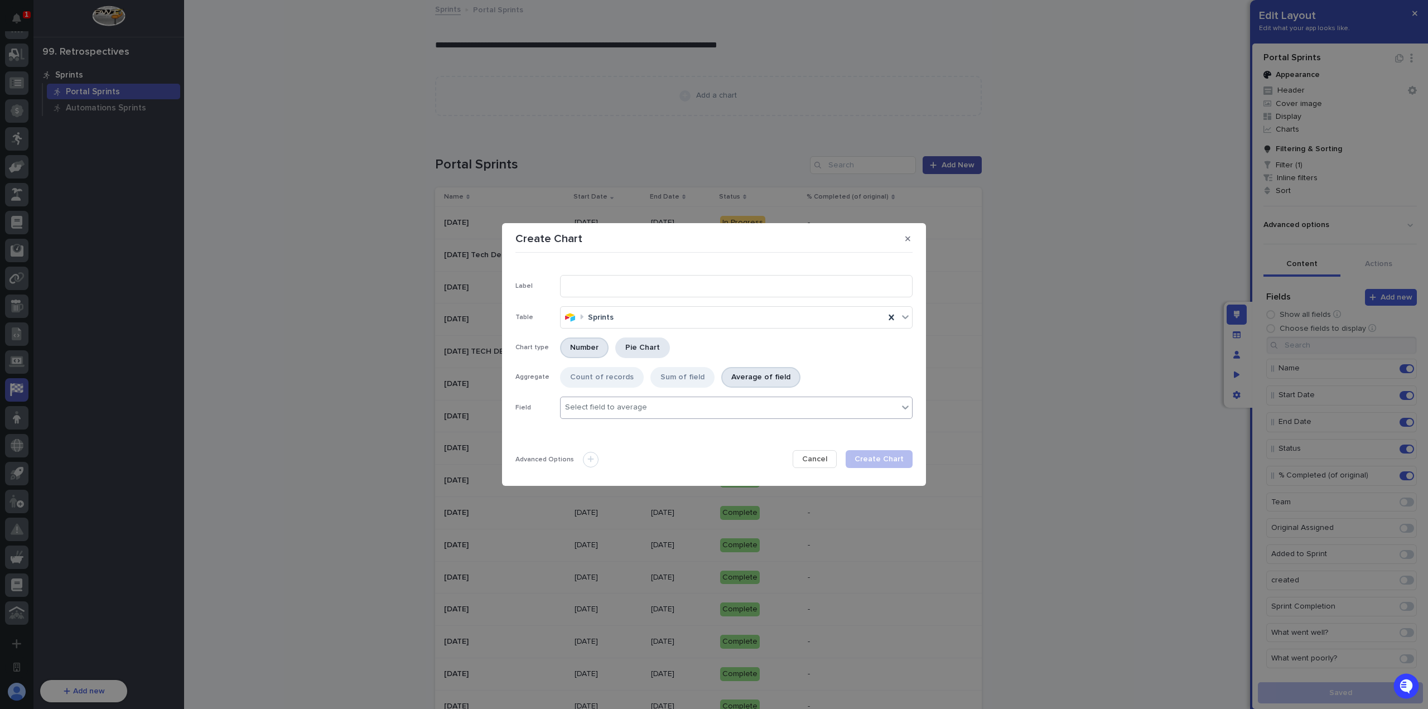
click at [629, 346] on div "Pie Chart" at bounding box center [642, 348] width 55 height 21
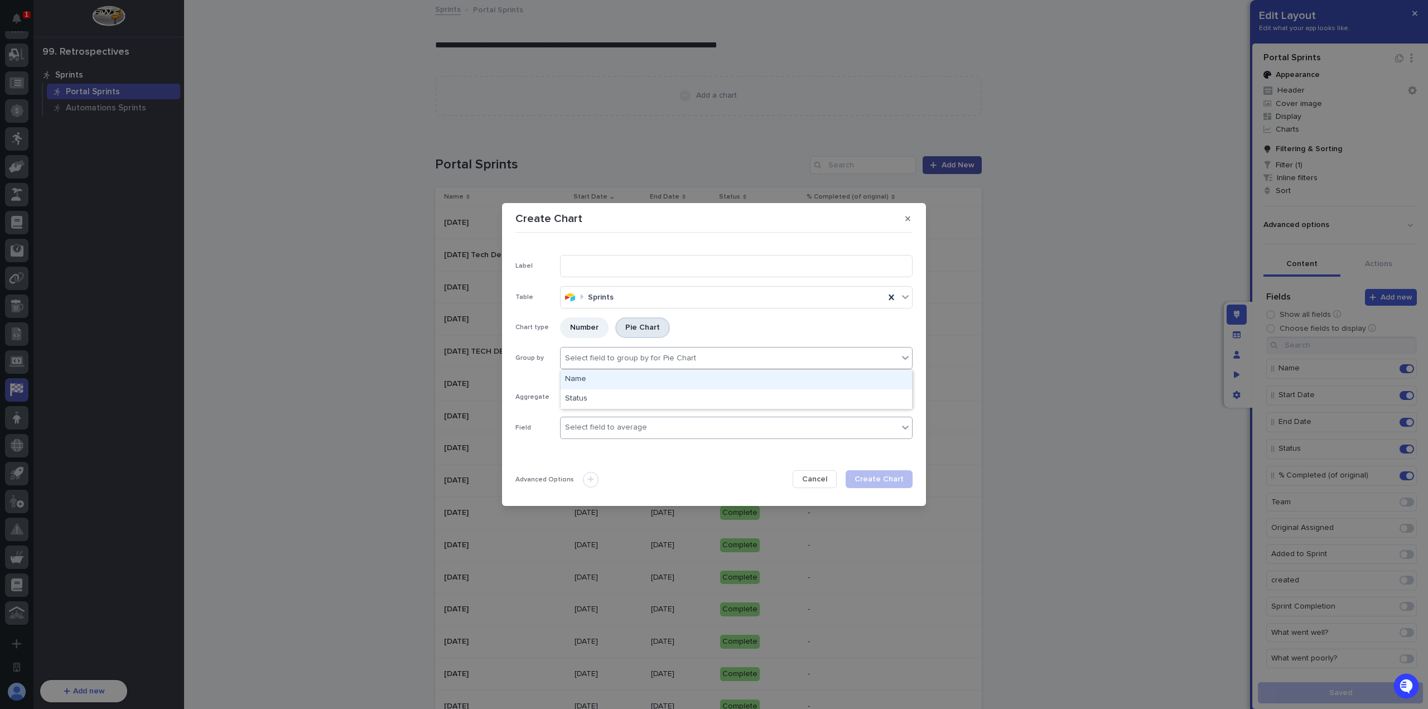
click at [614, 356] on div "Select field to group by for Pie Chart" at bounding box center [630, 358] width 131 height 9
click at [582, 326] on div "Number" at bounding box center [584, 327] width 49 height 21
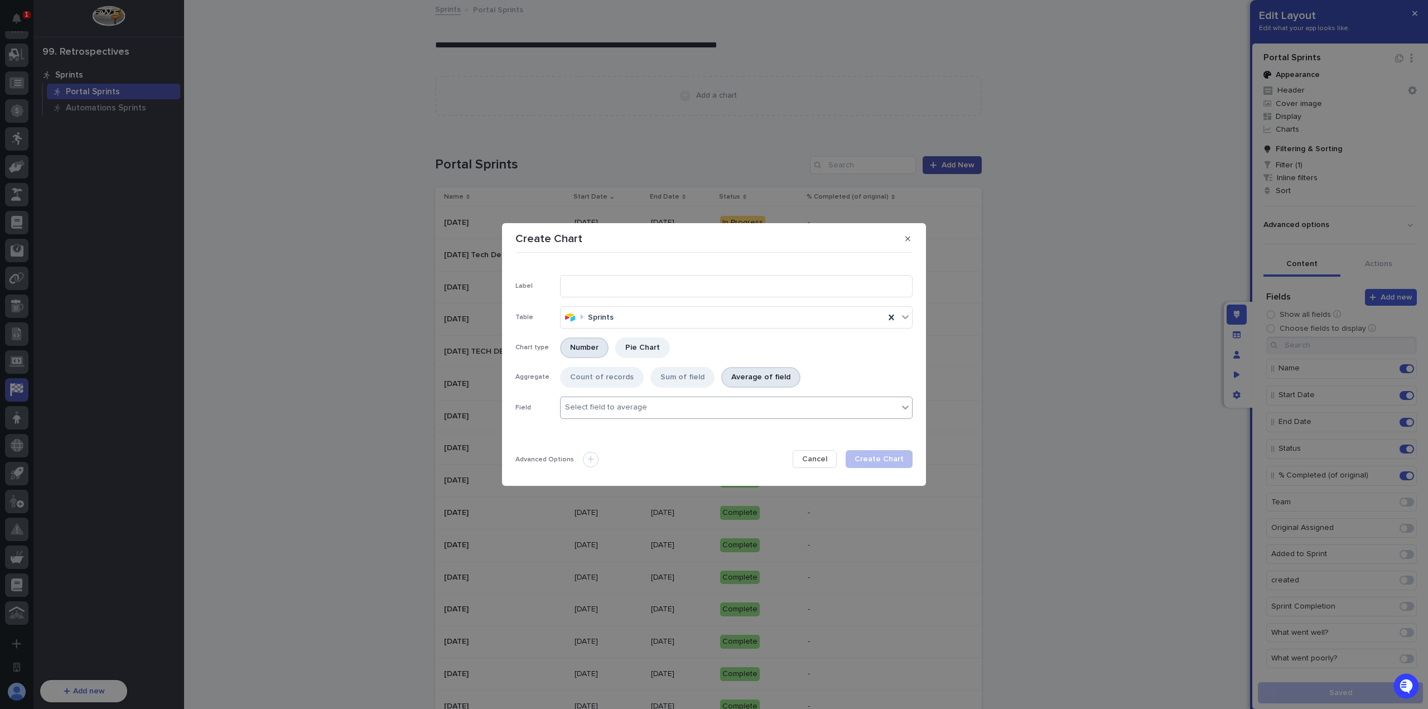
click at [614, 374] on div "Count of records" at bounding box center [602, 377] width 84 height 21
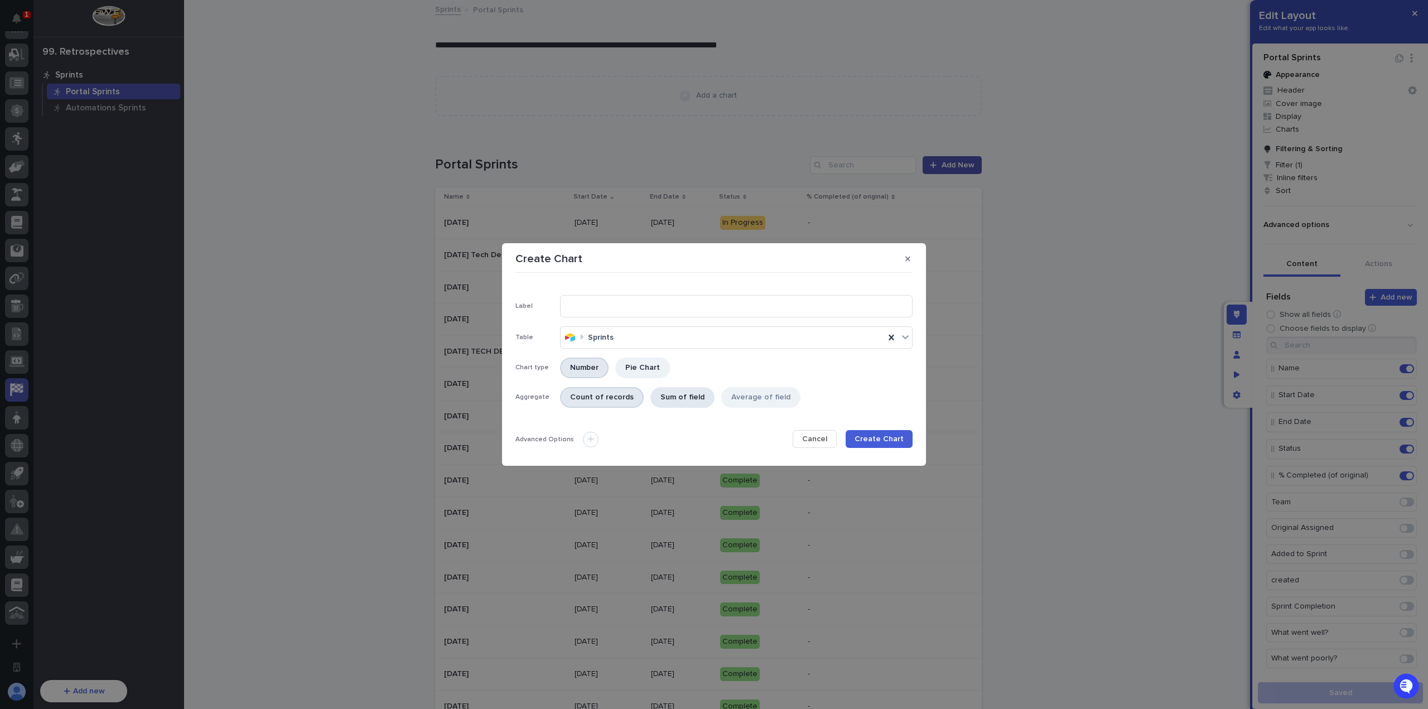
click at [679, 391] on div "Sum of field" at bounding box center [683, 397] width 64 height 21
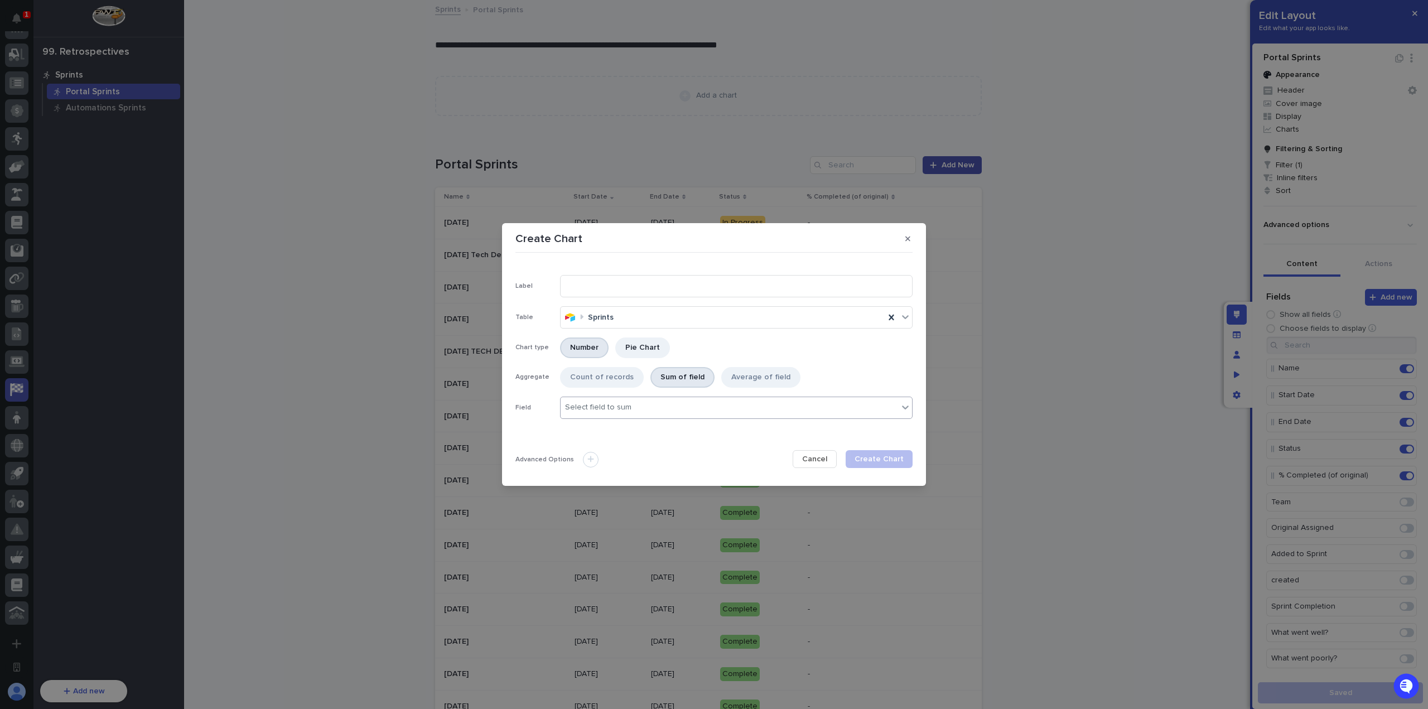
click at [662, 397] on div "Select field to sum" at bounding box center [736, 408] width 353 height 22
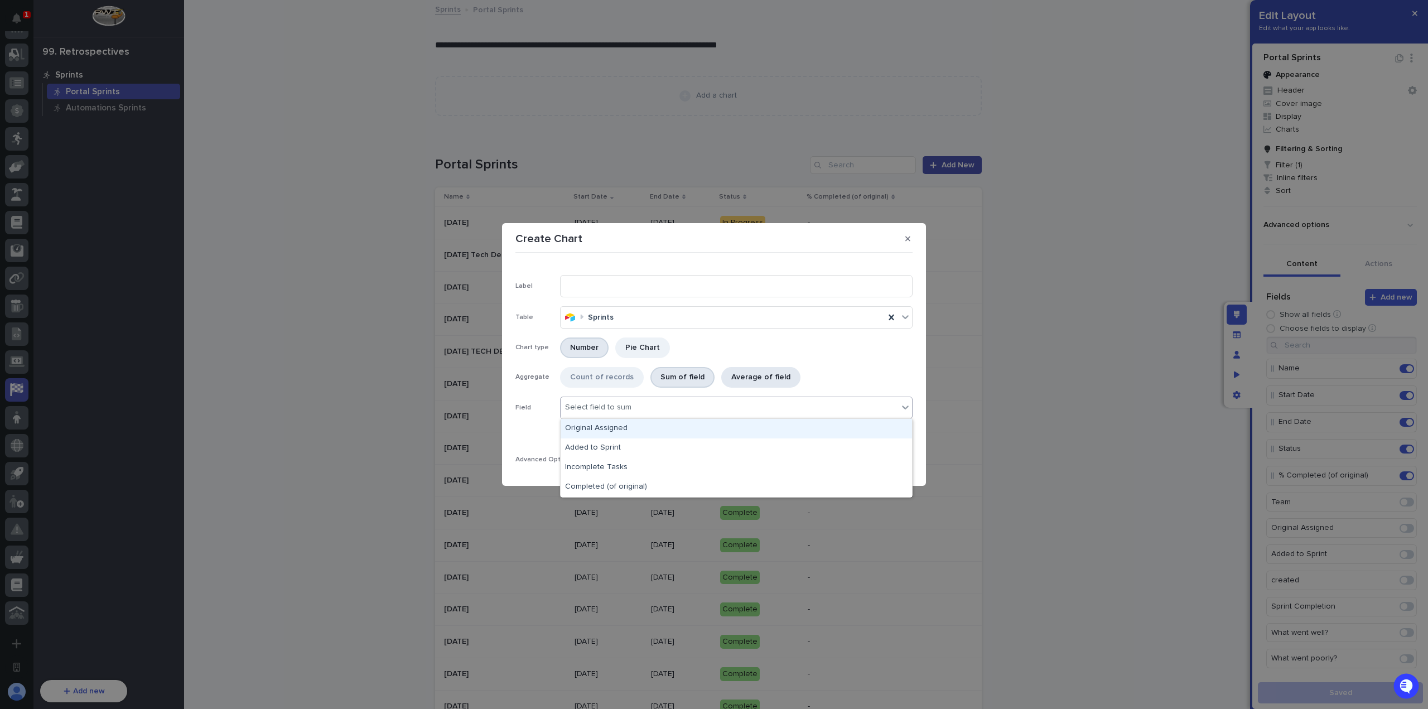
click at [748, 375] on div "Average of field" at bounding box center [760, 377] width 79 height 21
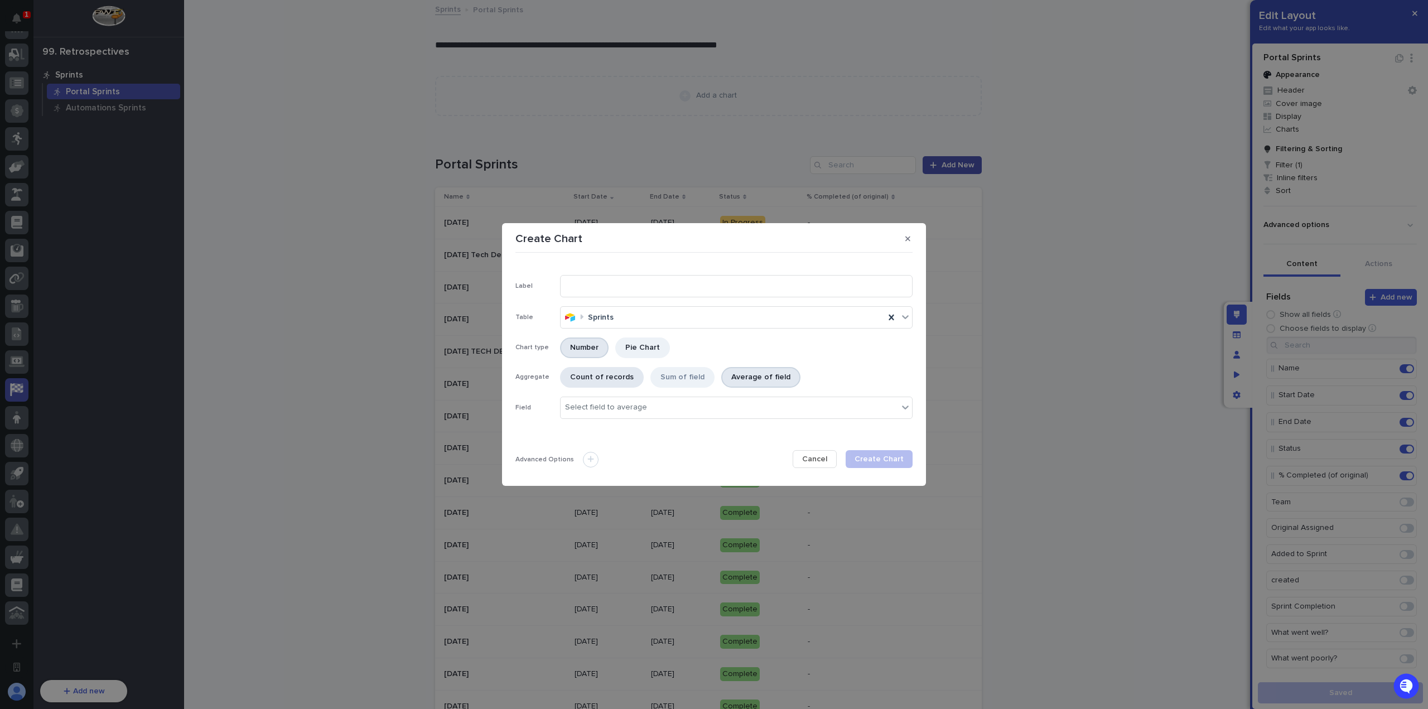
click at [624, 381] on div "Count of records" at bounding box center [602, 377] width 84 height 21
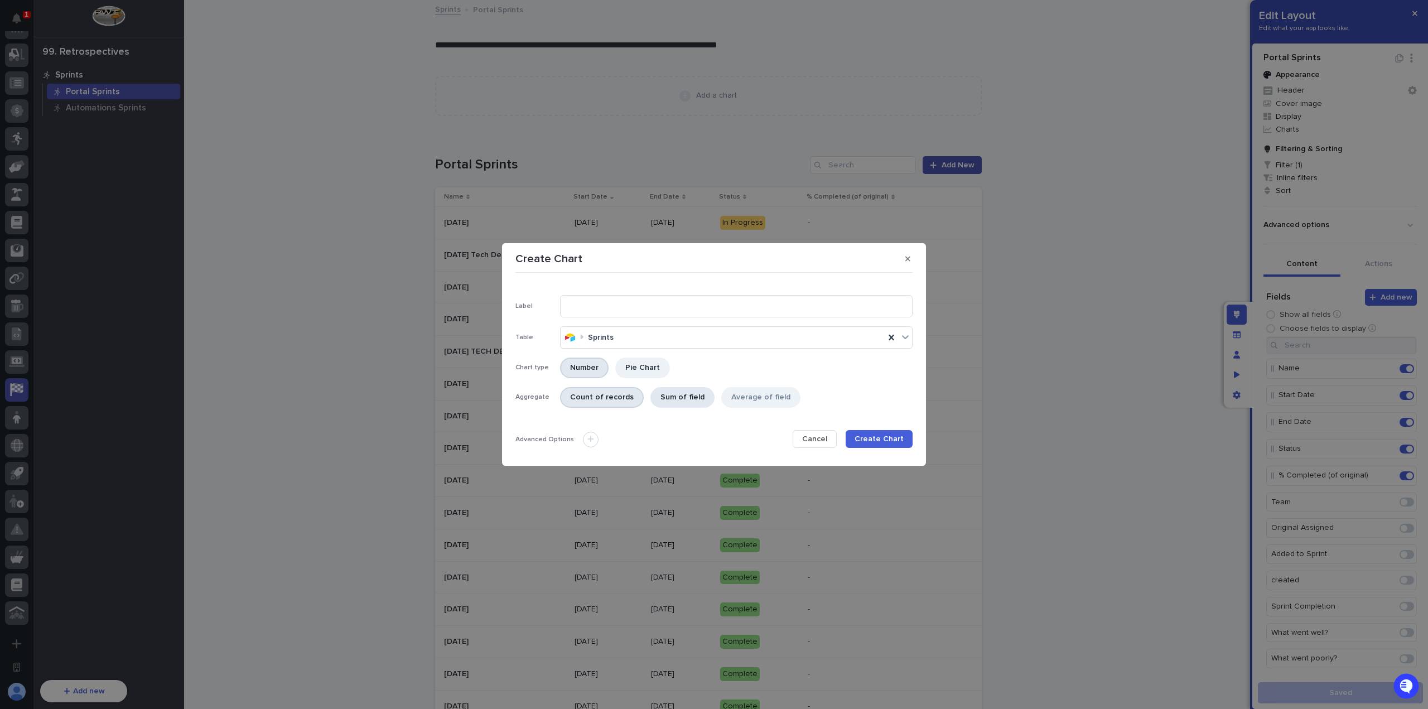
click at [681, 395] on div "Sum of field" at bounding box center [683, 397] width 64 height 21
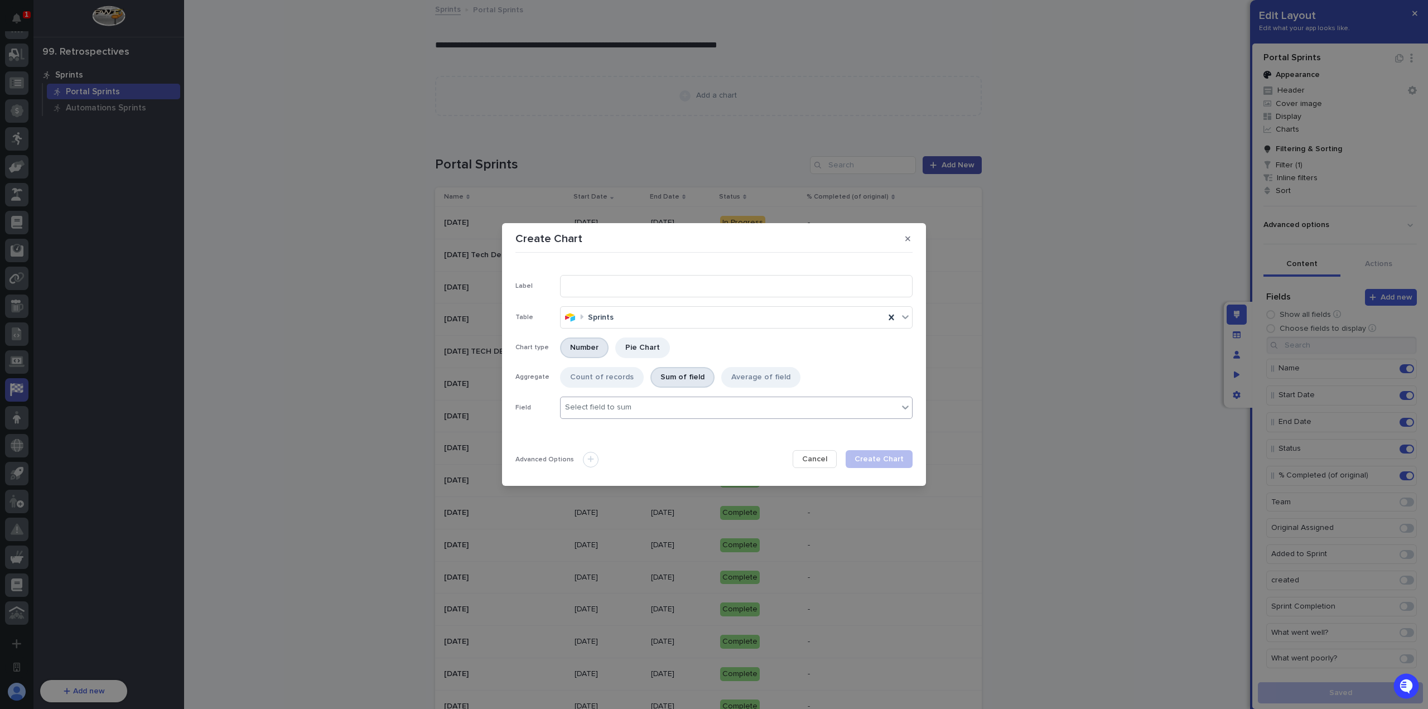
click at [650, 407] on div "Select field to sum" at bounding box center [730, 407] width 338 height 16
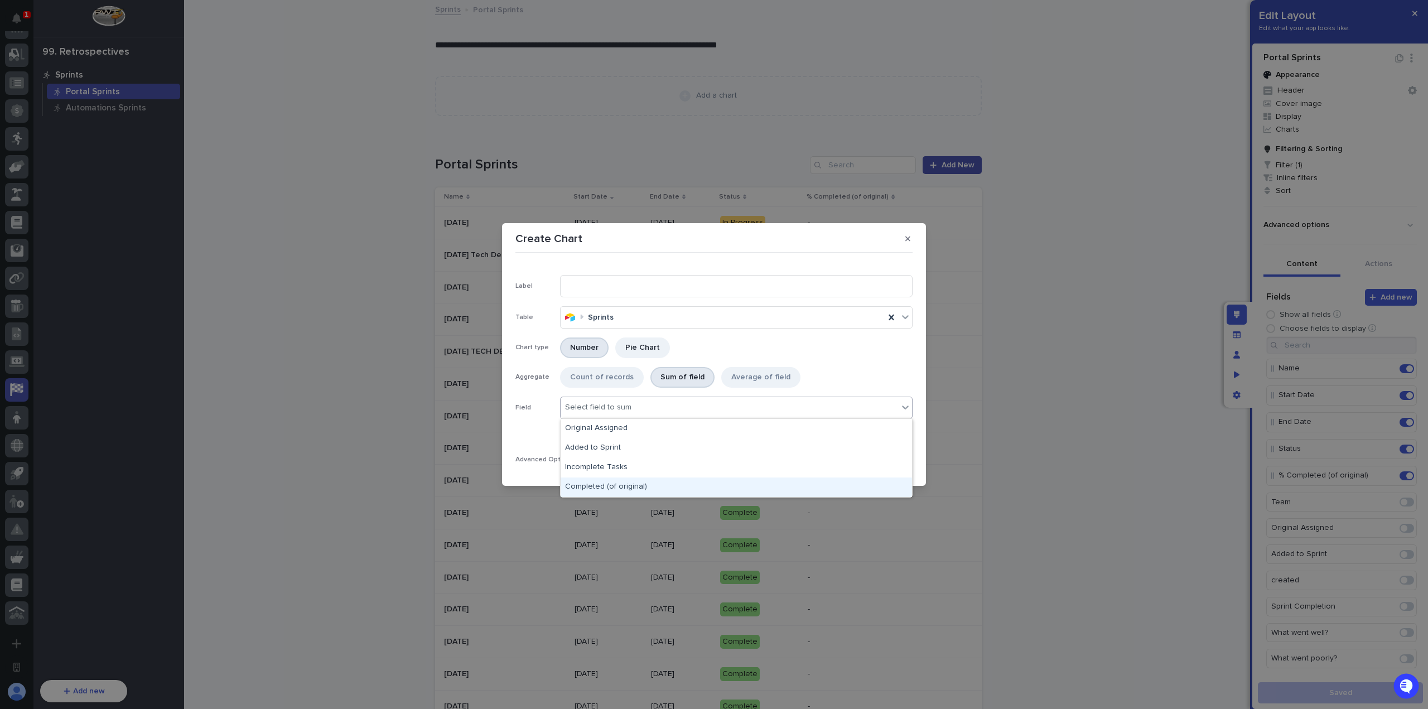
click at [644, 483] on div "Completed (of original)" at bounding box center [736, 488] width 351 height 20
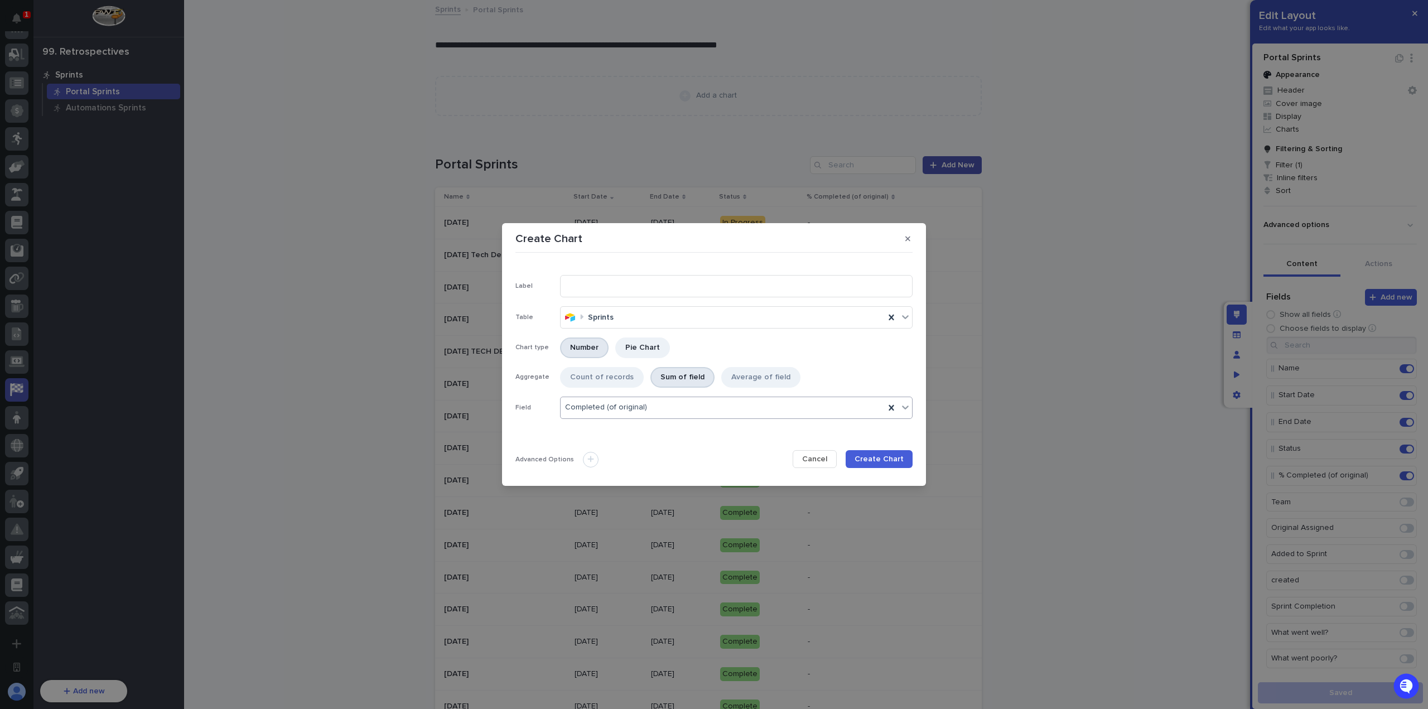
click at [809, 455] on span "Cancel" at bounding box center [814, 459] width 25 height 8
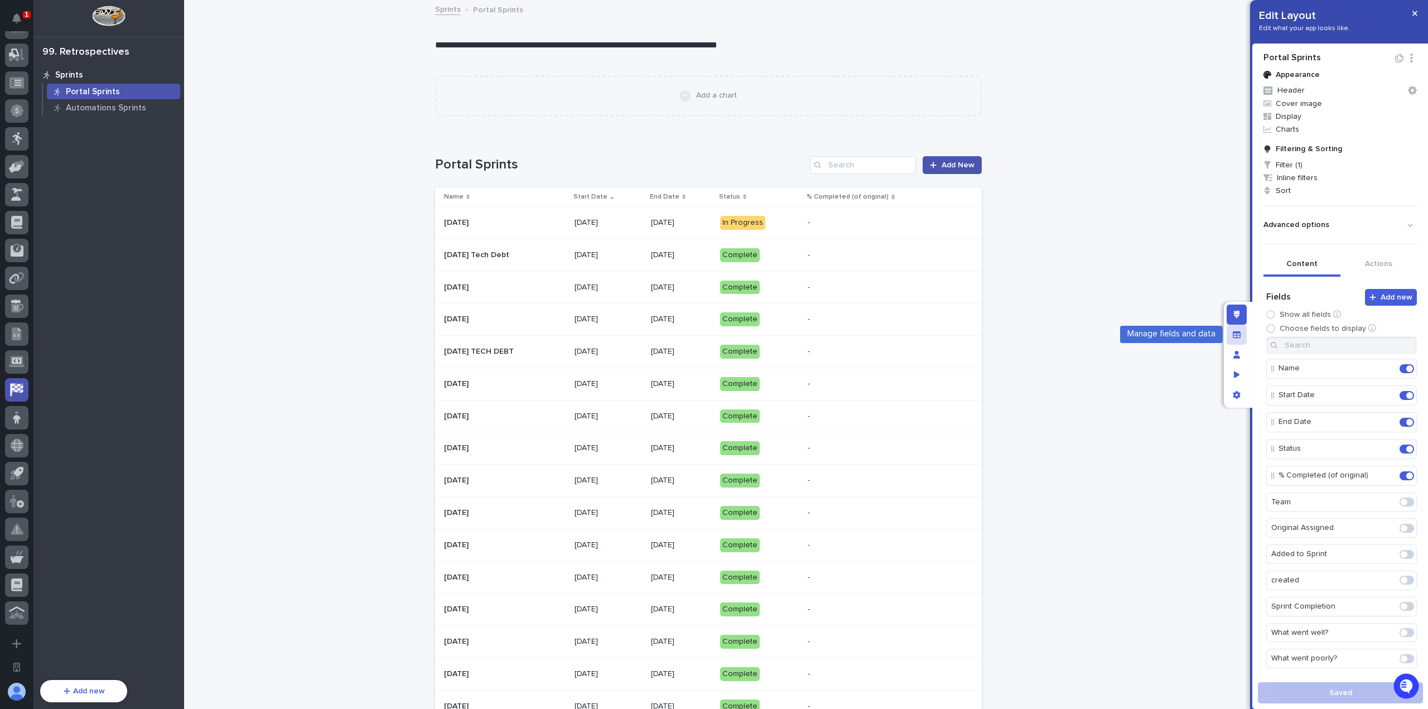
click at [1244, 336] on div "Manage fields and data" at bounding box center [1237, 335] width 20 height 20
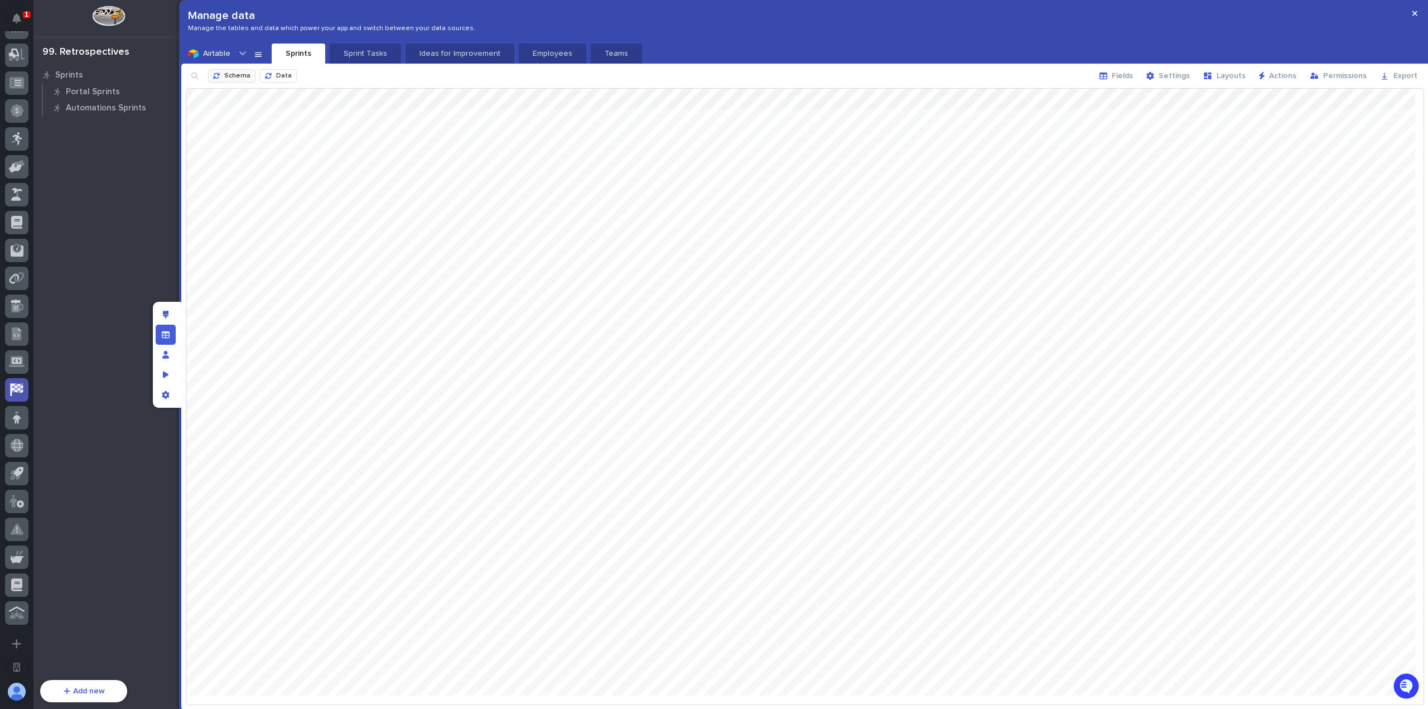
click at [244, 75] on span "Schema" at bounding box center [237, 76] width 26 height 7
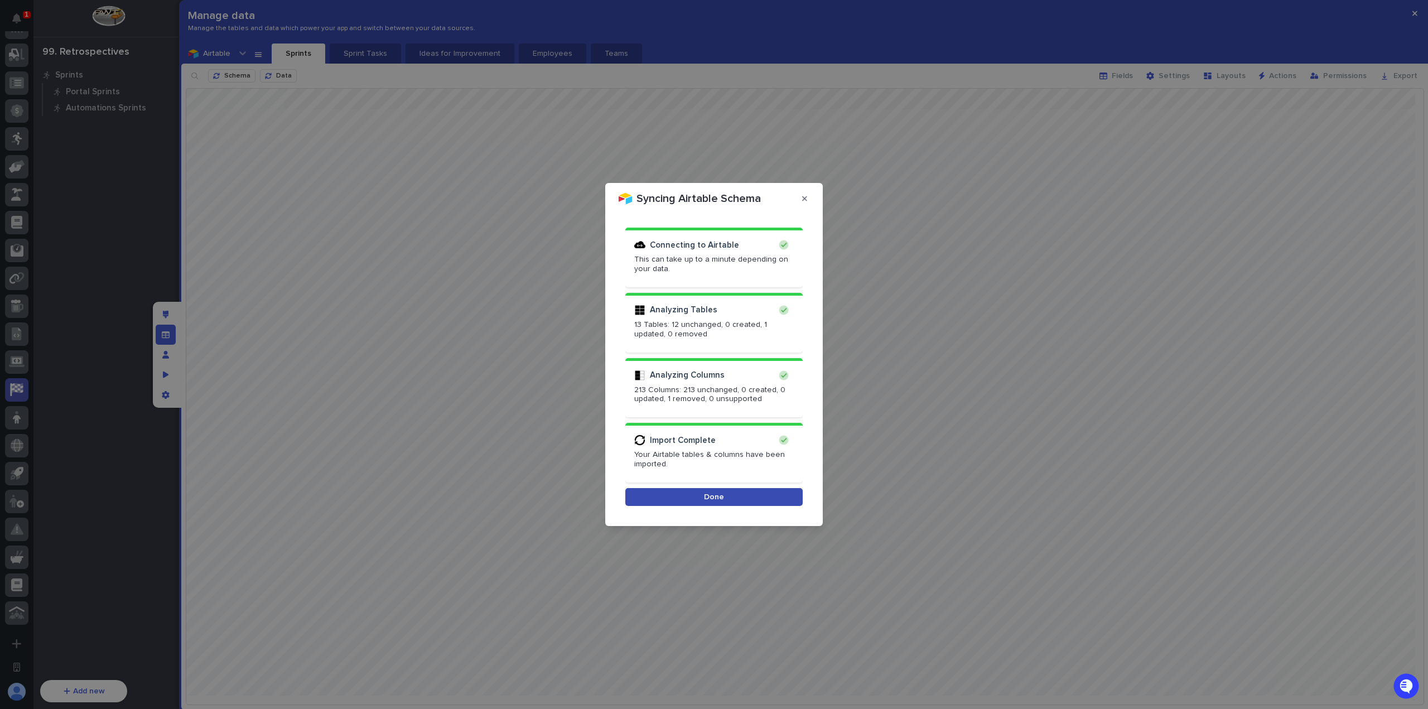
click at [774, 495] on button "Done" at bounding box center [713, 497] width 177 height 18
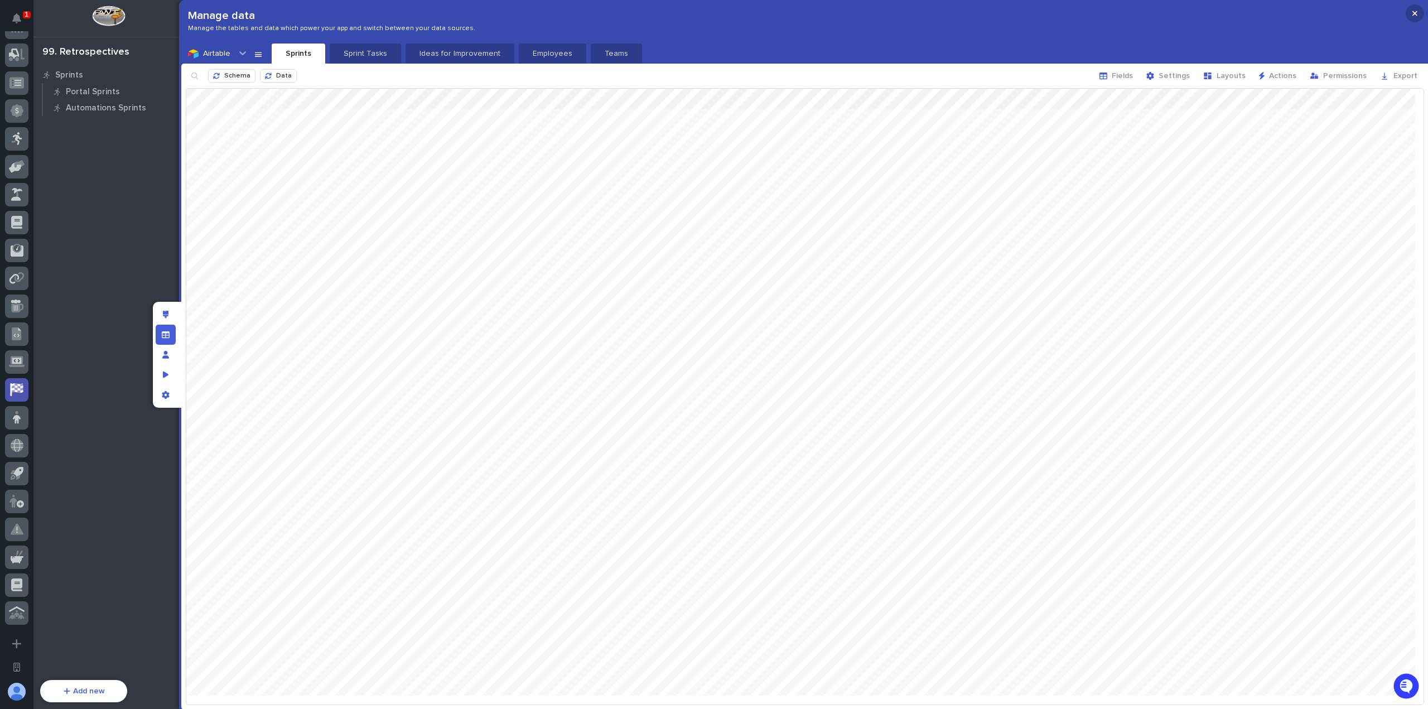
click at [1416, 8] on button "button" at bounding box center [1415, 13] width 18 height 18
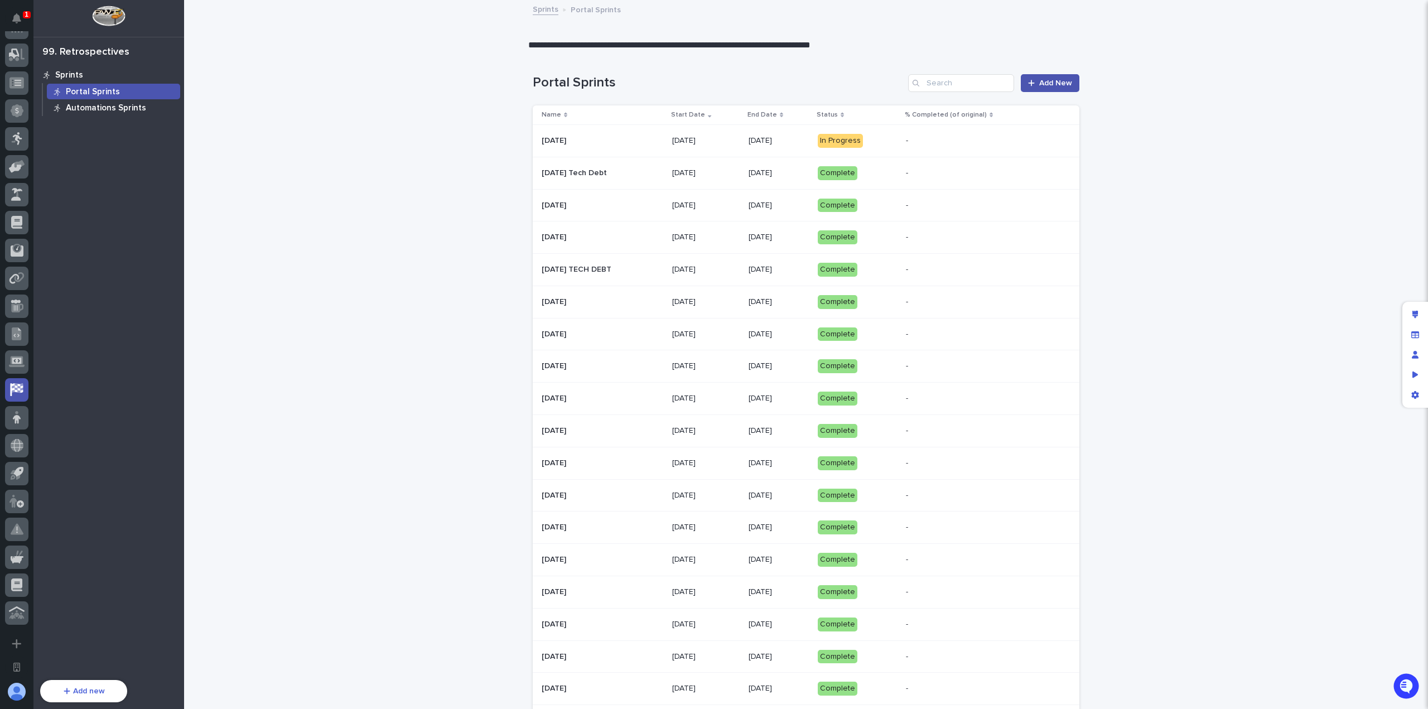
click at [122, 104] on p "Automations Sprints" at bounding box center [106, 108] width 80 height 10
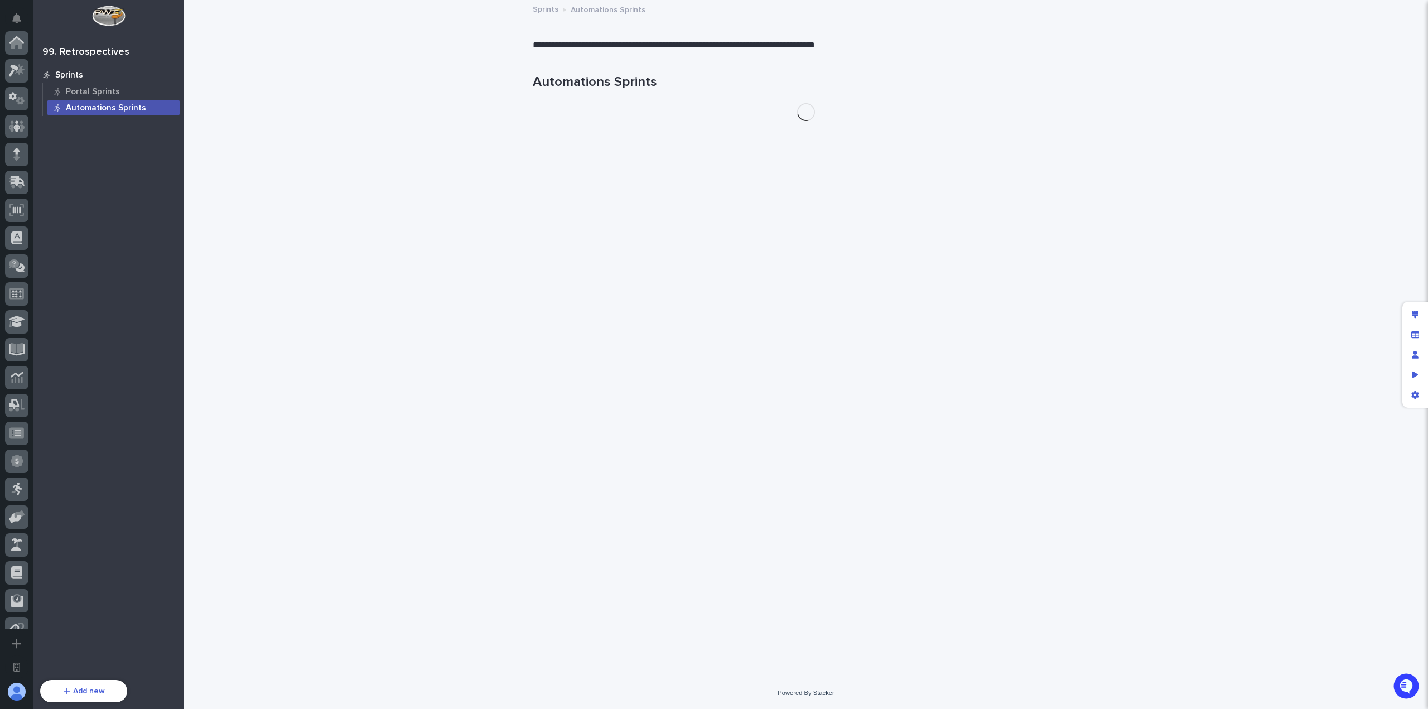
scroll to position [350, 0]
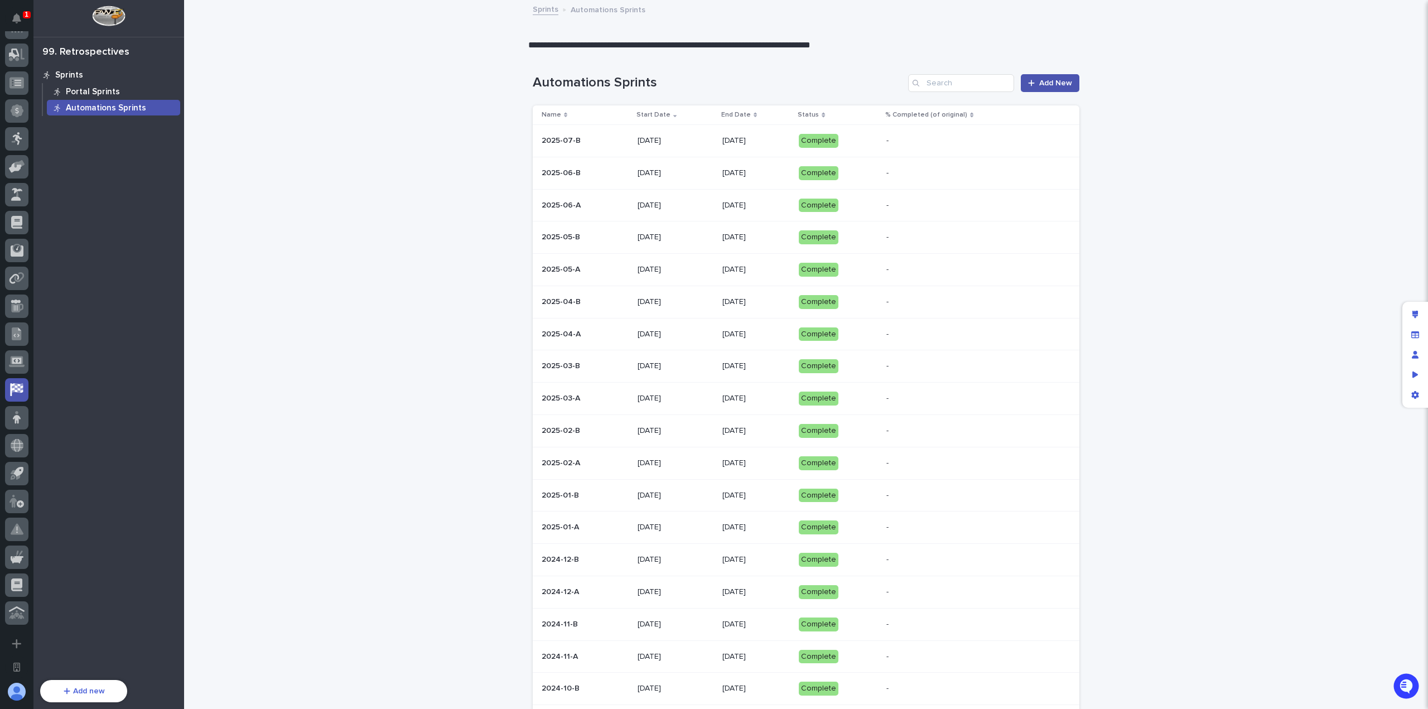
click at [124, 94] on div "Portal Sprints" at bounding box center [113, 92] width 133 height 16
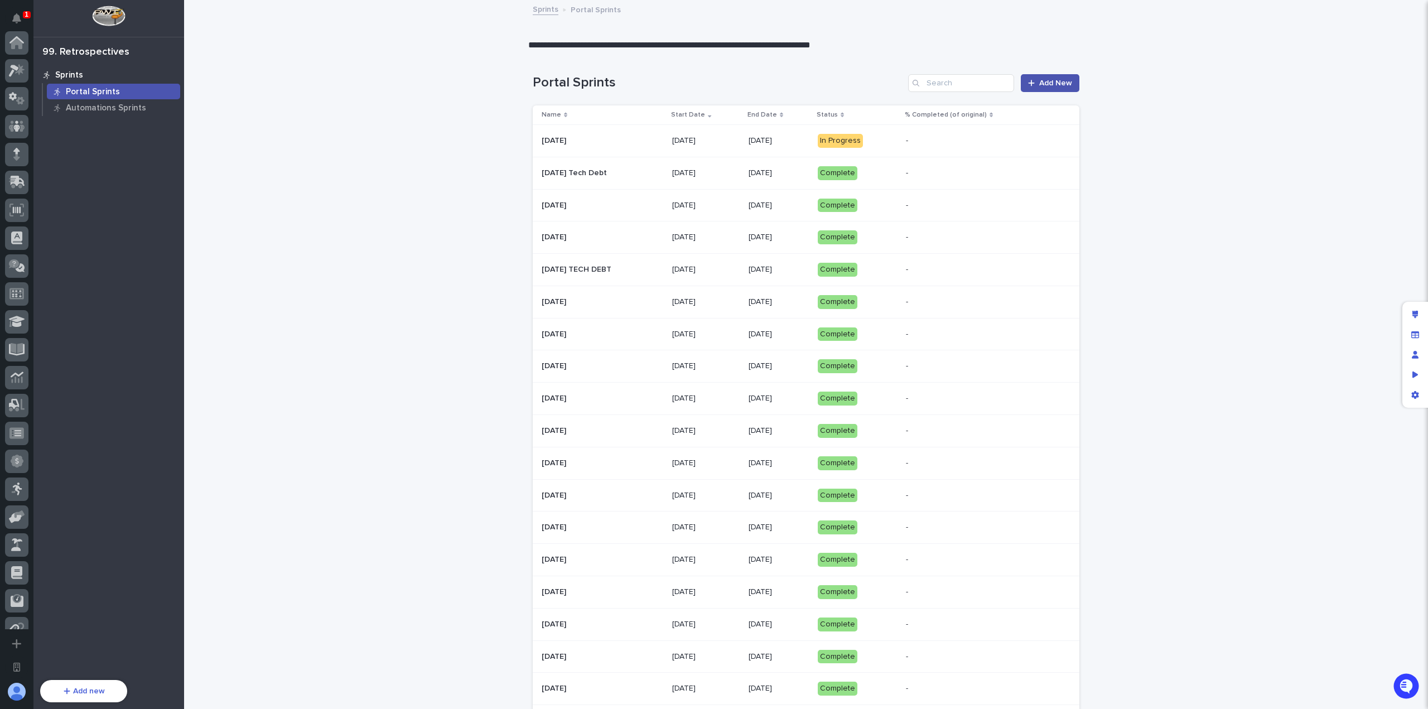
scroll to position [350, 0]
click at [147, 112] on div "Automations Sprints" at bounding box center [113, 108] width 133 height 16
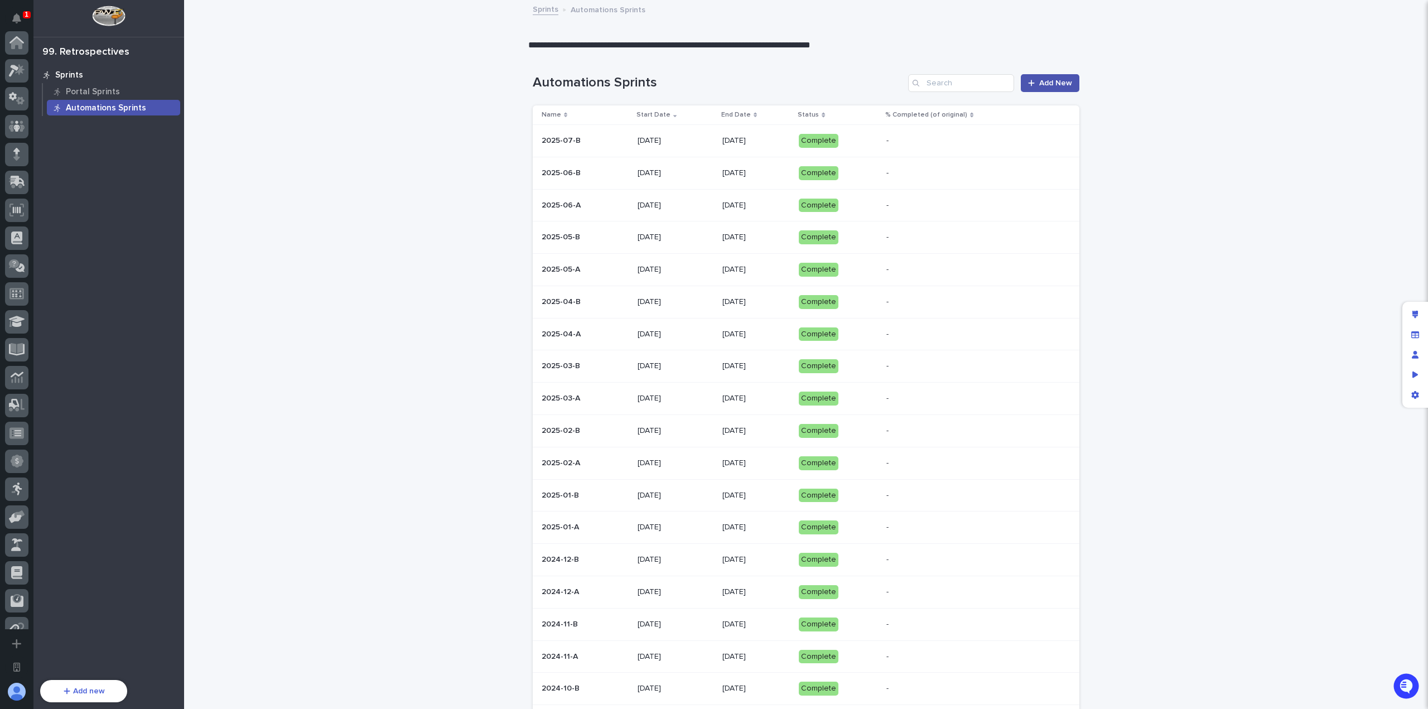
scroll to position [350, 0]
